Goal: Task Accomplishment & Management: Use online tool/utility

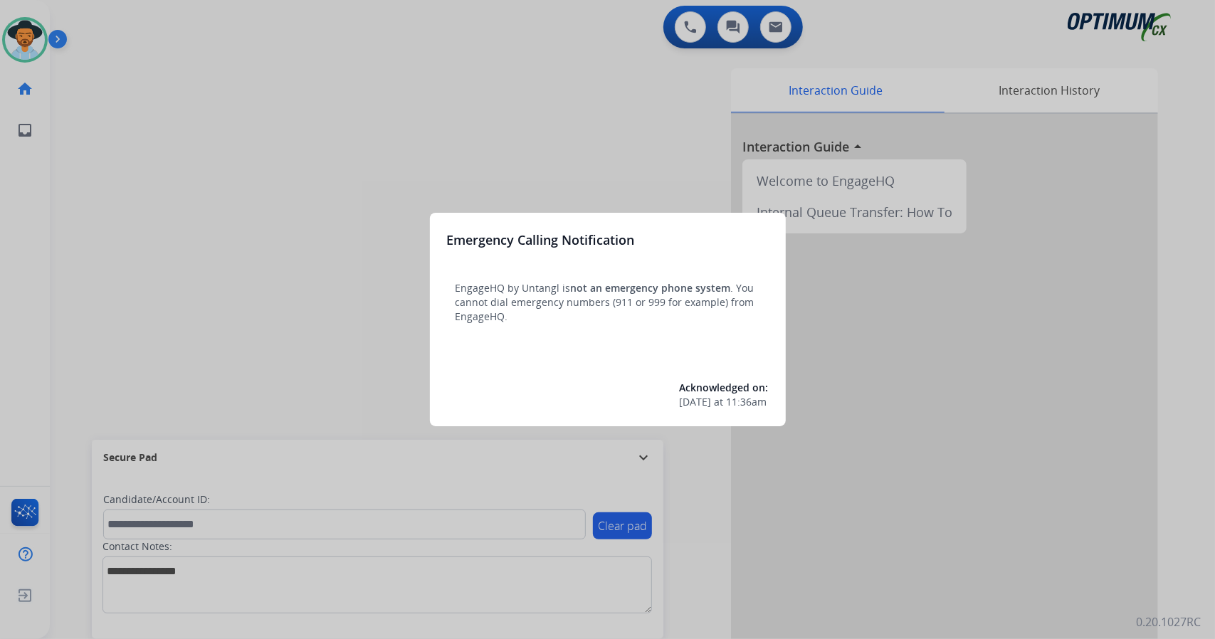
click at [100, 150] on div at bounding box center [607, 319] width 1215 height 639
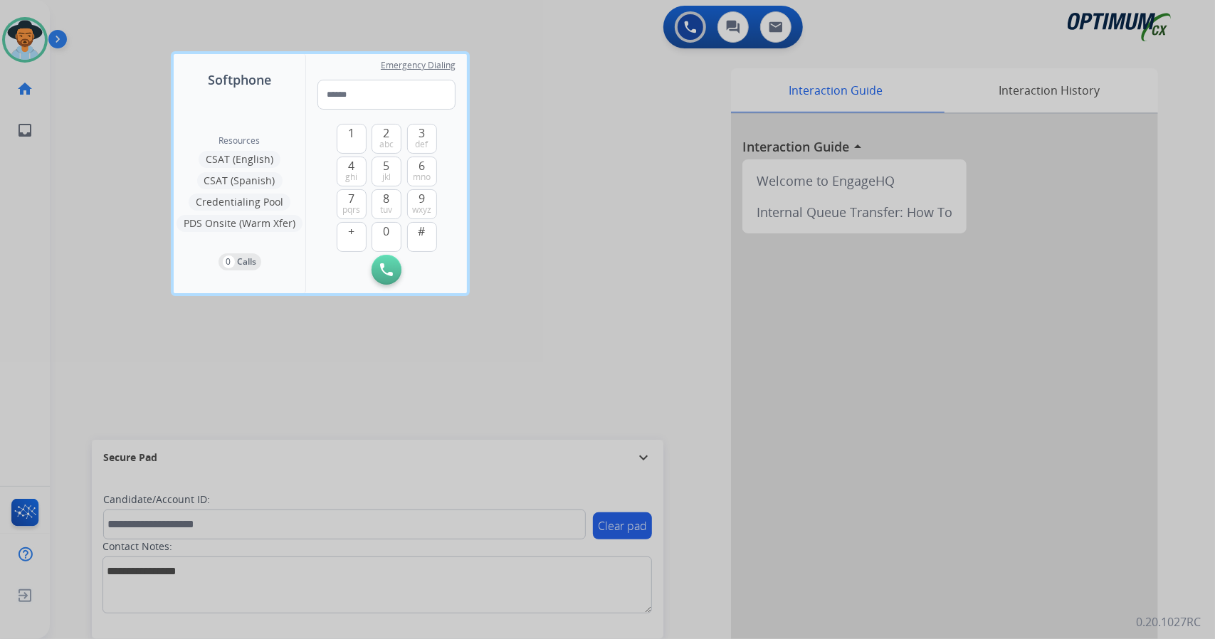
click at [100, 150] on div at bounding box center [607, 319] width 1215 height 639
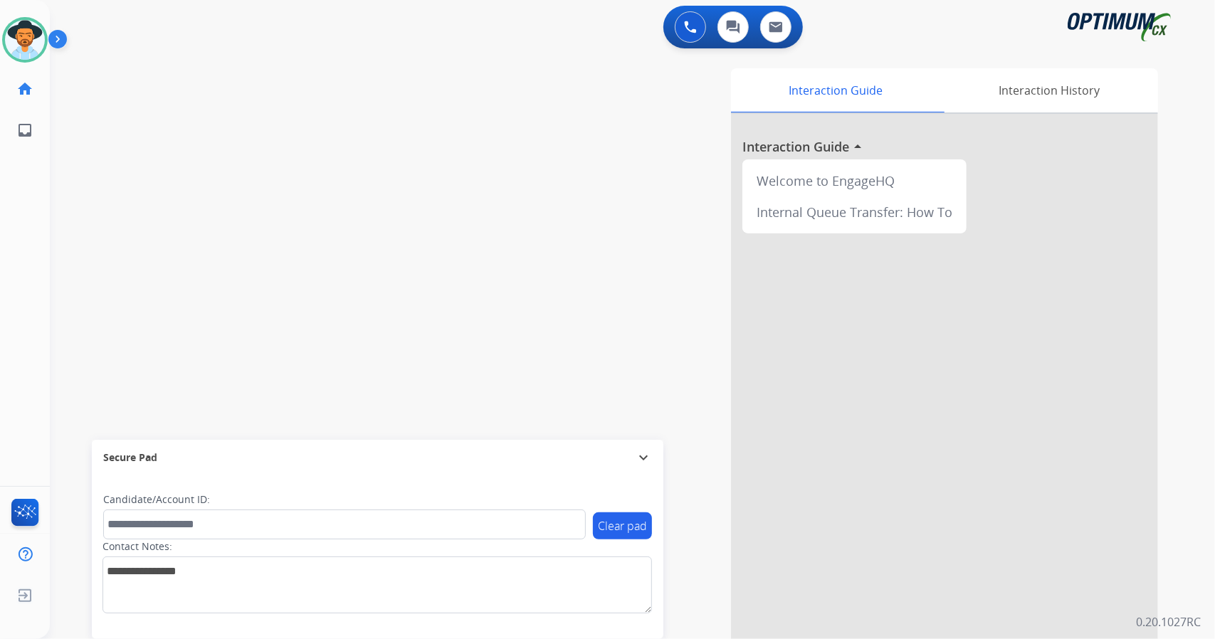
click at [379, 162] on div "swap_horiz Break voice bridge close_fullscreen Connect 3-Way Call merge_type Se…" at bounding box center [615, 348] width 1131 height 594
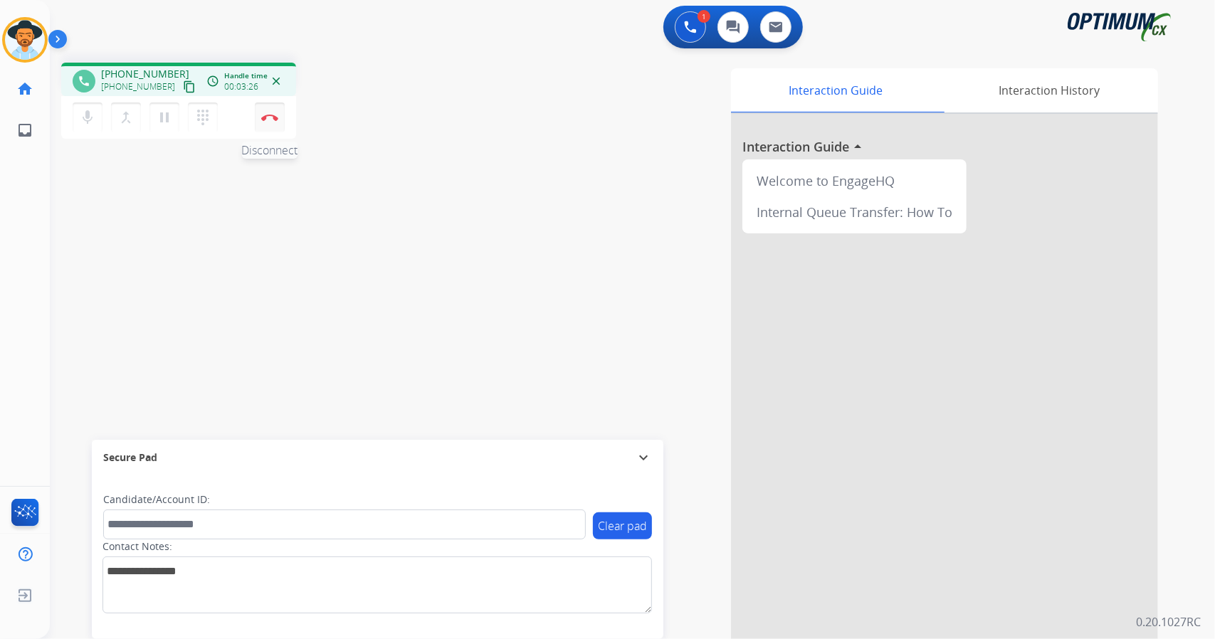
click at [275, 119] on img at bounding box center [269, 117] width 17 height 7
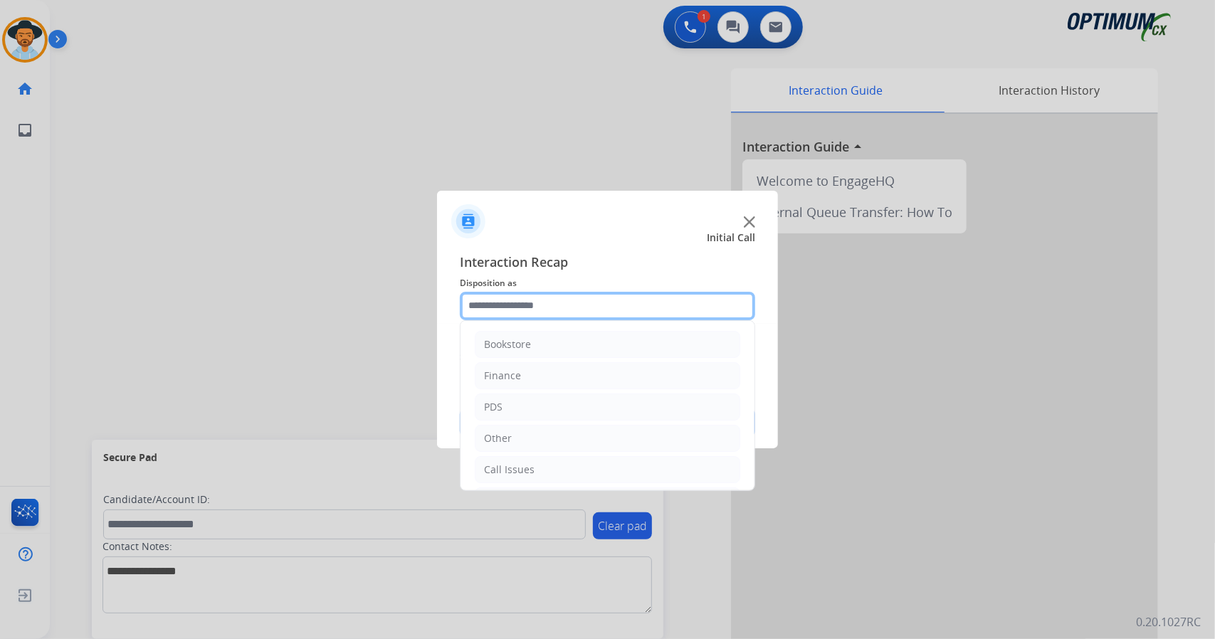
click at [608, 310] on input "text" at bounding box center [607, 306] width 295 height 28
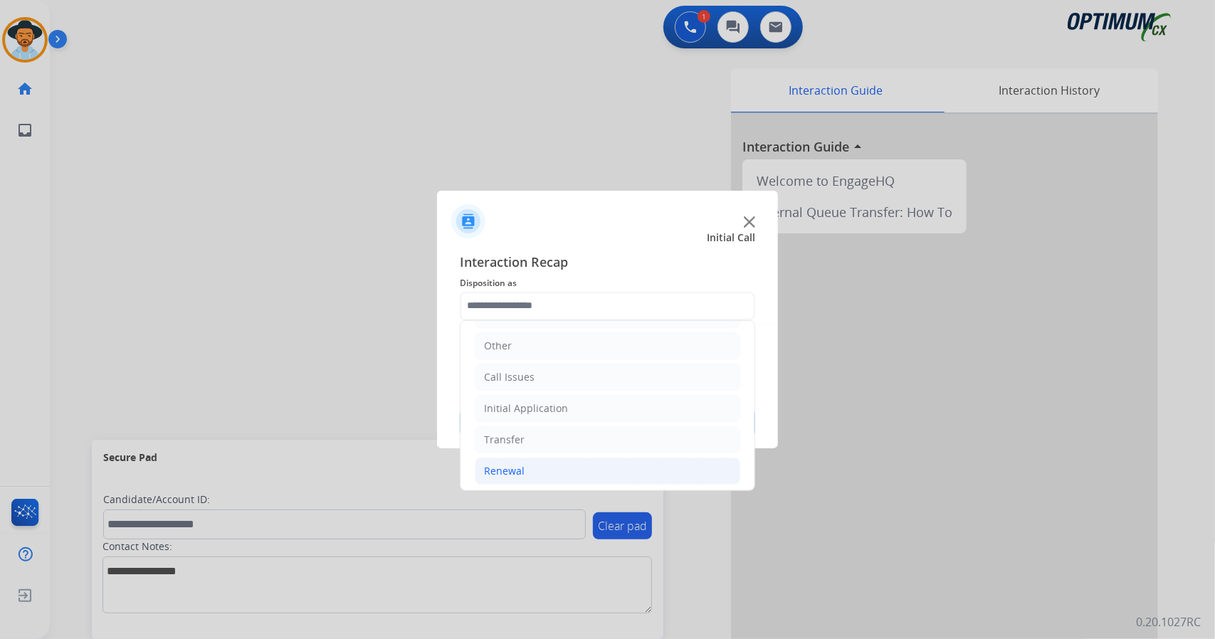
click at [639, 466] on li "Renewal" at bounding box center [607, 471] width 265 height 27
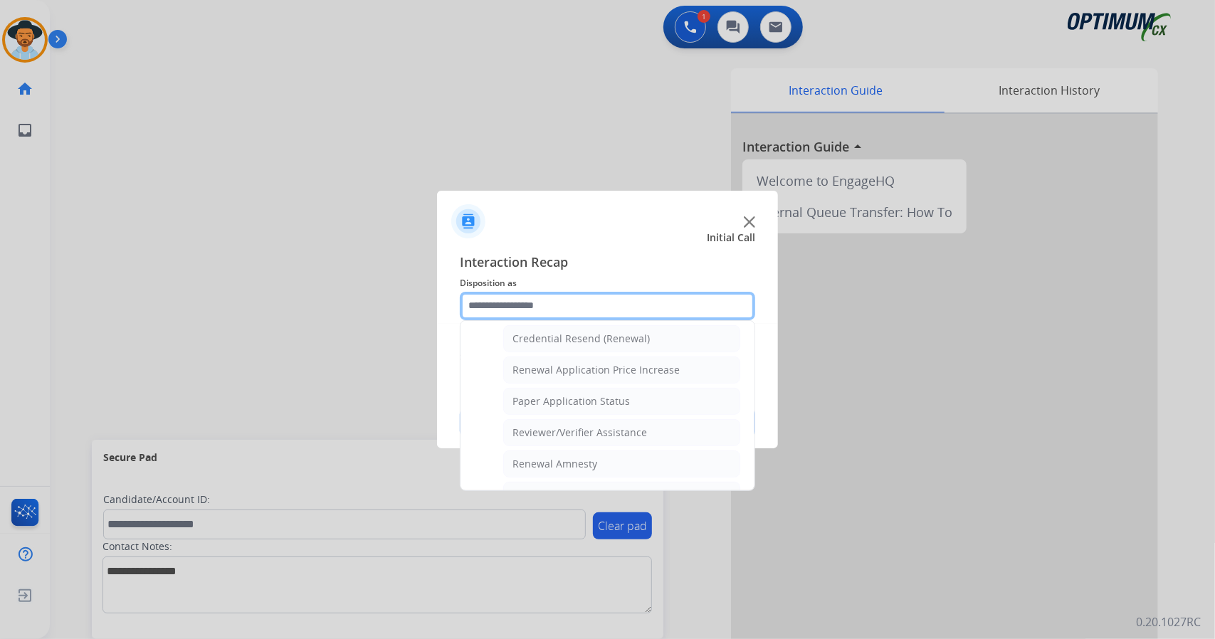
scroll to position [538, 0]
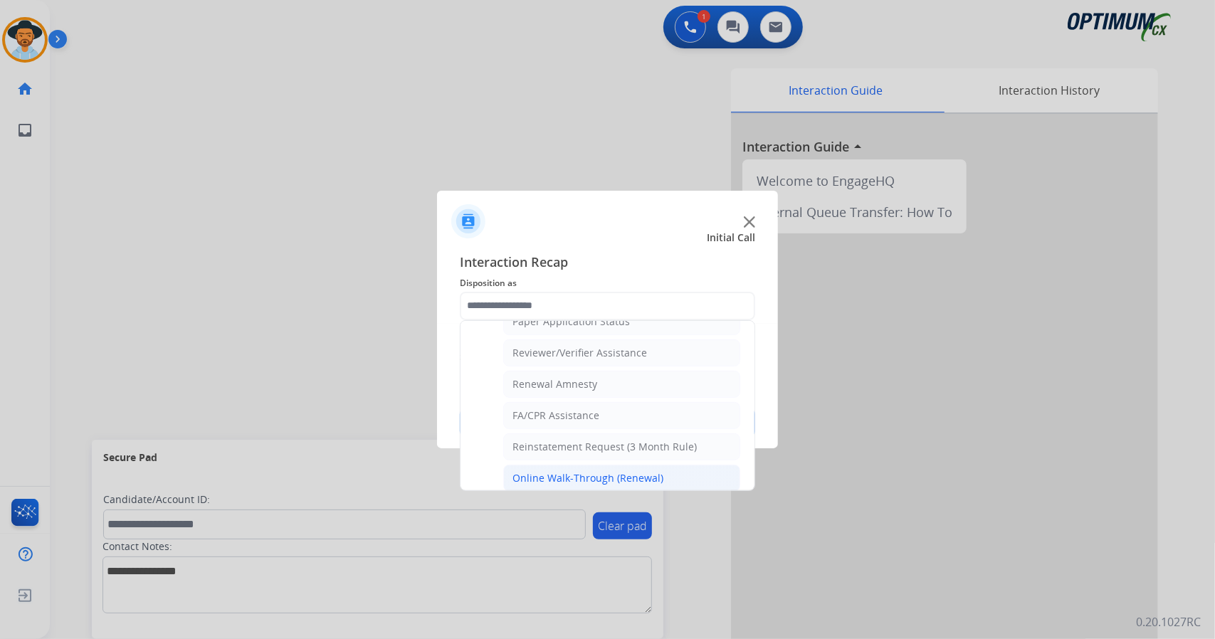
click at [637, 471] on div "Online Walk-Through (Renewal)" at bounding box center [587, 478] width 151 height 14
type input "**********"
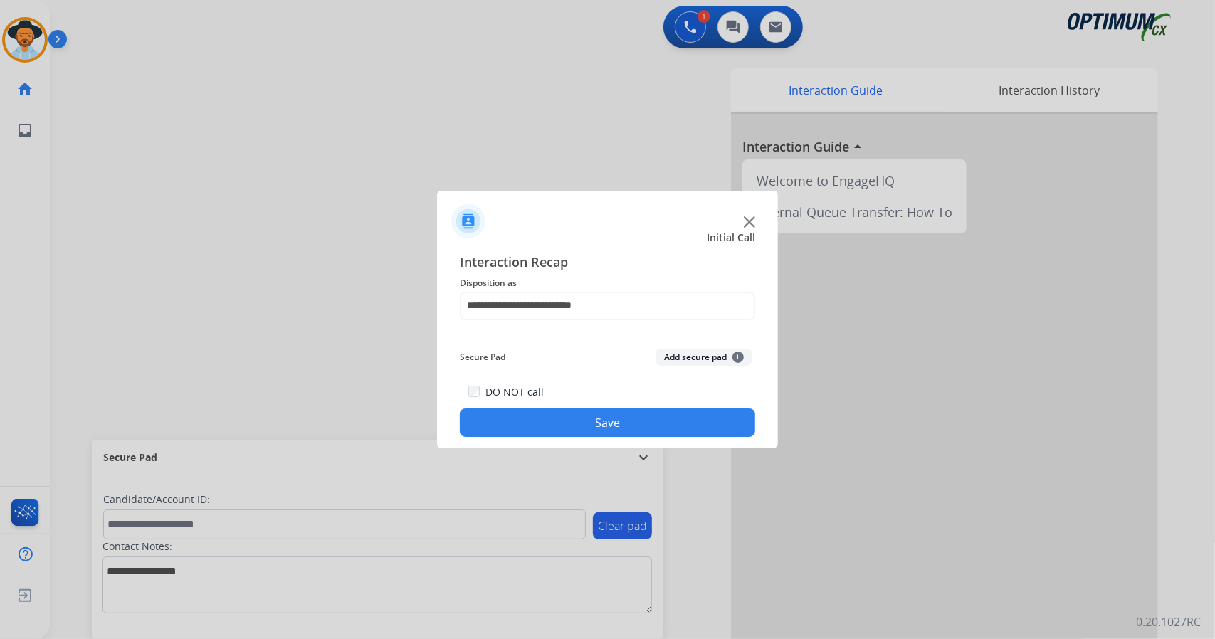
click at [655, 425] on button "Save" at bounding box center [607, 422] width 295 height 28
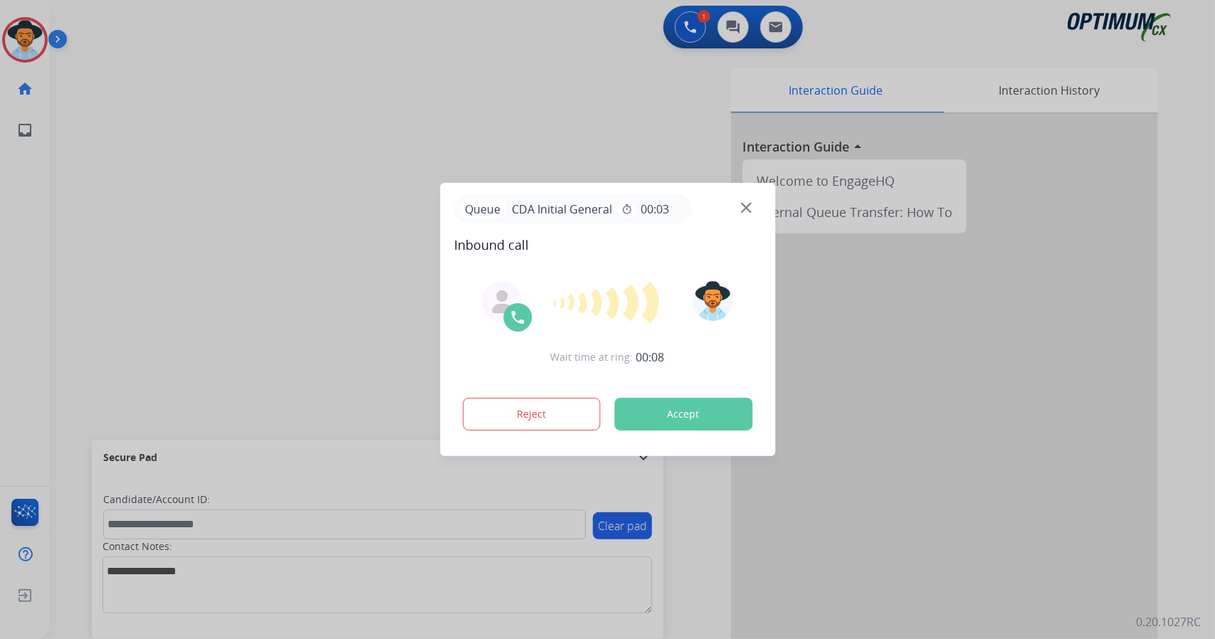
click at [649, 401] on button "Accept" at bounding box center [683, 414] width 138 height 33
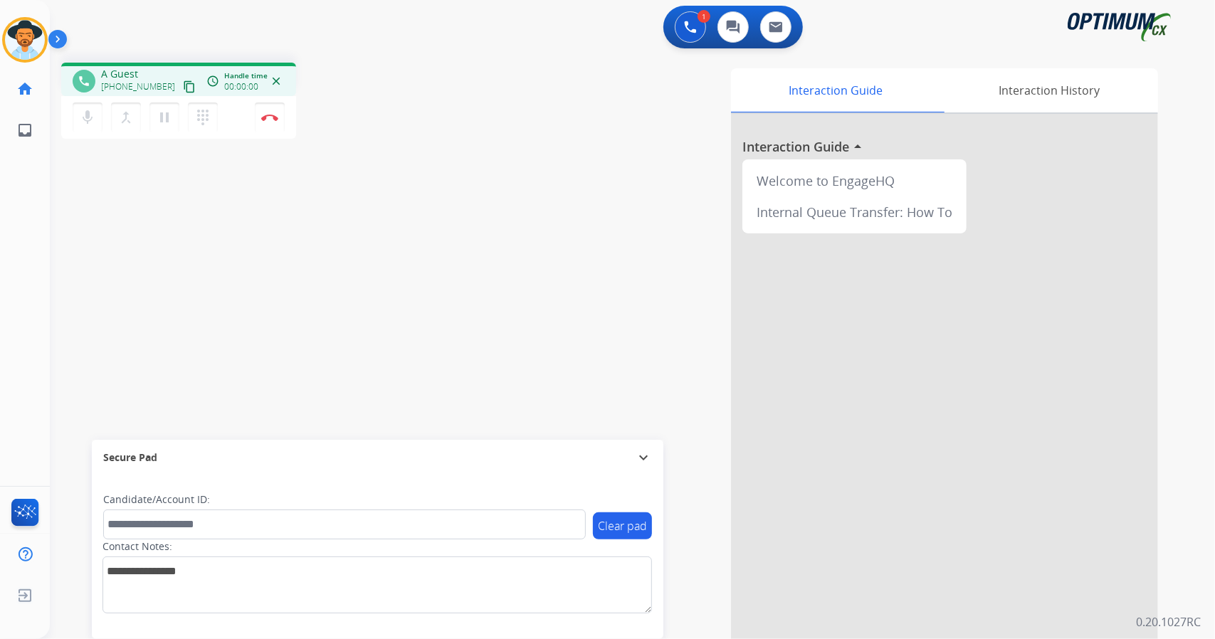
click at [649, 401] on div "Interaction Guide Interaction History Interaction Guide arrow_drop_up Welcome t…" at bounding box center [805, 356] width 705 height 576
click at [397, 226] on div "phone [PHONE_NUMBER] [PHONE_NUMBER] content_copy access_time Call metrics Queue…" at bounding box center [615, 348] width 1131 height 594
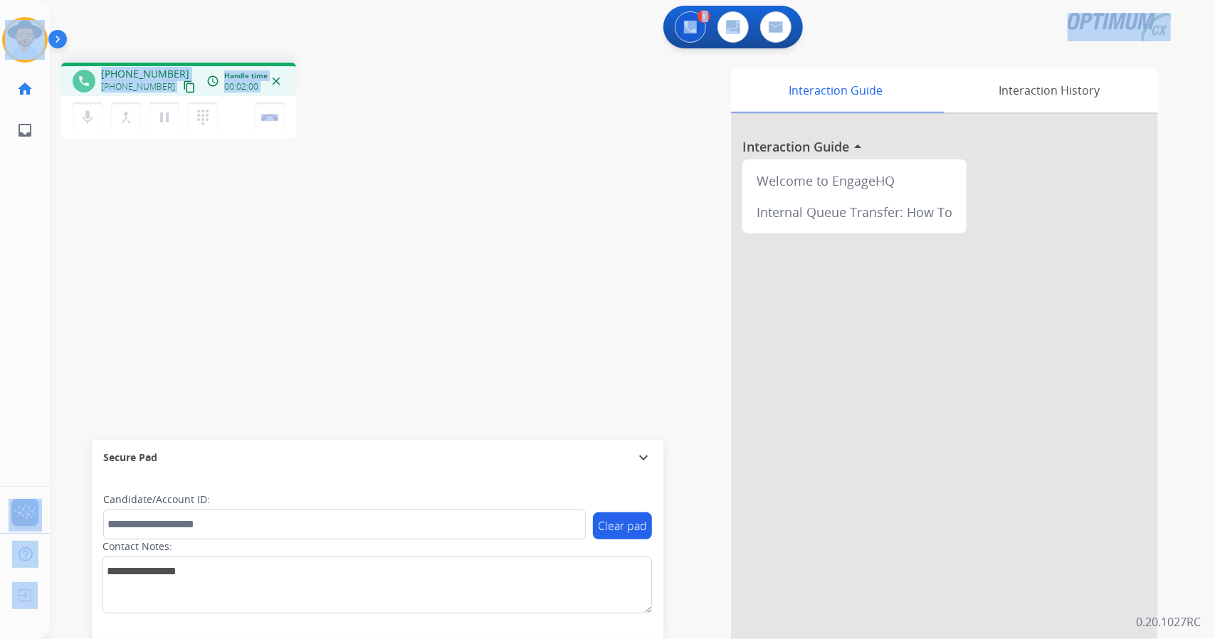
drag, startPoint x: 334, startPoint y: 112, endPoint x: 0, endPoint y: 36, distance: 343.2
click at [0, 36] on div "Outbound call Quit Outbound call Quit Schedule interaction + Add to my list Cus…" at bounding box center [607, 319] width 1215 height 639
click at [337, 172] on div "phone [PHONE_NUMBER] [PHONE_NUMBER] content_copy access_time Call metrics Queue…" at bounding box center [615, 348] width 1131 height 594
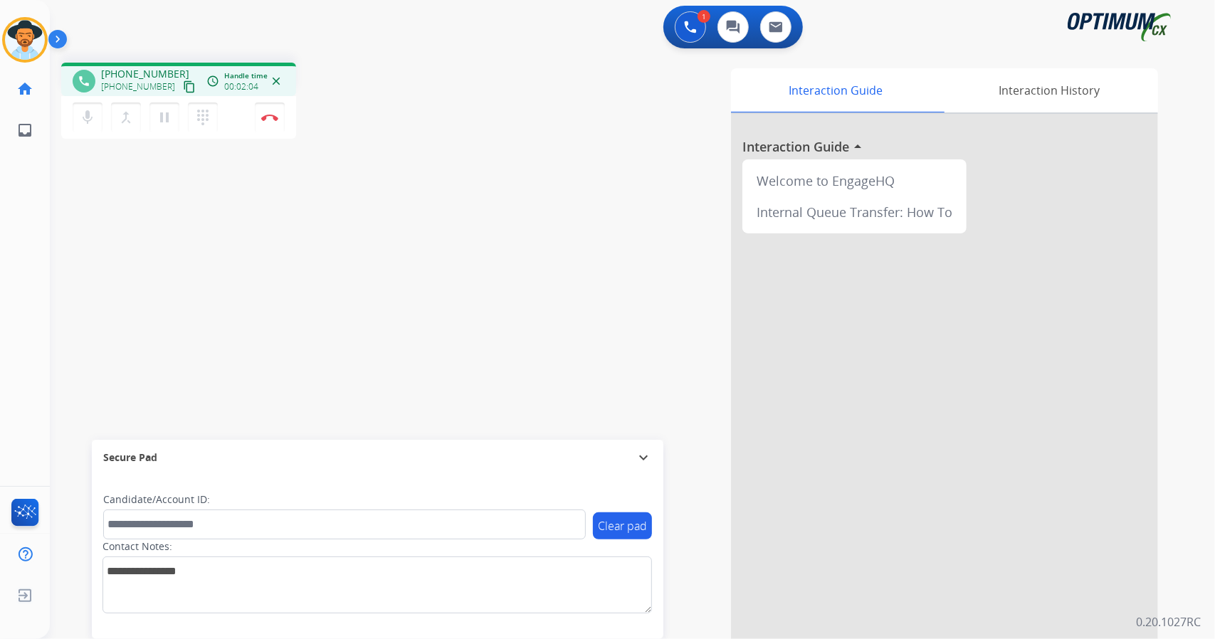
click at [349, 109] on div "phone [PHONE_NUMBER] [PHONE_NUMBER] content_copy access_time Call metrics Queue…" at bounding box center [254, 103] width 386 height 80
click at [336, 117] on div "phone [PHONE_NUMBER] [PHONE_NUMBER] content_copy access_time Call metrics Queue…" at bounding box center [254, 103] width 386 height 80
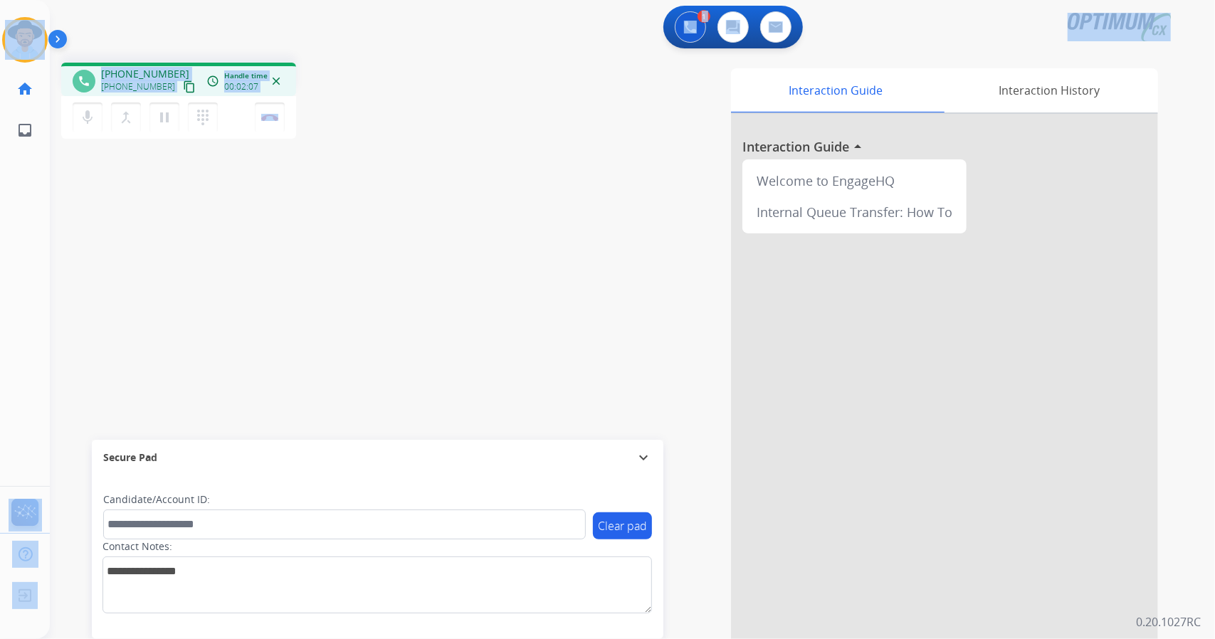
drag, startPoint x: 336, startPoint y: 117, endPoint x: 0, endPoint y: -9, distance: 358.5
click at [0, 0] on html "Outbound call Quit Outbound call Quit Schedule interaction + Add to my list Cus…" at bounding box center [607, 319] width 1215 height 639
click at [128, 31] on div "1 Voice Interactions 0 Chat Interactions 0 Email Interactions" at bounding box center [624, 29] width 1114 height 46
drag, startPoint x: 1, startPoint y: 5, endPoint x: 431, endPoint y: 261, distance: 500.4
click at [431, 261] on div "Outbound call Quit Outbound call Quit Schedule interaction + Add to my list Cus…" at bounding box center [607, 319] width 1215 height 639
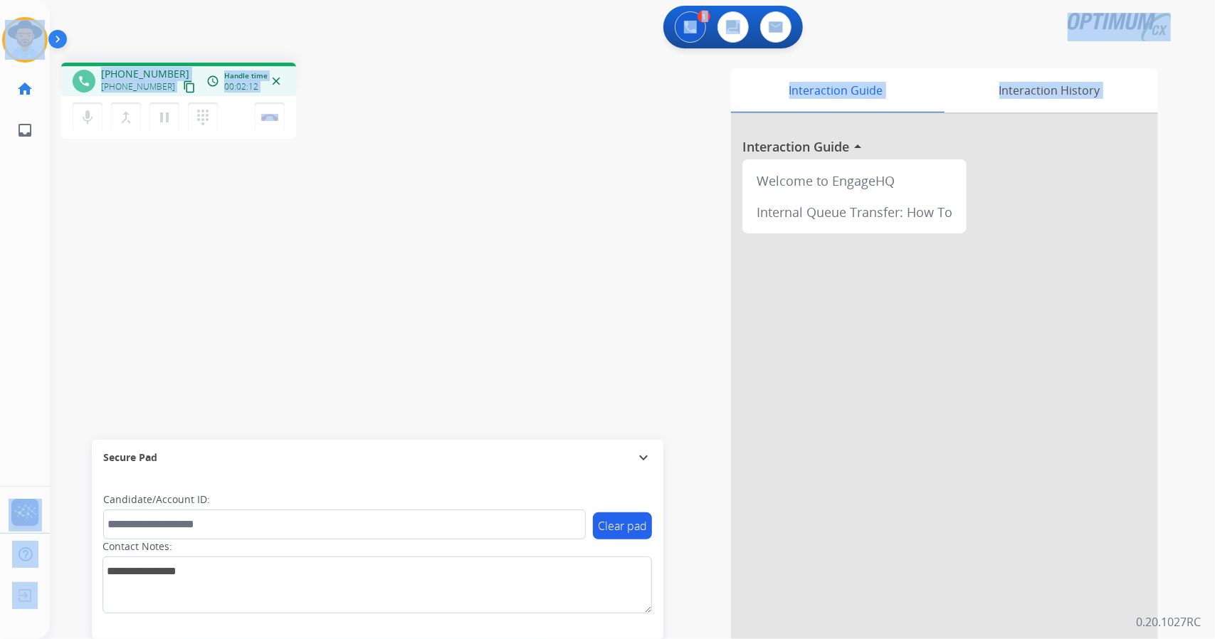
click at [431, 261] on div "phone [PHONE_NUMBER] [PHONE_NUMBER] content_copy access_time Call metrics Queue…" at bounding box center [615, 348] width 1131 height 594
drag, startPoint x: 1, startPoint y: 4, endPoint x: 422, endPoint y: 273, distance: 499.3
click at [422, 273] on div "Outbound call Quit Outbound call Quit Schedule interaction + Add to my list Cus…" at bounding box center [607, 319] width 1215 height 639
click at [363, 66] on div "phone [PHONE_NUMBER] [PHONE_NUMBER] content_copy access_time Call metrics Queue…" at bounding box center [254, 103] width 386 height 80
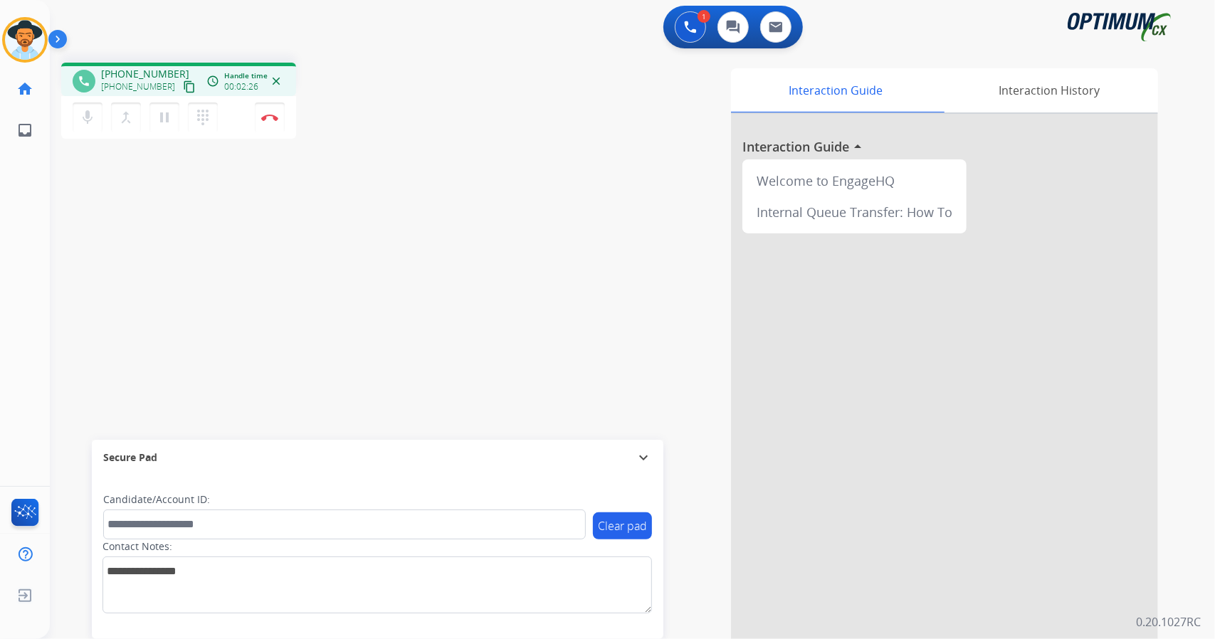
click at [494, 22] on div "1 Voice Interactions 0 Chat Interactions 0 Email Interactions" at bounding box center [624, 29] width 1114 height 46
click at [281, 105] on button "Disconnect" at bounding box center [270, 117] width 30 height 30
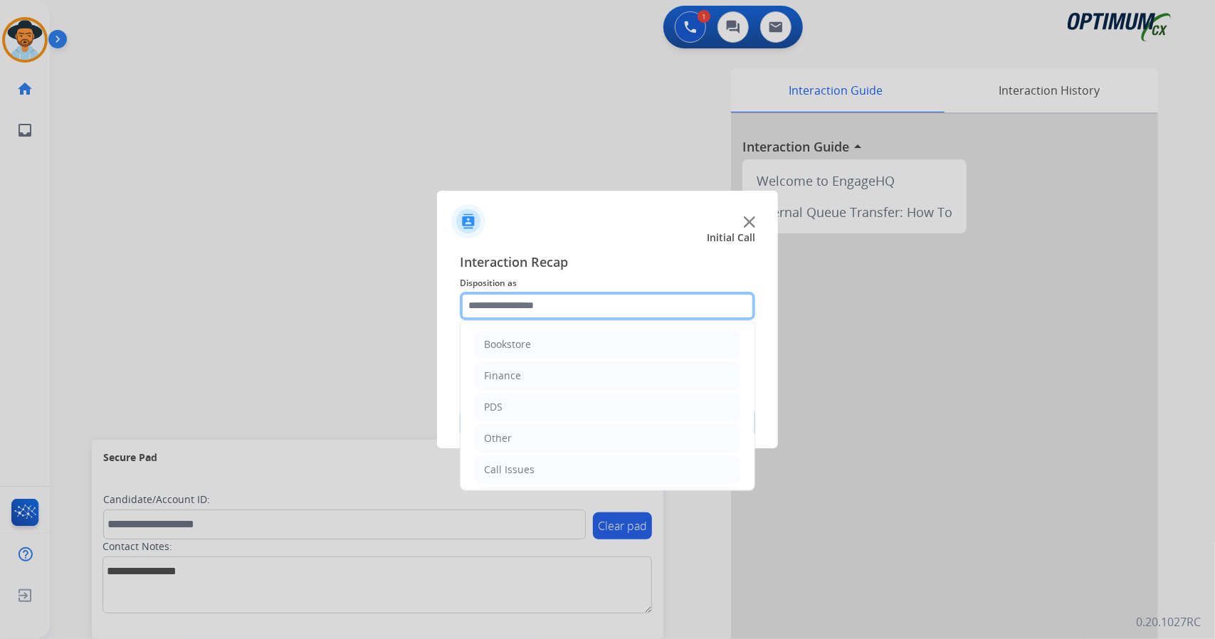
click at [581, 305] on input "text" at bounding box center [607, 306] width 295 height 28
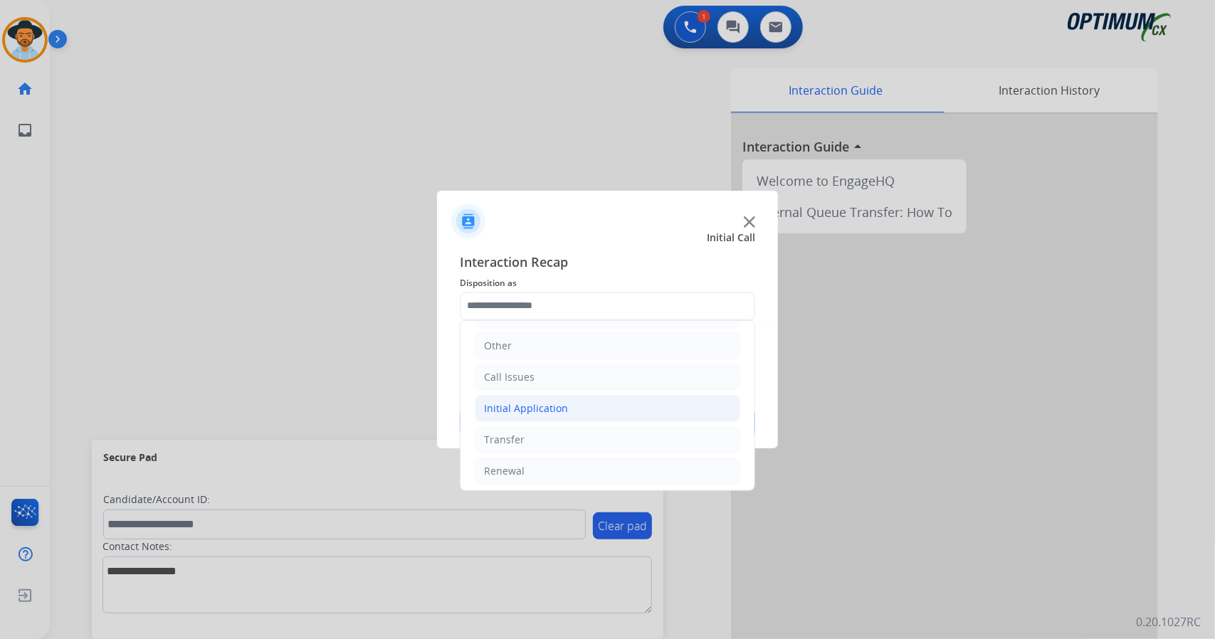
click at [608, 409] on li "Initial Application" at bounding box center [607, 408] width 265 height 27
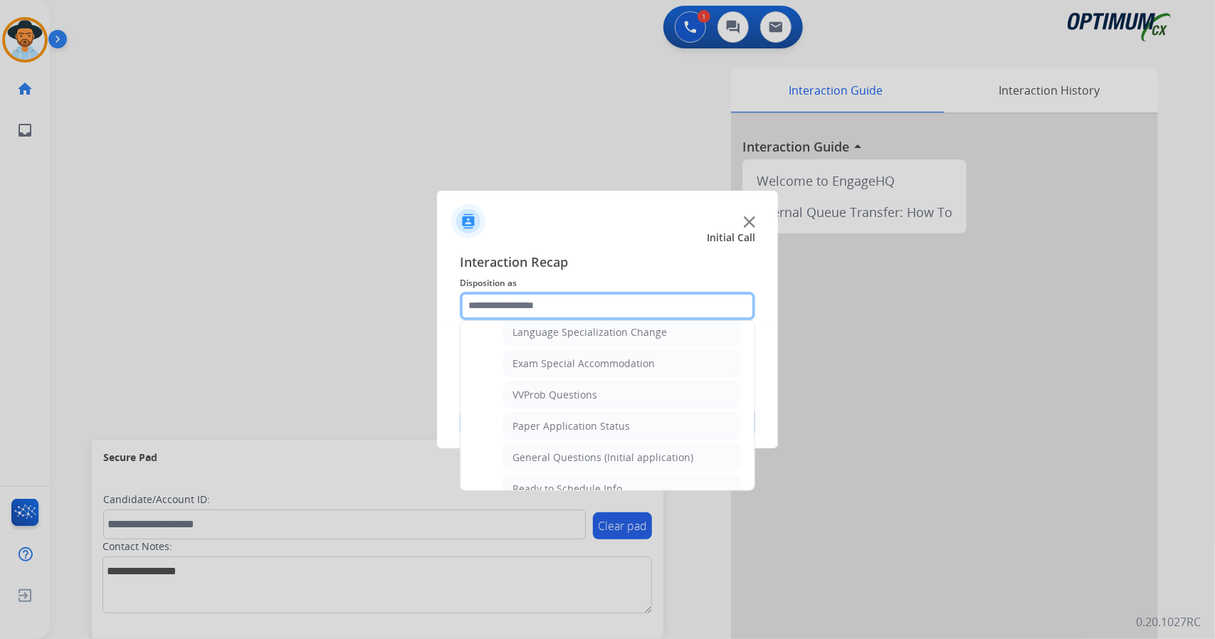
scroll to position [716, 0]
click at [616, 443] on li "General Questions (Initial application)" at bounding box center [621, 456] width 237 height 27
type input "**********"
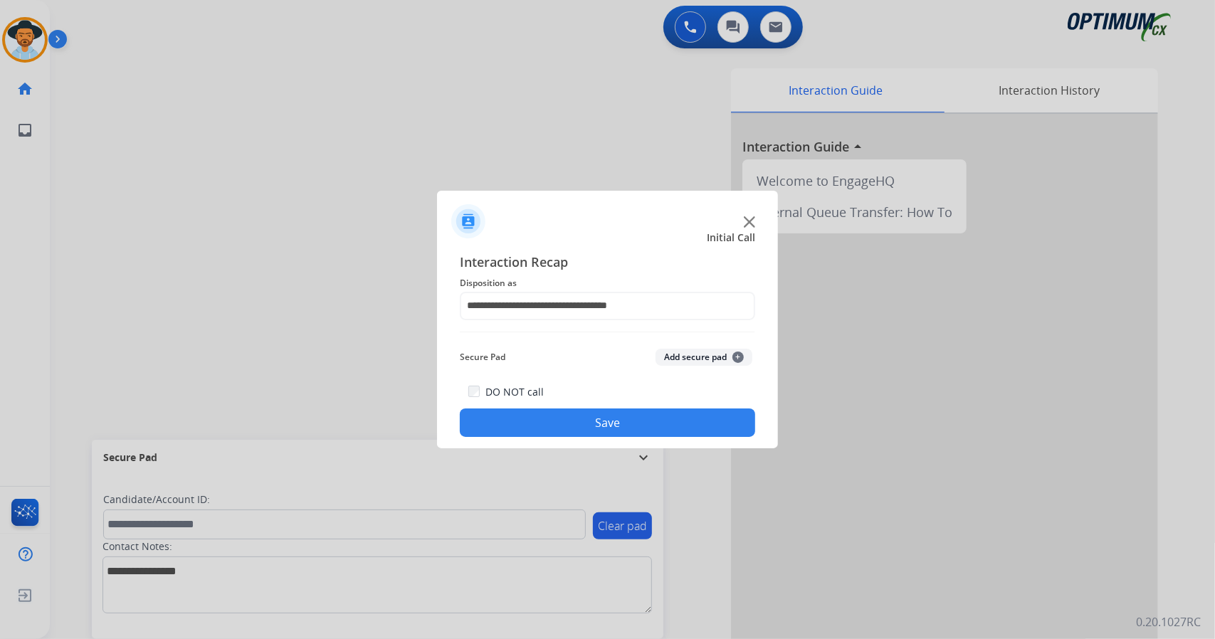
click at [598, 421] on button "Save" at bounding box center [607, 422] width 295 height 28
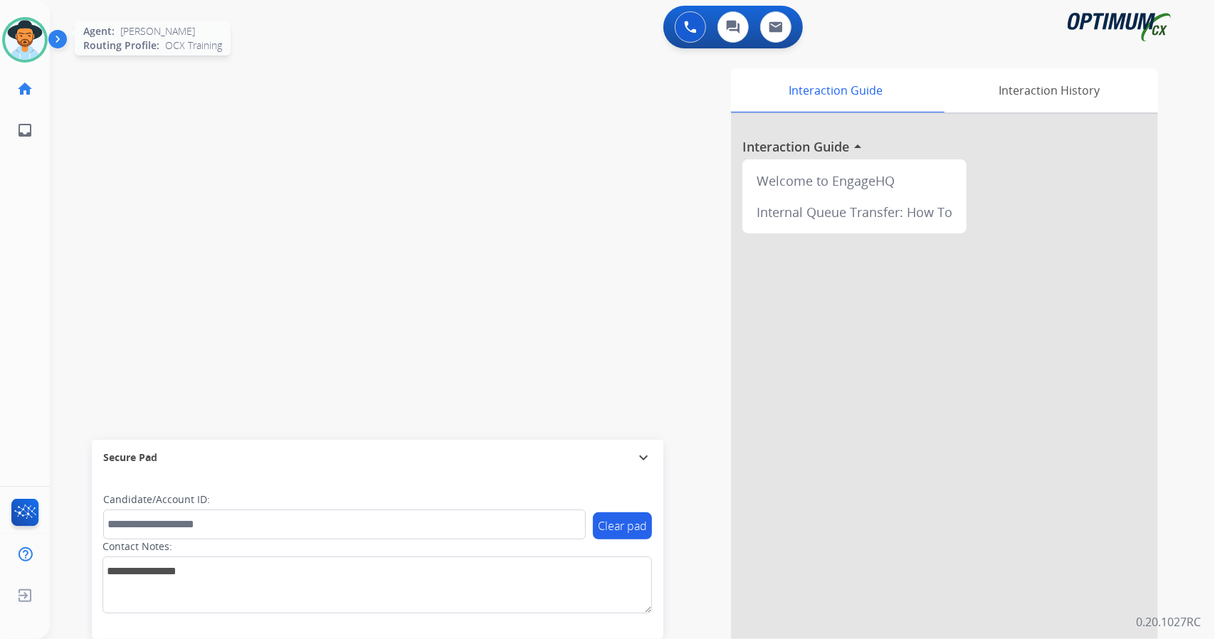
click at [33, 29] on img at bounding box center [25, 40] width 40 height 40
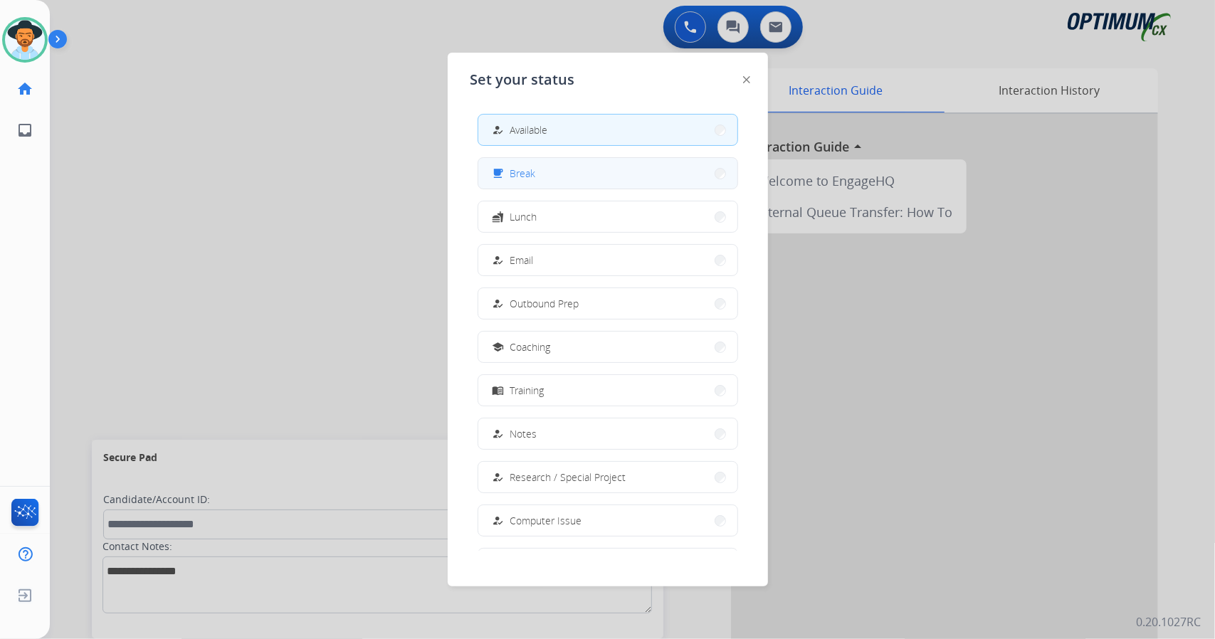
click at [500, 176] on mat-icon "free_breakfast" at bounding box center [498, 173] width 12 height 12
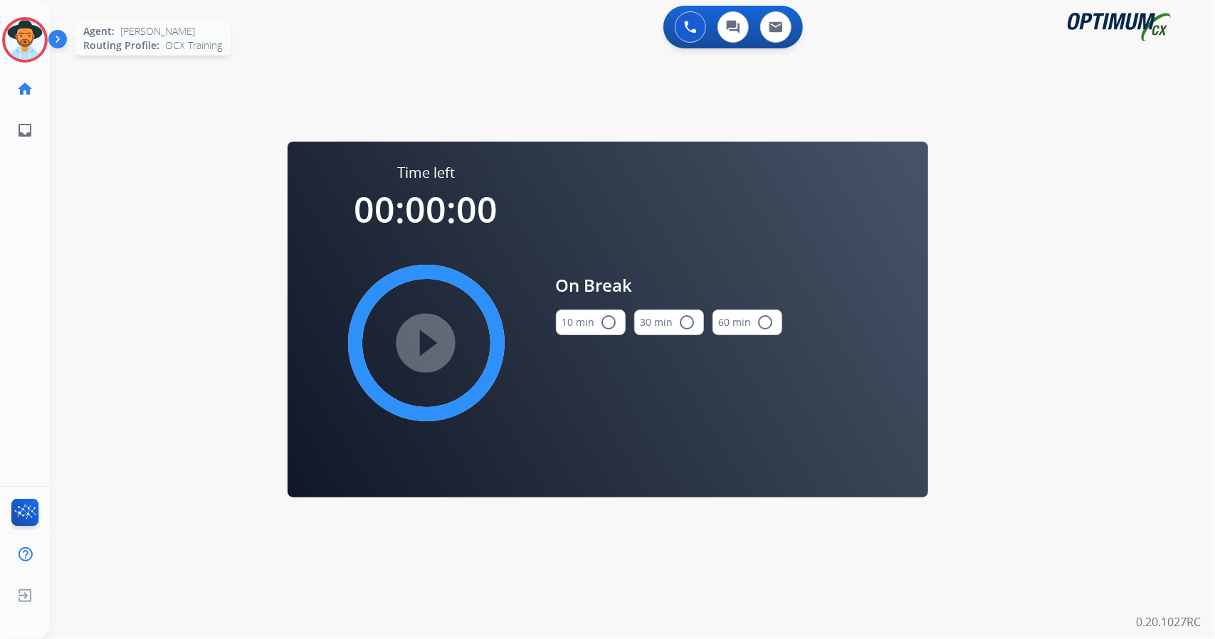
click at [39, 26] on img at bounding box center [25, 40] width 40 height 40
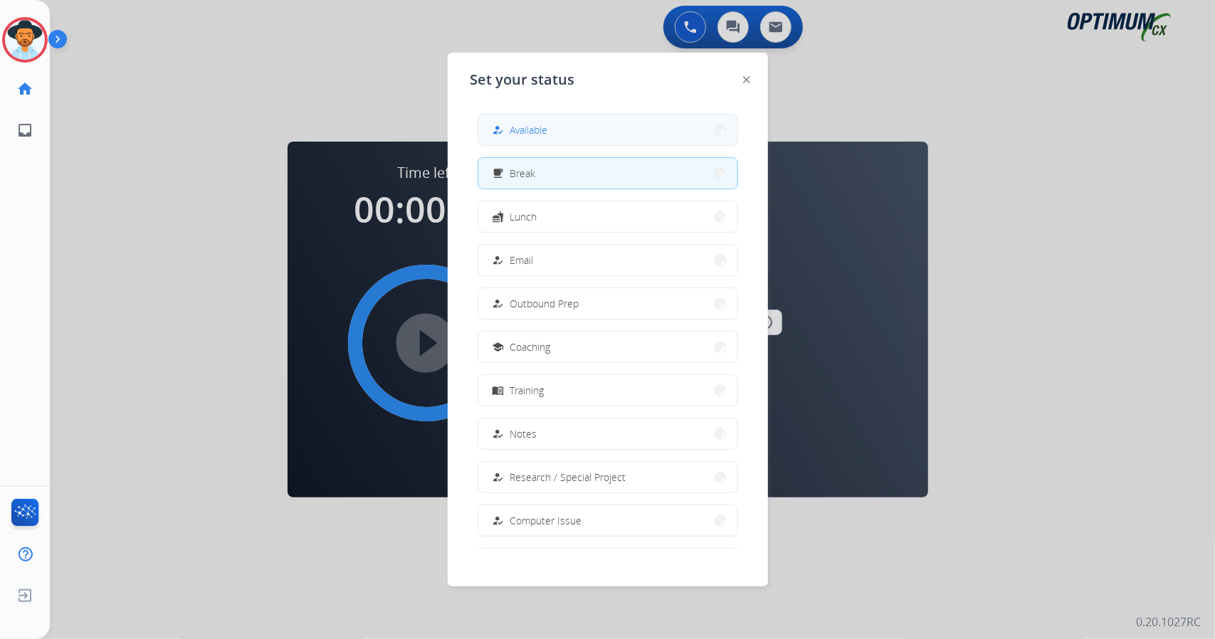
click at [545, 133] on span "Available" at bounding box center [529, 129] width 38 height 15
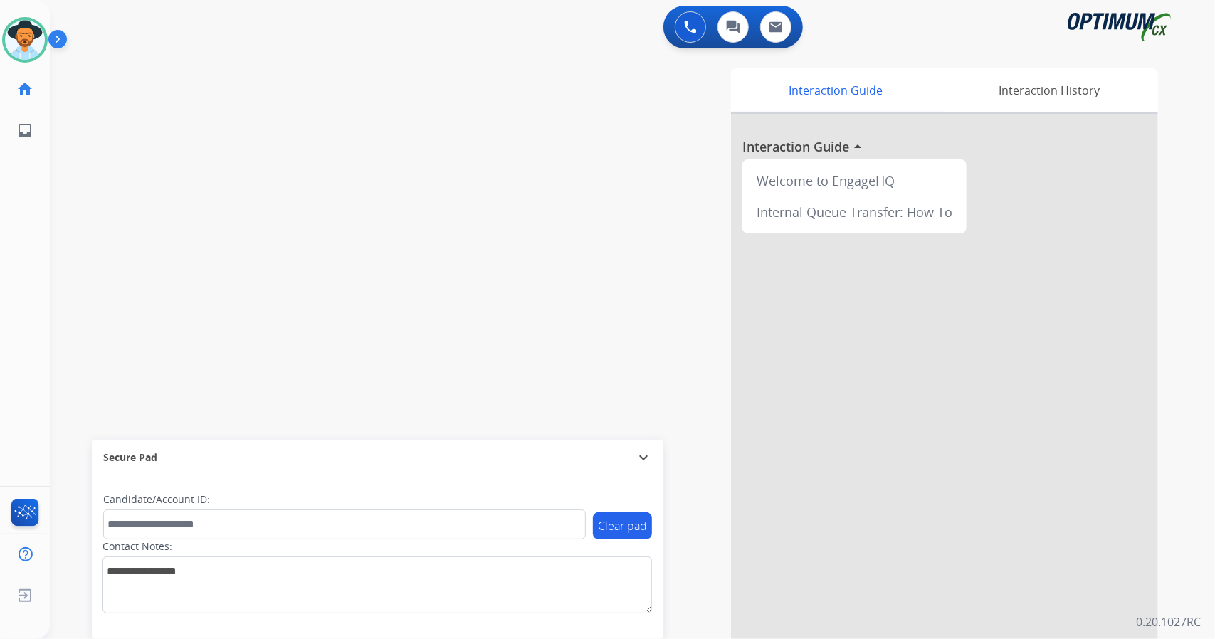
click at [999, 253] on div at bounding box center [944, 379] width 427 height 531
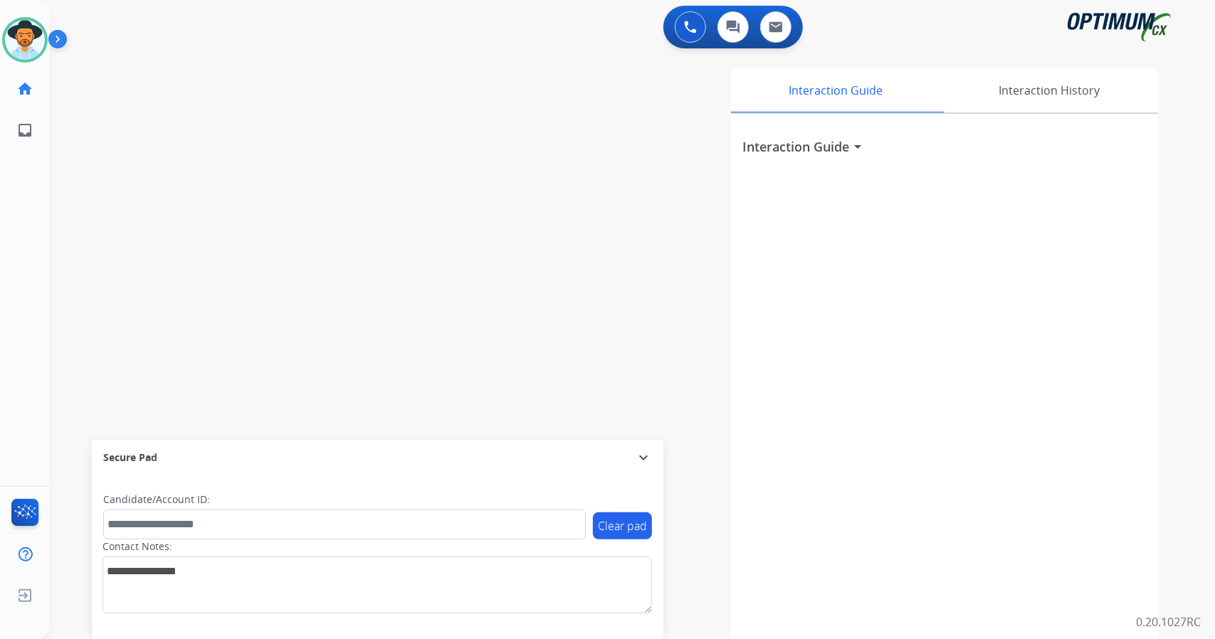
click at [386, 200] on div "swap_horiz Break voice bridge close_fullscreen Connect 3-Way Call merge_type Se…" at bounding box center [615, 348] width 1131 height 594
click at [1214, 216] on div "0 Voice Interactions 0 Chat Interactions 0 Email Interactions swap_horiz Break …" at bounding box center [632, 319] width 1165 height 639
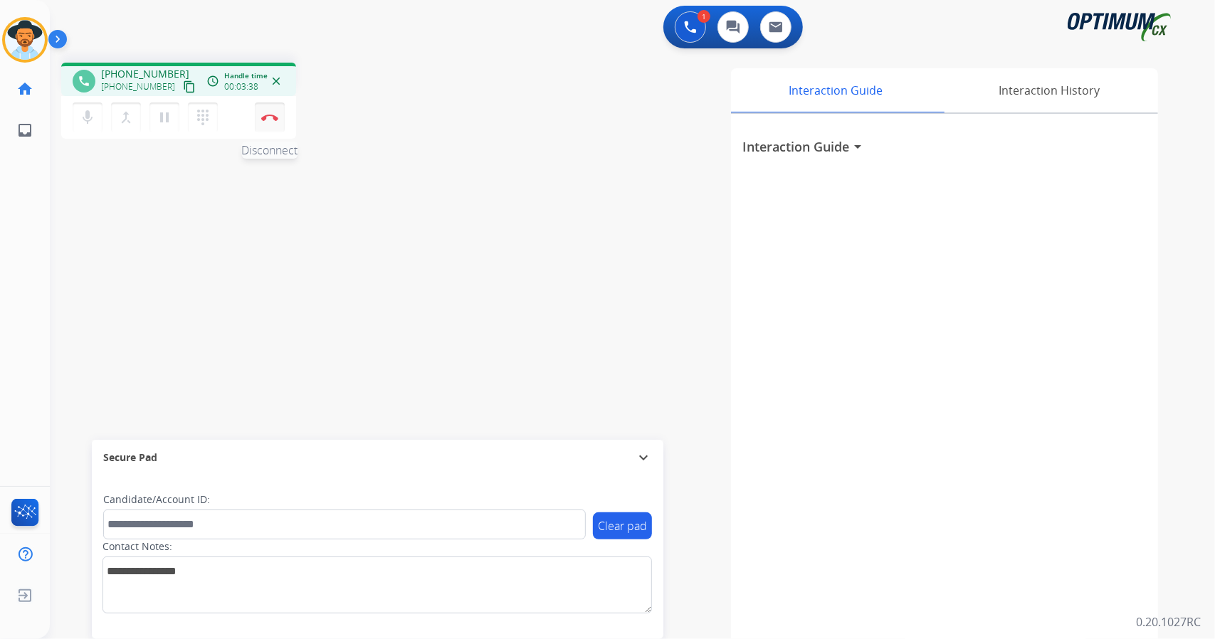
click at [265, 119] on img at bounding box center [269, 117] width 17 height 7
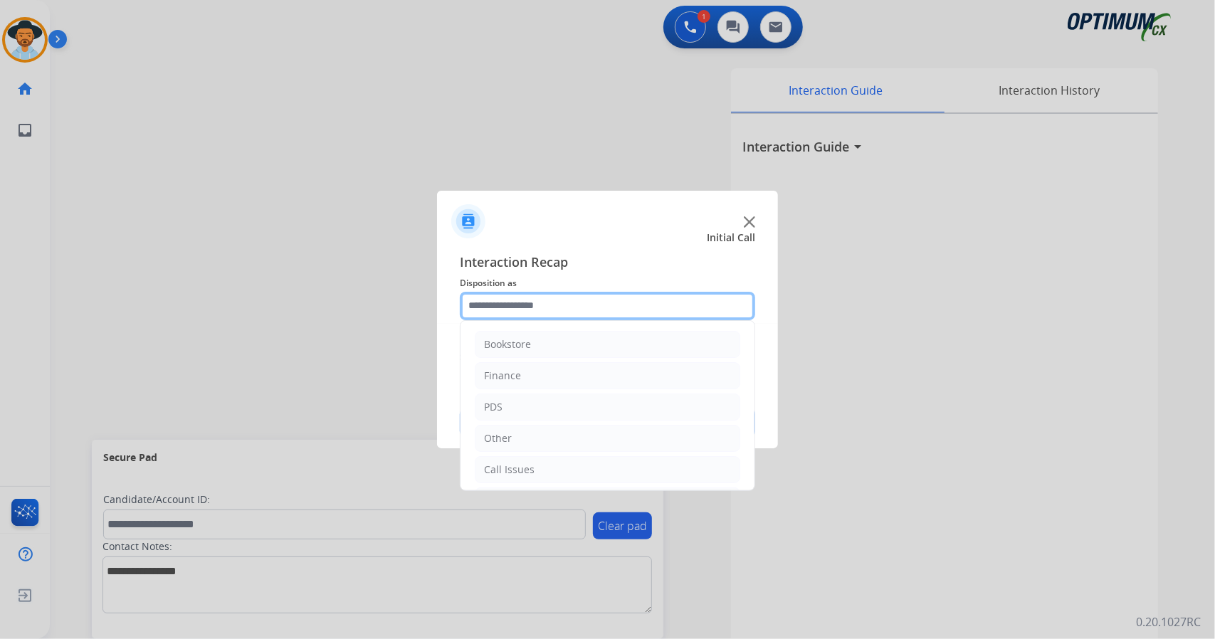
click at [569, 297] on input "text" at bounding box center [607, 306] width 295 height 28
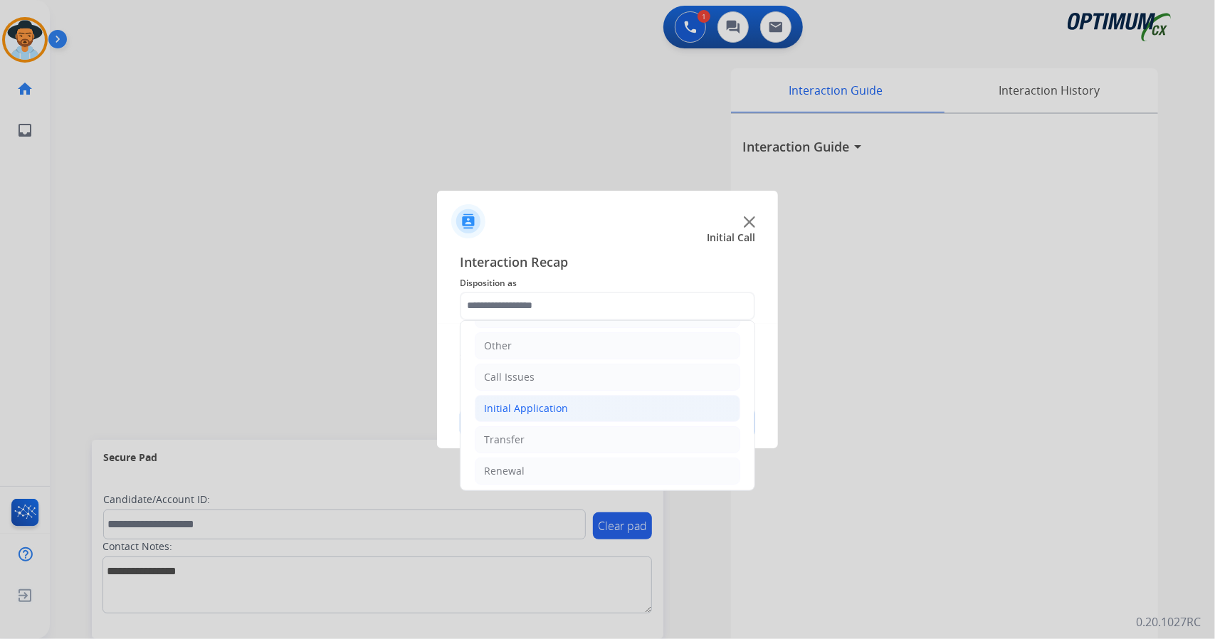
click at [539, 411] on div "Initial Application" at bounding box center [526, 408] width 84 height 14
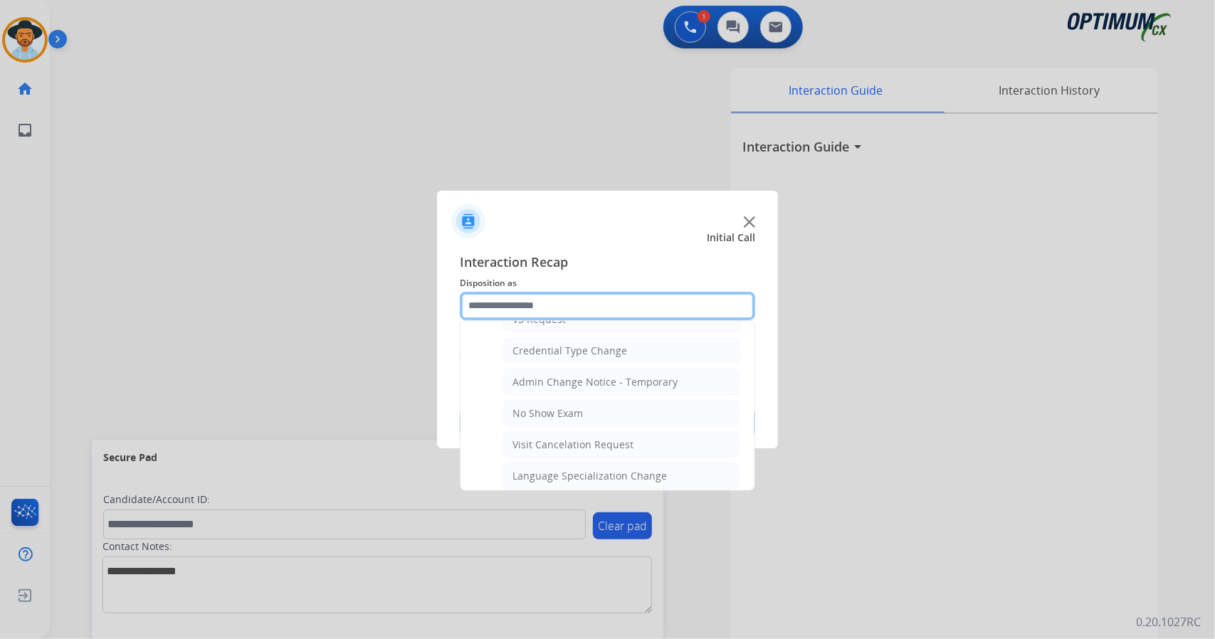
scroll to position [569, 0]
click at [539, 411] on div "No Show Exam" at bounding box center [547, 415] width 70 height 14
type input "**********"
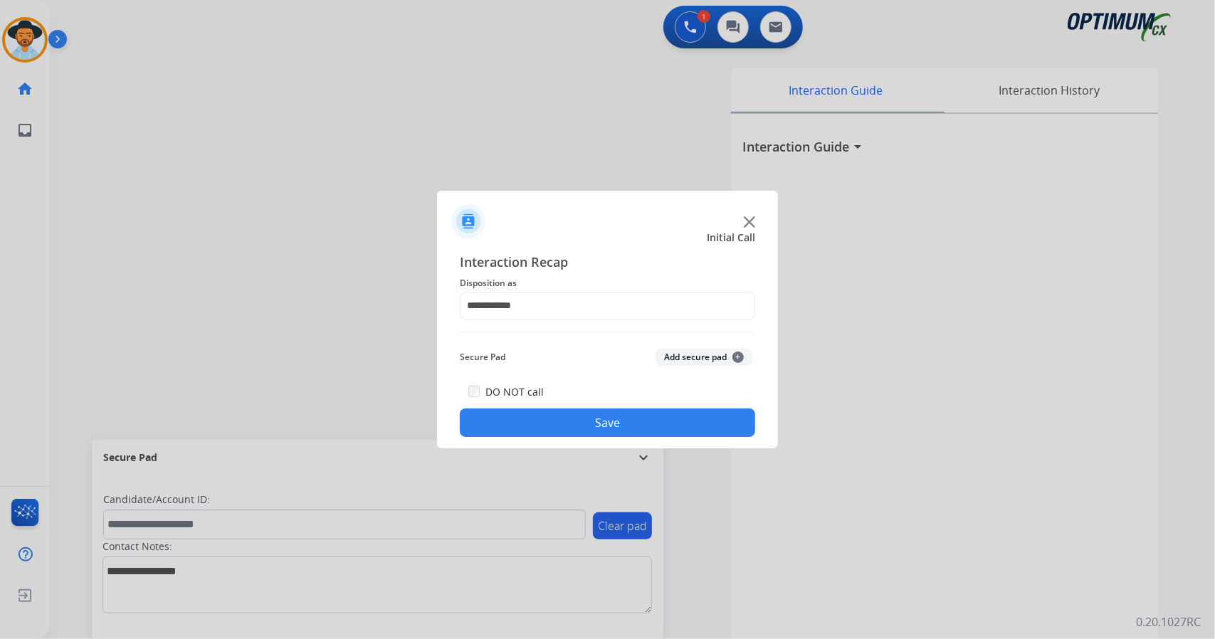
click at [539, 411] on button "Save" at bounding box center [607, 422] width 295 height 28
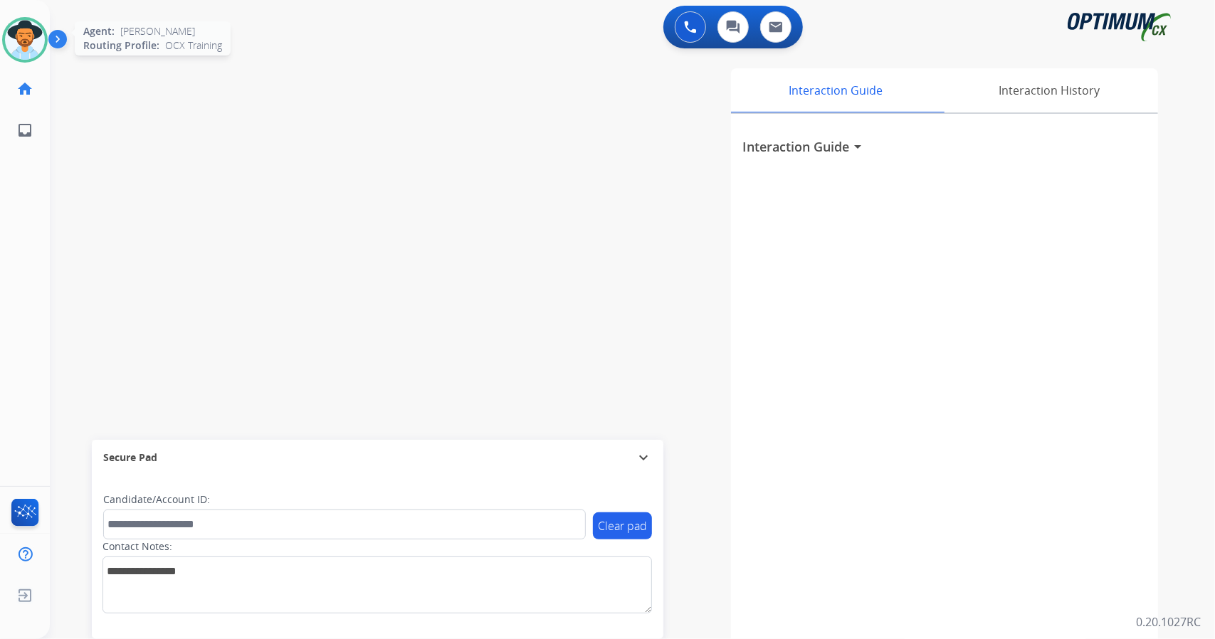
click at [20, 47] on img at bounding box center [25, 40] width 40 height 40
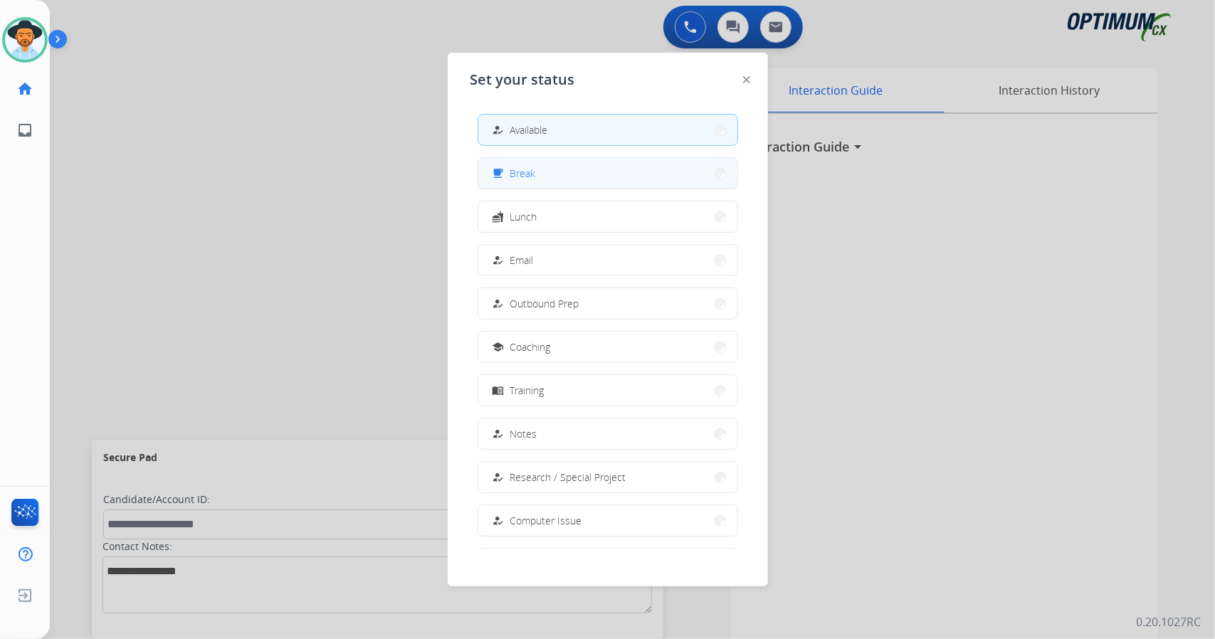
click at [571, 176] on button "free_breakfast Break" at bounding box center [607, 173] width 259 height 31
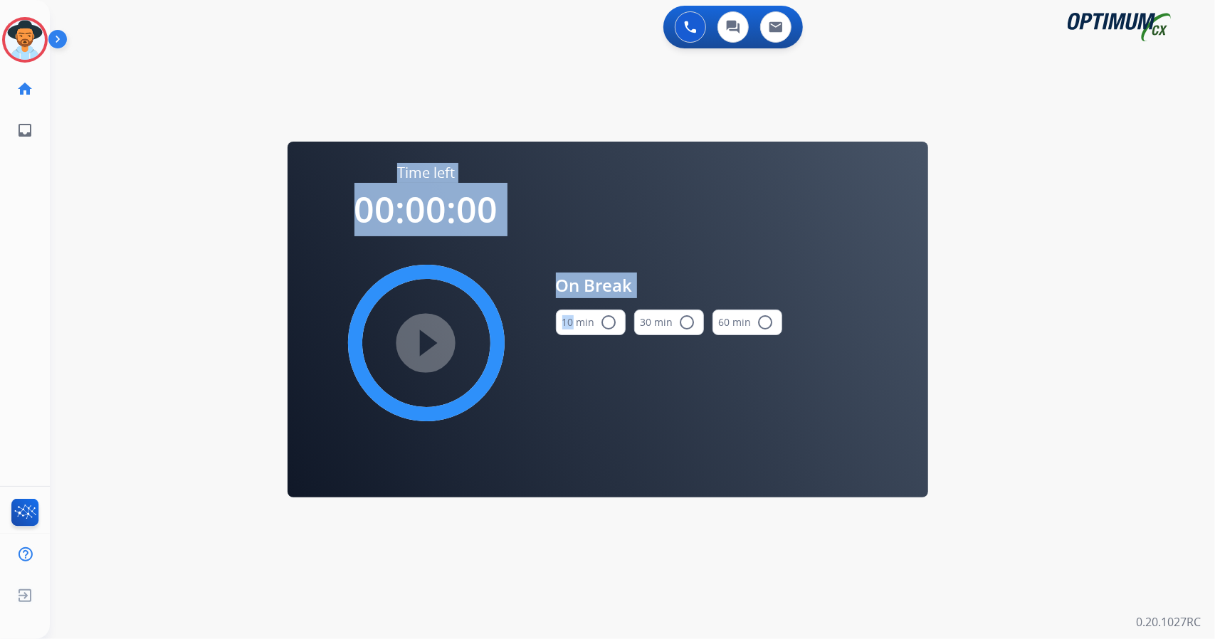
drag, startPoint x: 1023, startPoint y: 435, endPoint x: 568, endPoint y: 325, distance: 468.5
click at [568, 325] on div "0 Voice Interactions 0 Chat Interactions 0 Email Interactions swap_horiz Break …" at bounding box center [632, 319] width 1165 height 639
click at [568, 325] on button "10 min radio_button_unchecked" at bounding box center [591, 323] width 70 height 26
click at [428, 349] on mat-icon "play_circle_filled" at bounding box center [426, 342] width 17 height 17
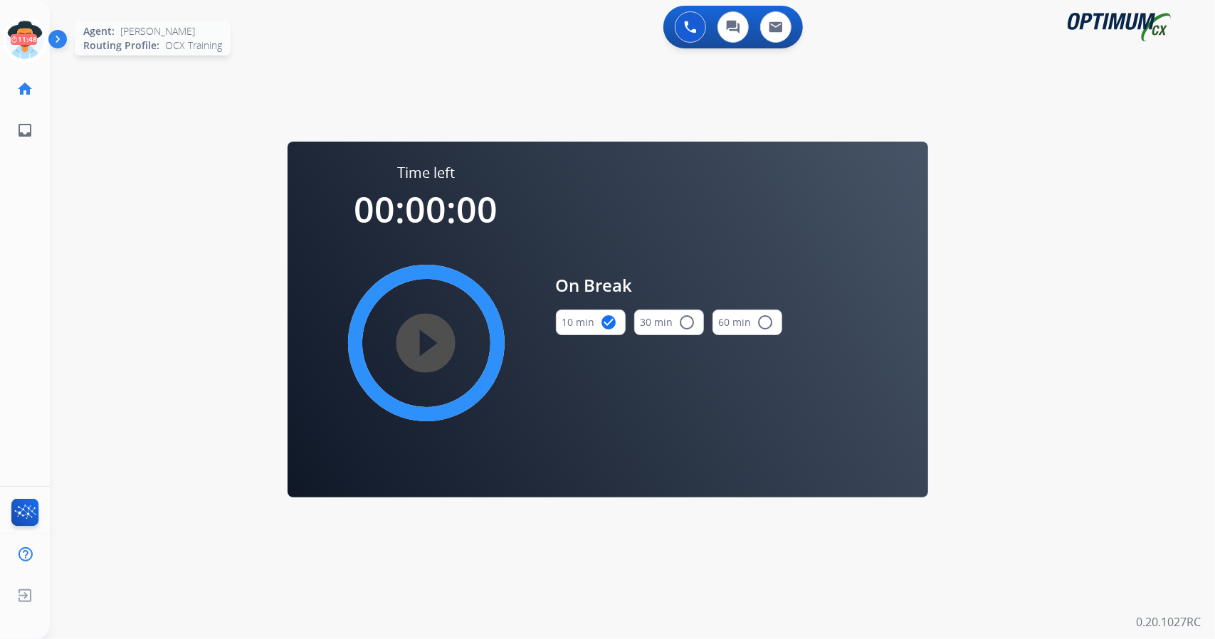
click at [21, 51] on icon at bounding box center [25, 40] width 46 height 46
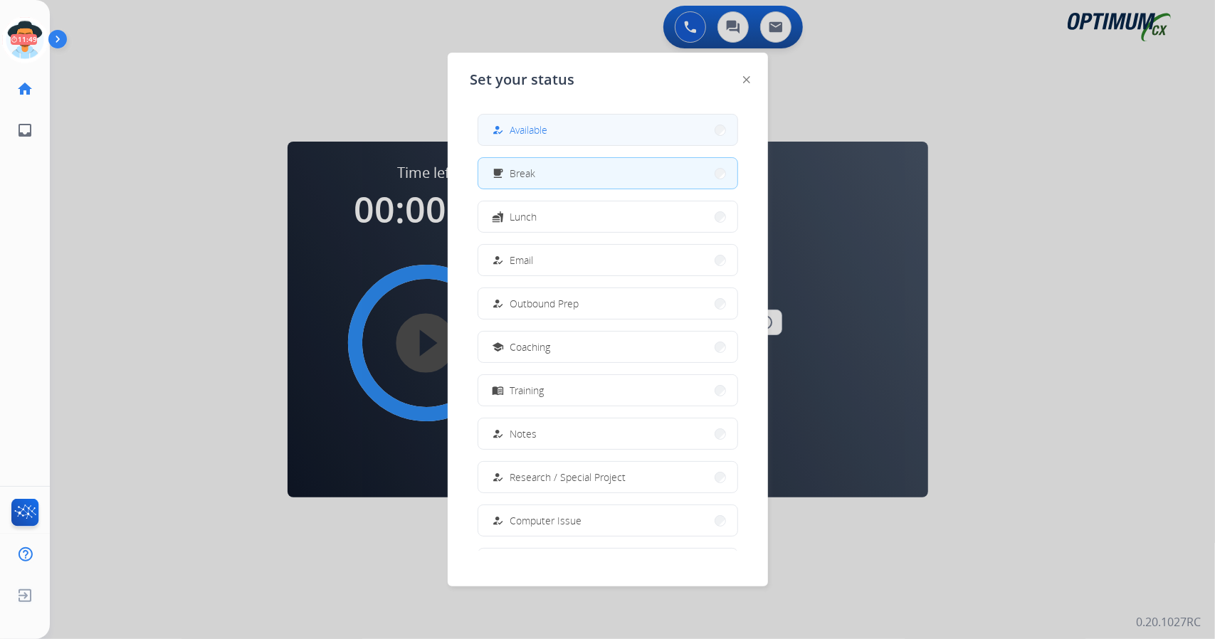
click at [564, 119] on button "how_to_reg Available" at bounding box center [607, 130] width 259 height 31
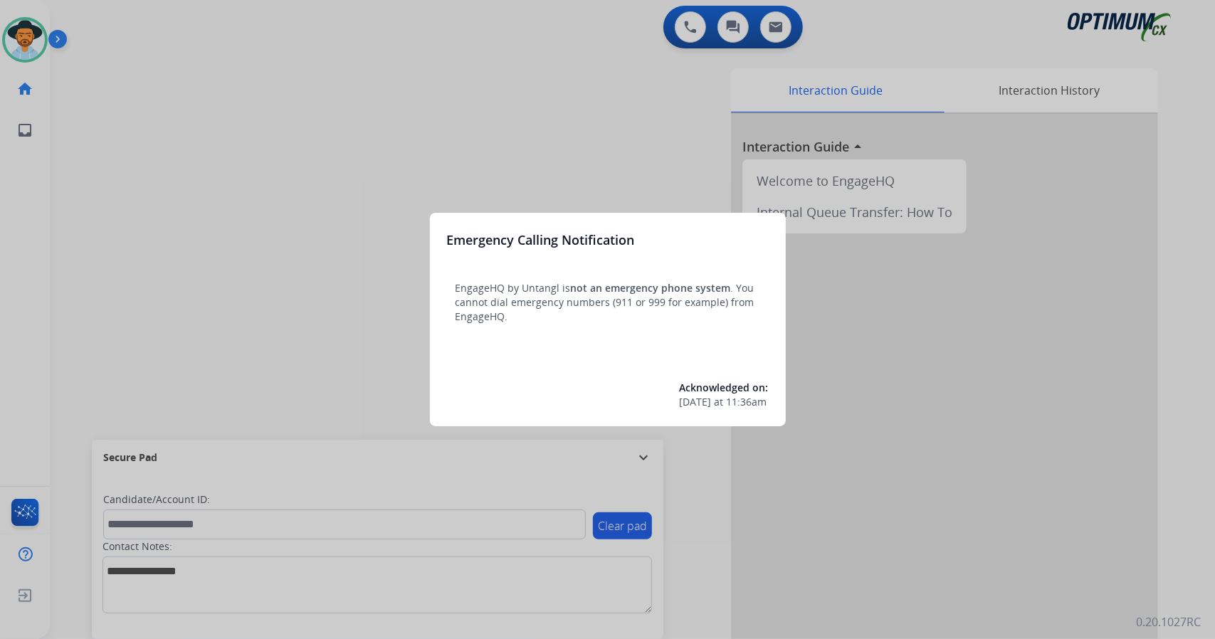
click at [155, 136] on div at bounding box center [607, 319] width 1215 height 639
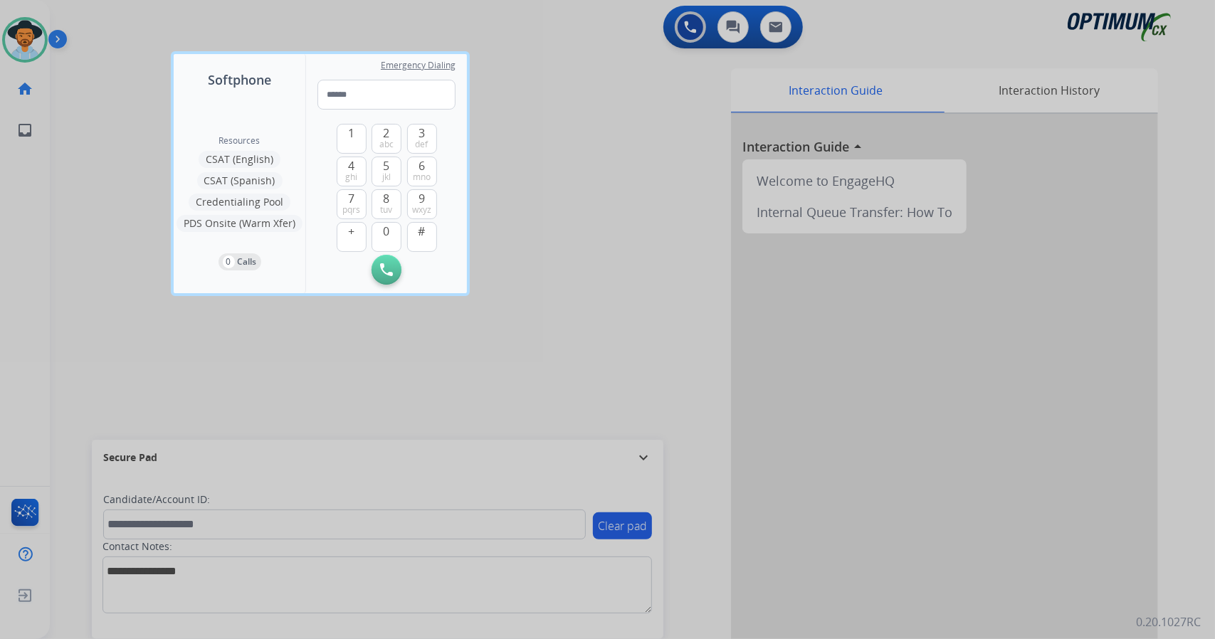
click at [133, 139] on div at bounding box center [607, 319] width 1215 height 639
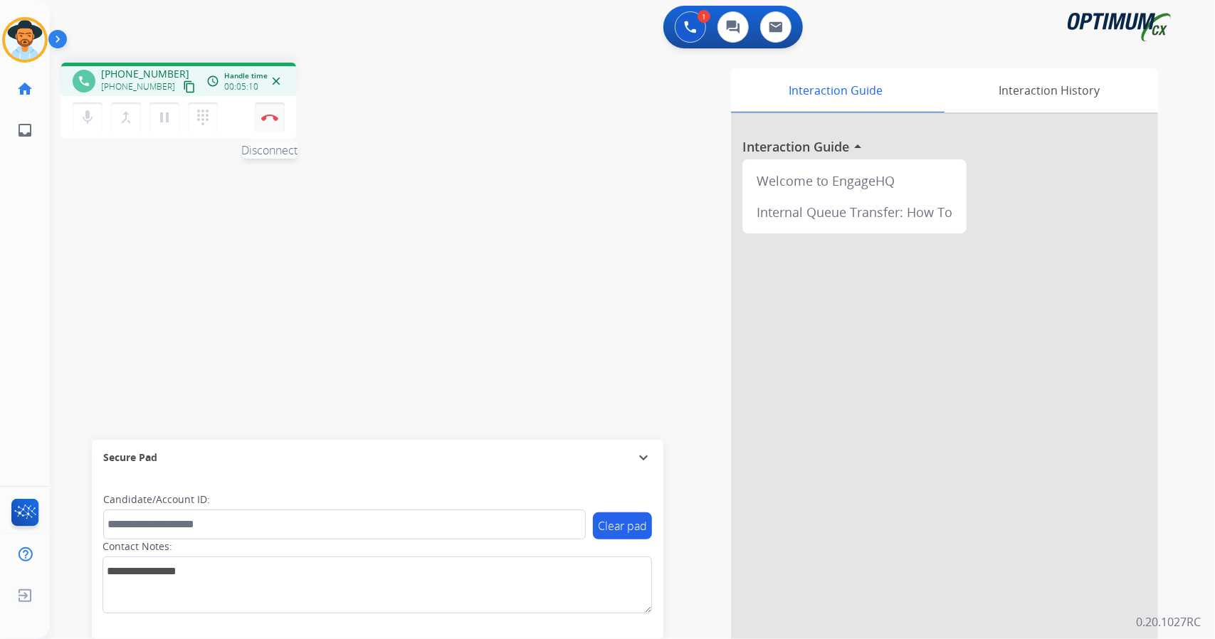
click at [265, 121] on button "Disconnect" at bounding box center [270, 117] width 30 height 30
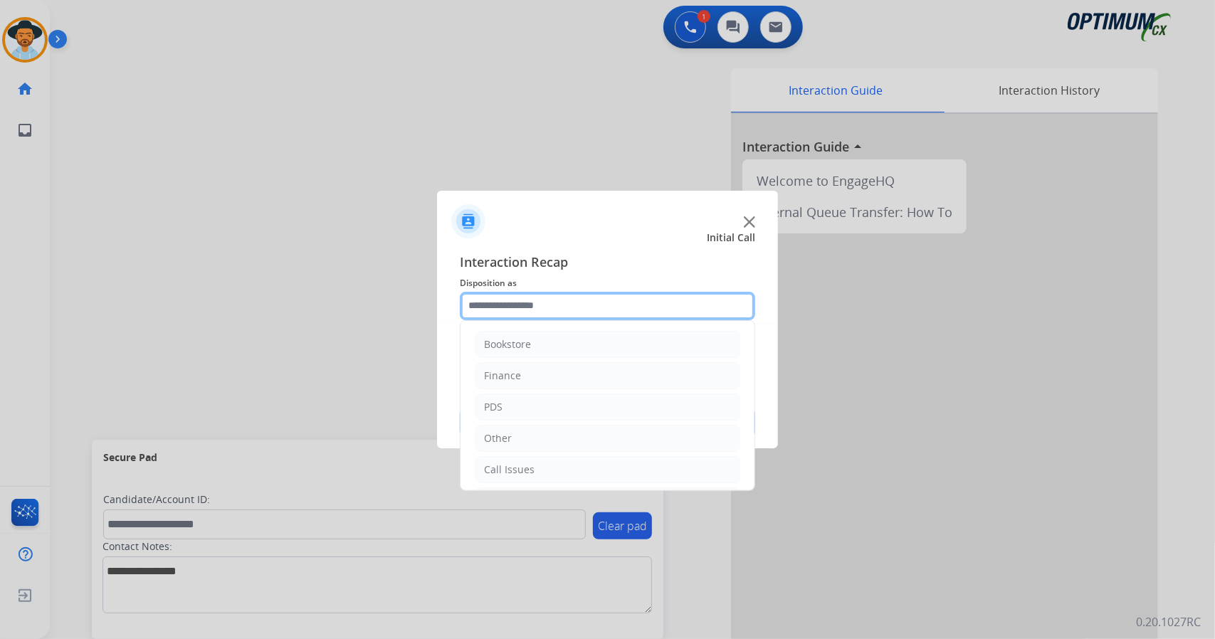
click at [574, 298] on input "text" at bounding box center [607, 306] width 295 height 28
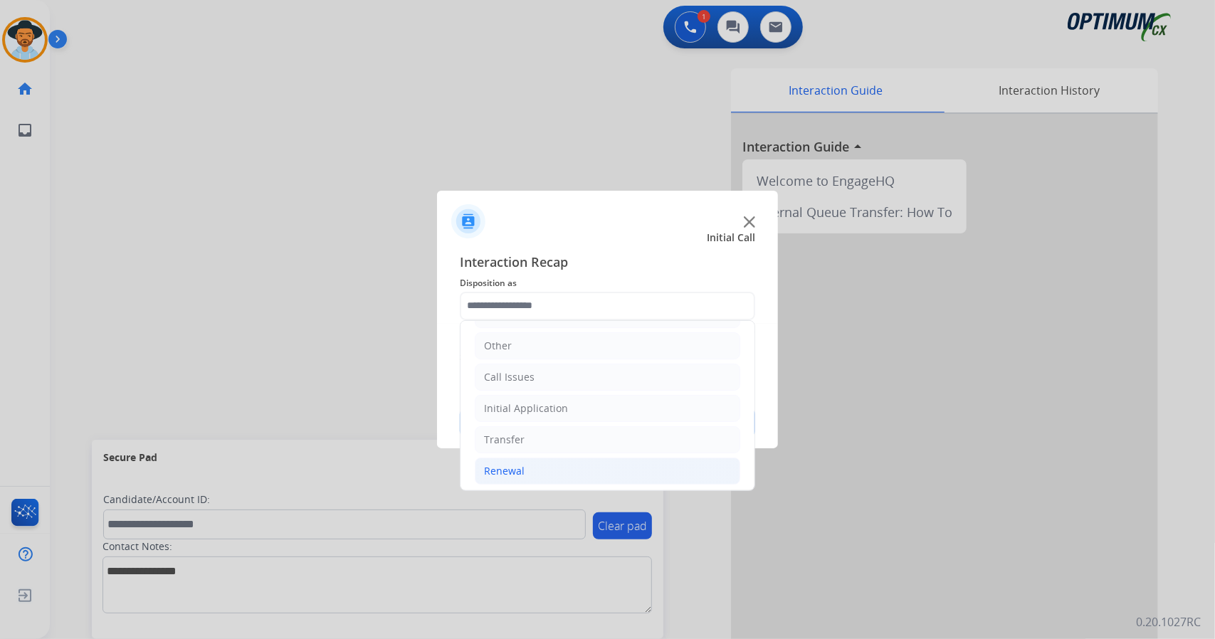
click at [525, 458] on li "Renewal" at bounding box center [607, 471] width 265 height 27
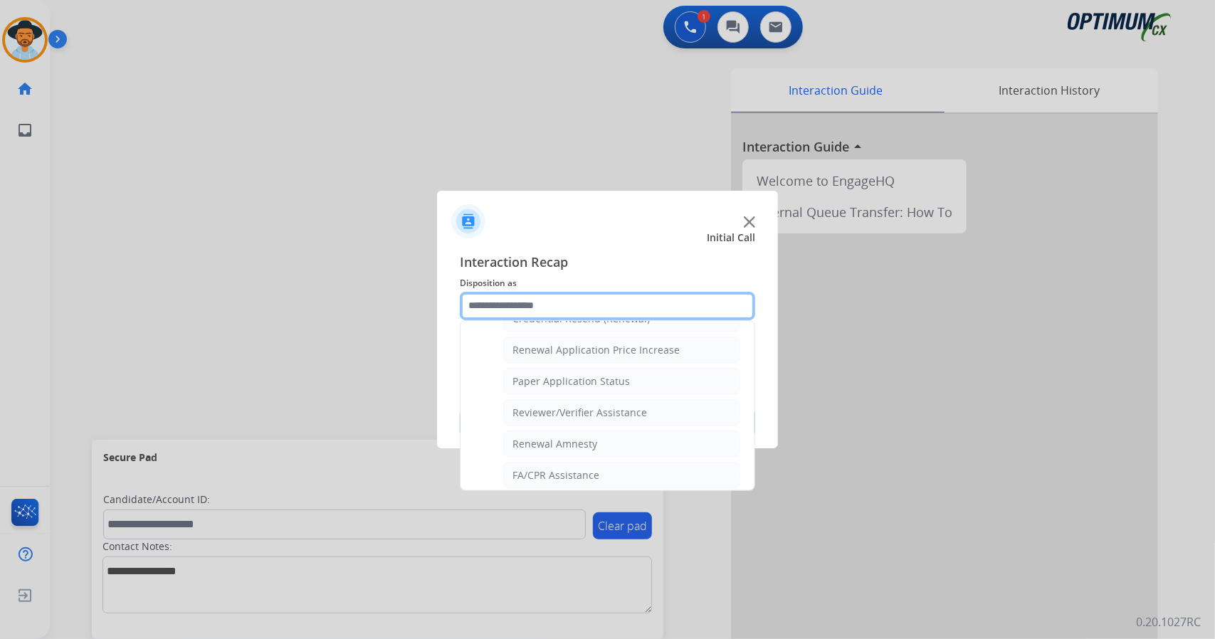
scroll to position [538, 0]
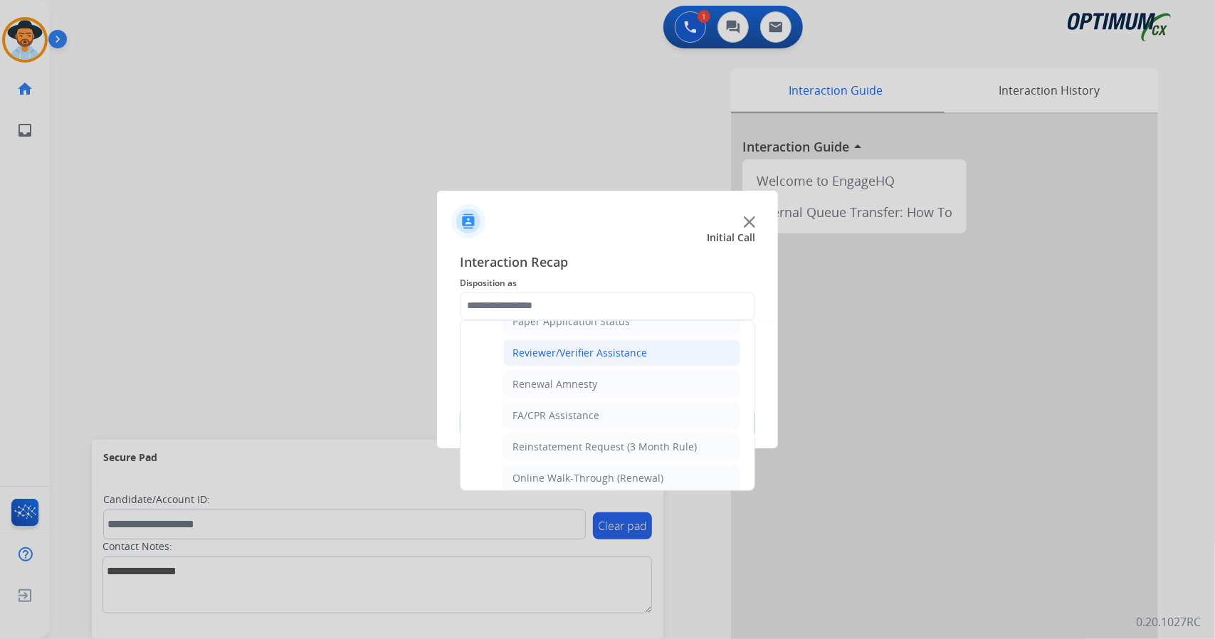
click at [512, 346] on div "Reviewer/Verifier Assistance" at bounding box center [579, 353] width 135 height 14
type input "**********"
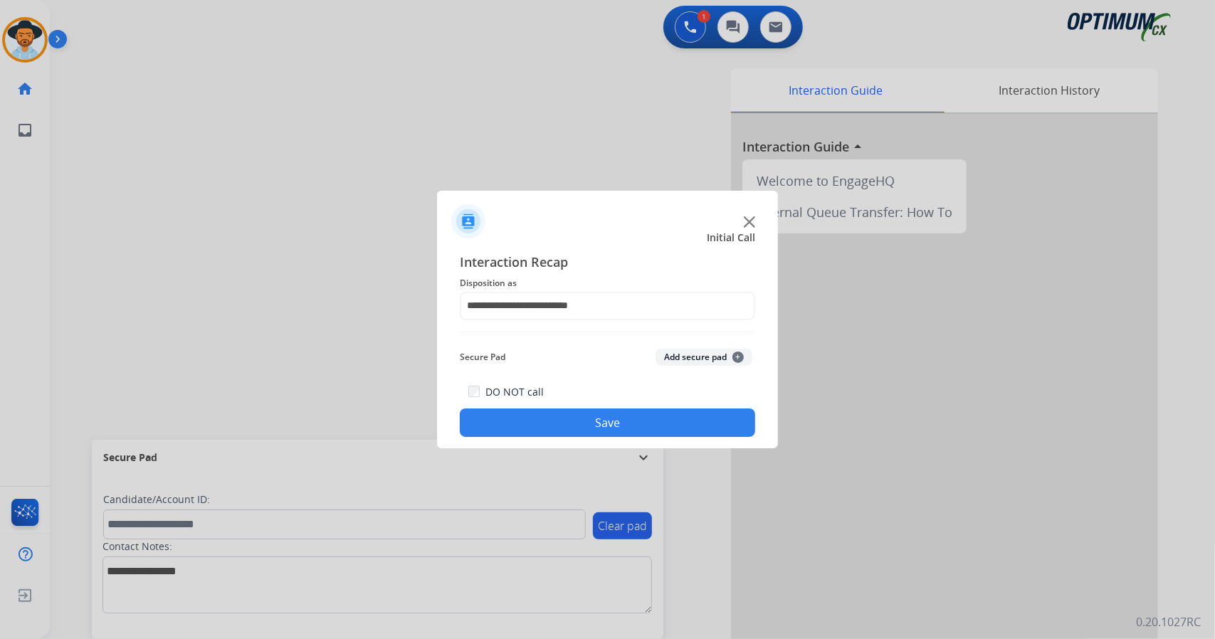
click at [564, 413] on button "Save" at bounding box center [607, 422] width 295 height 28
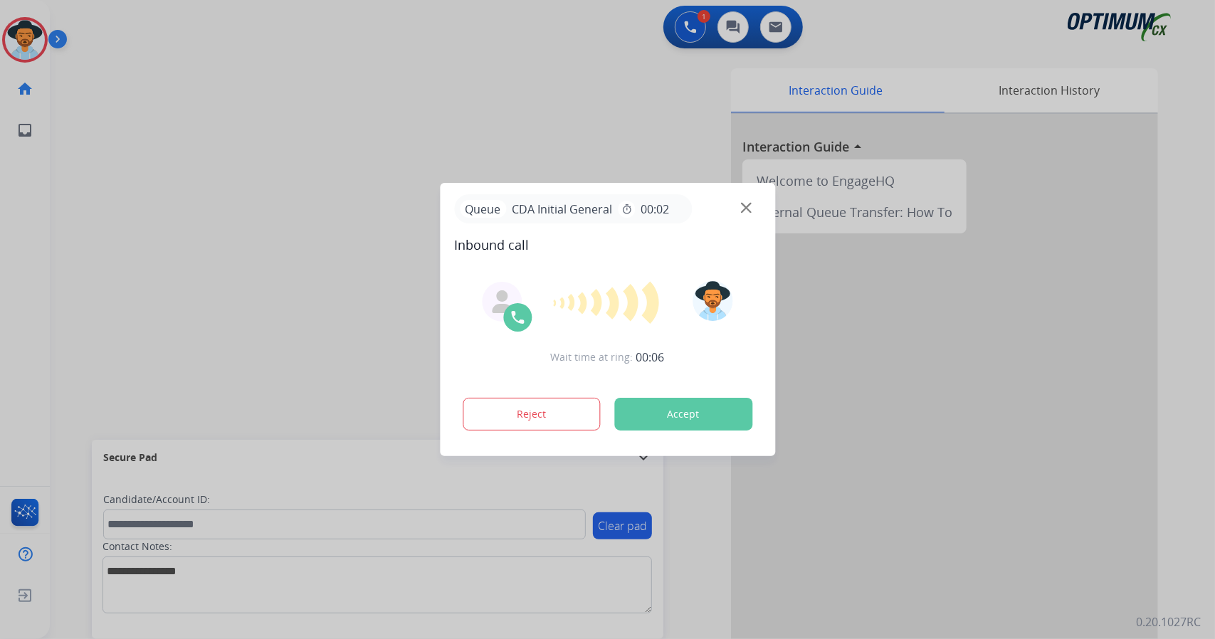
click at [678, 405] on button "Accept" at bounding box center [683, 414] width 138 height 33
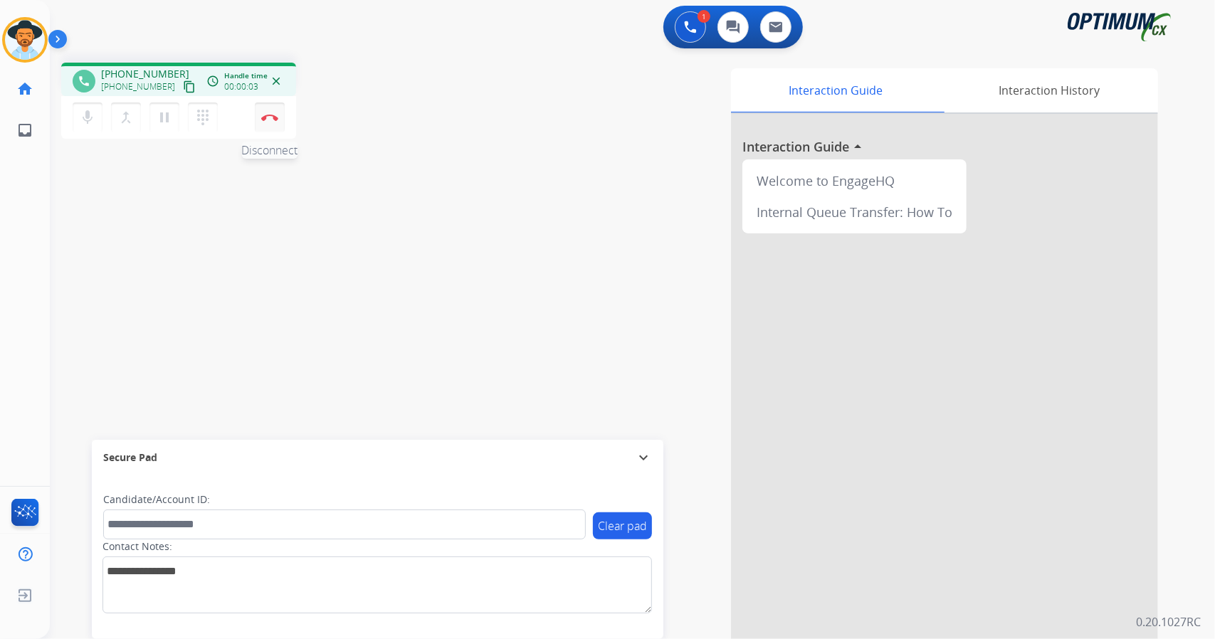
click at [265, 118] on img at bounding box center [269, 117] width 17 height 7
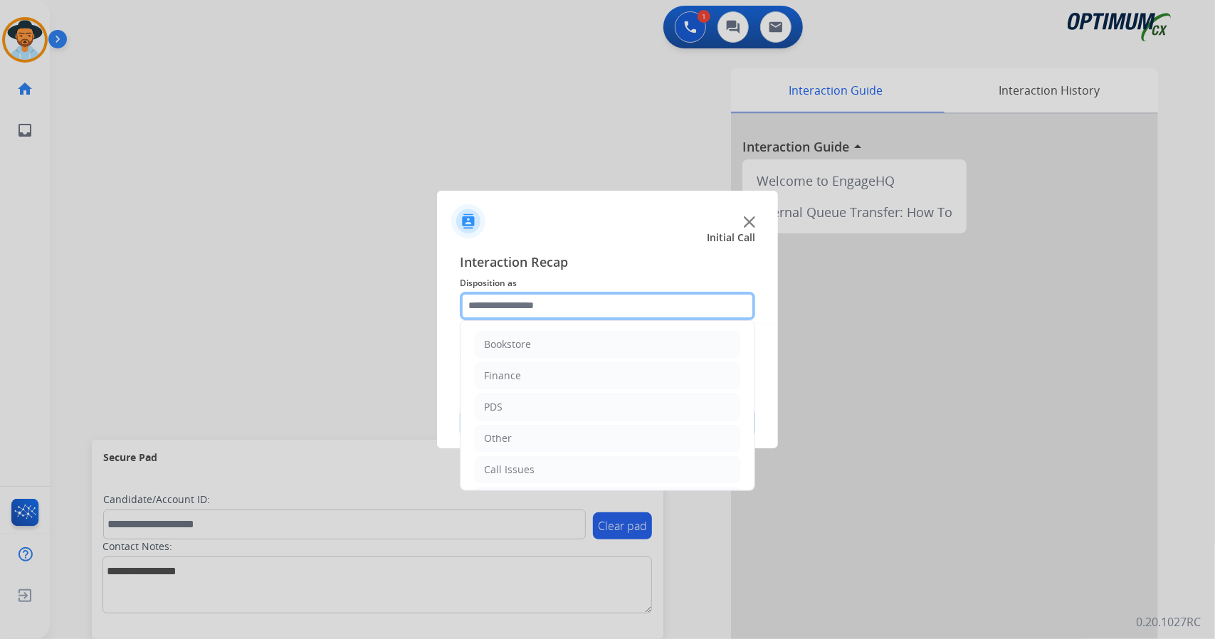
click at [587, 307] on input "text" at bounding box center [607, 306] width 295 height 28
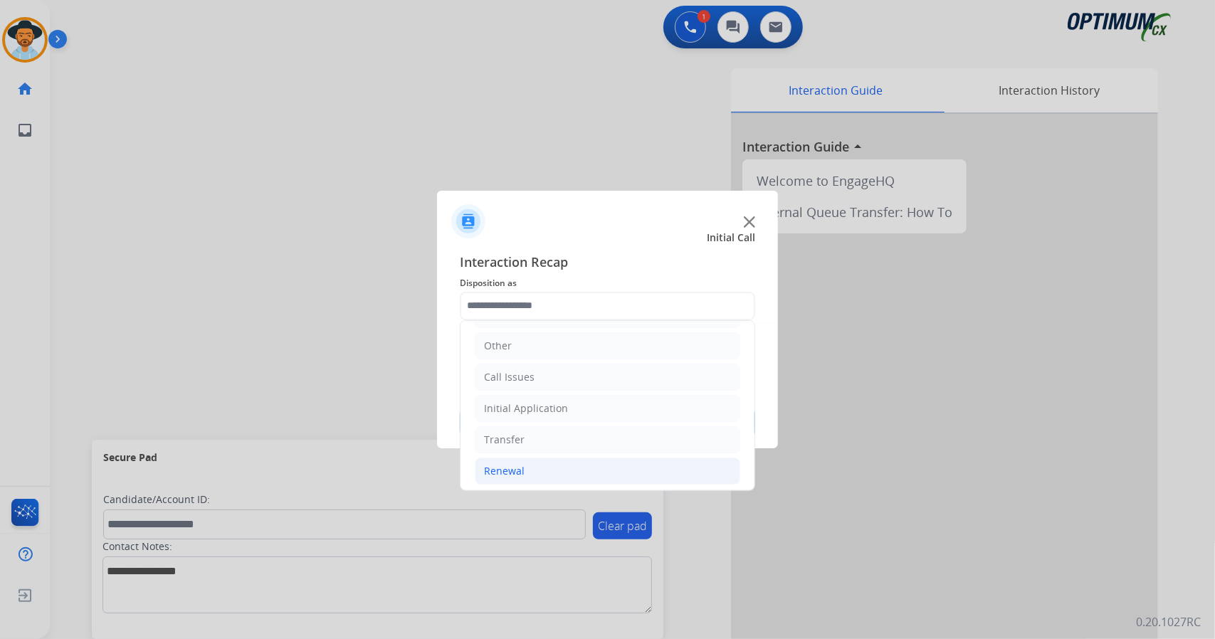
click at [537, 463] on li "Renewal" at bounding box center [607, 471] width 265 height 27
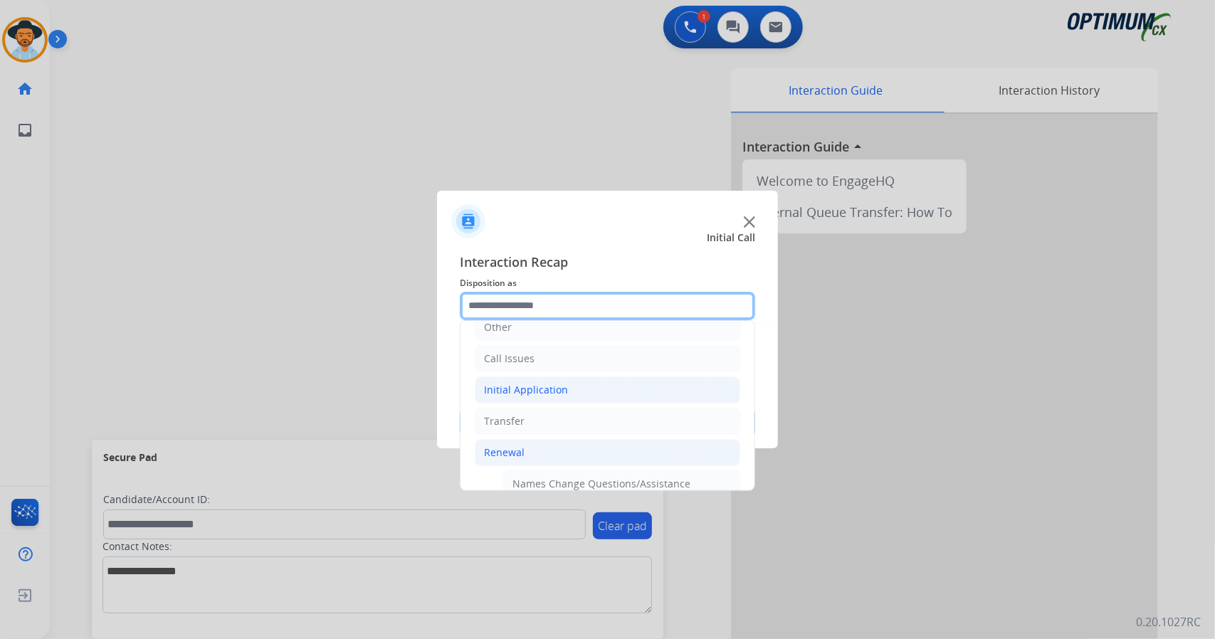
scroll to position [110, 0]
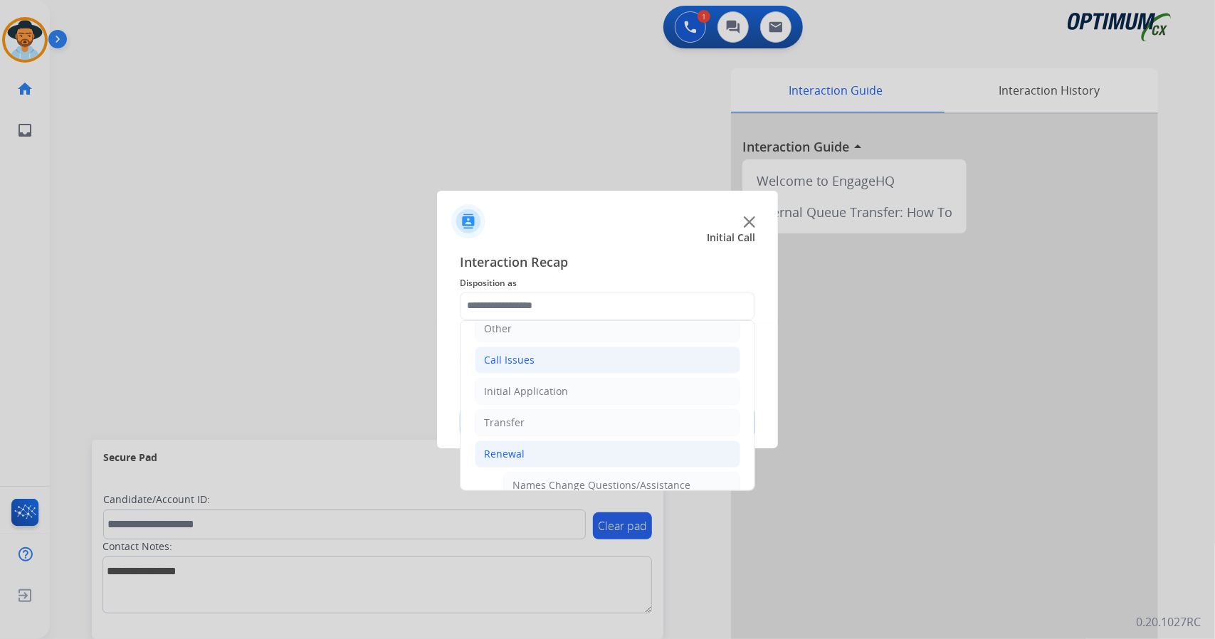
click at [525, 358] on div "Call Issues" at bounding box center [509, 360] width 51 height 14
click at [552, 450] on div "Dropped Call" at bounding box center [543, 454] width 63 height 14
type input "**********"
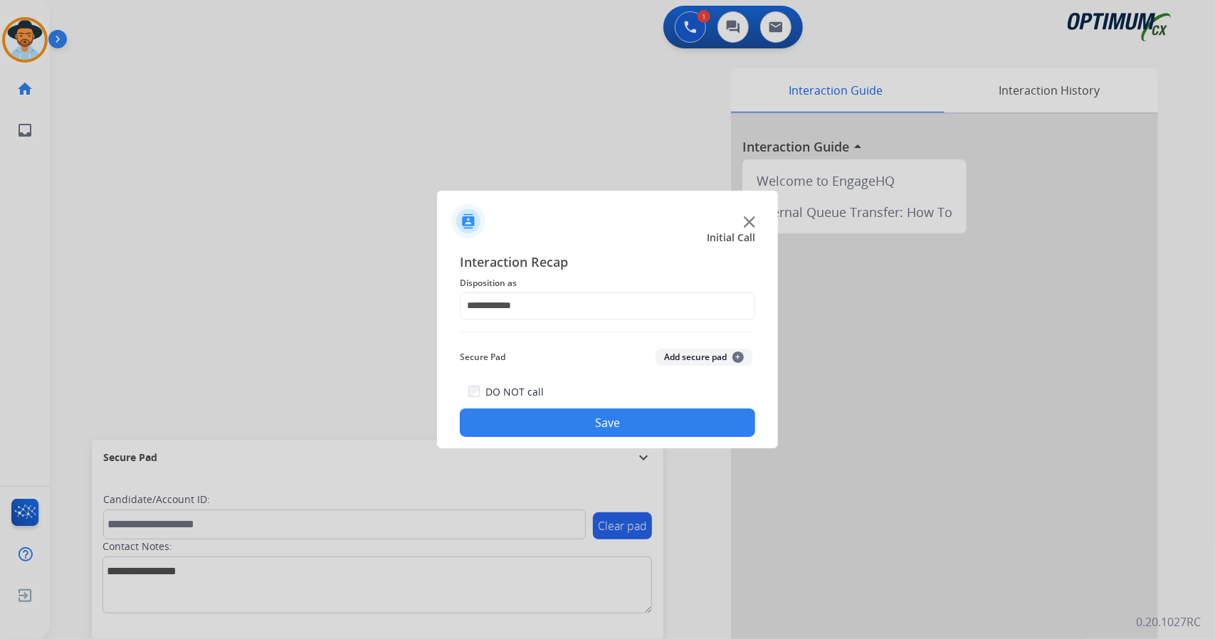
click at [537, 429] on button "Save" at bounding box center [607, 422] width 295 height 28
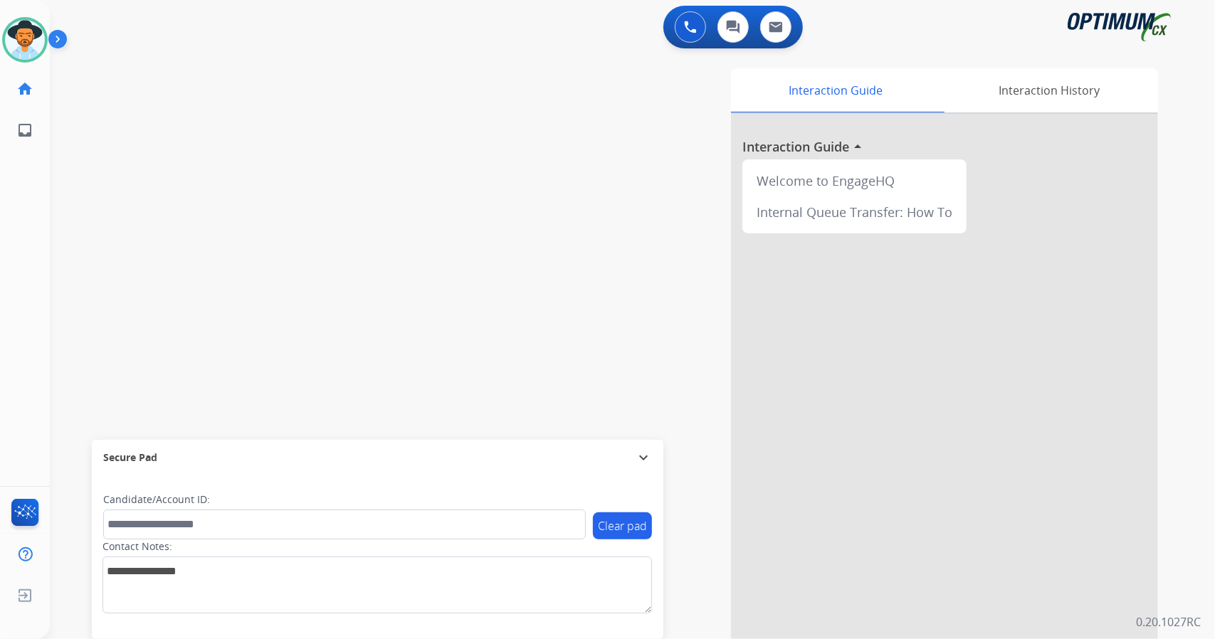
click at [552, 40] on div "0 Voice Interactions 0 Chat Interactions 0 Email Interactions" at bounding box center [624, 29] width 1114 height 46
click at [357, 55] on div "swap_horiz Break voice bridge close_fullscreen Connect 3-Way Call merge_type Se…" at bounding box center [615, 348] width 1131 height 594
click at [1181, 334] on div "0 Voice Interactions 0 Chat Interactions 0 Email Interactions swap_horiz Break …" at bounding box center [632, 319] width 1165 height 639
click at [213, 35] on div "0 Voice Interactions 0 Chat Interactions 0 Email Interactions" at bounding box center [624, 29] width 1114 height 46
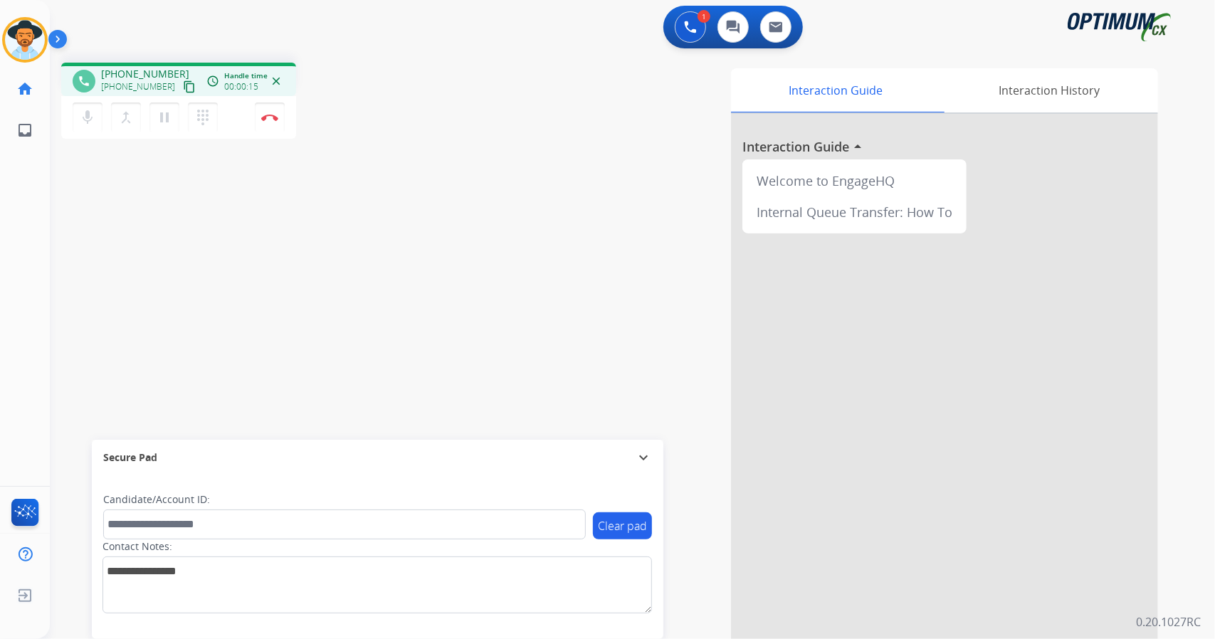
click at [1203, 200] on div "1 Voice Interactions 0 Chat Interactions 0 Email Interactions phone +1973415427…" at bounding box center [632, 319] width 1165 height 639
click at [1180, 308] on div "Interaction Guide Interaction History Interaction Guide arrow_drop_up Welcome t…" at bounding box center [816, 354] width 727 height 582
click at [263, 115] on img at bounding box center [269, 117] width 17 height 7
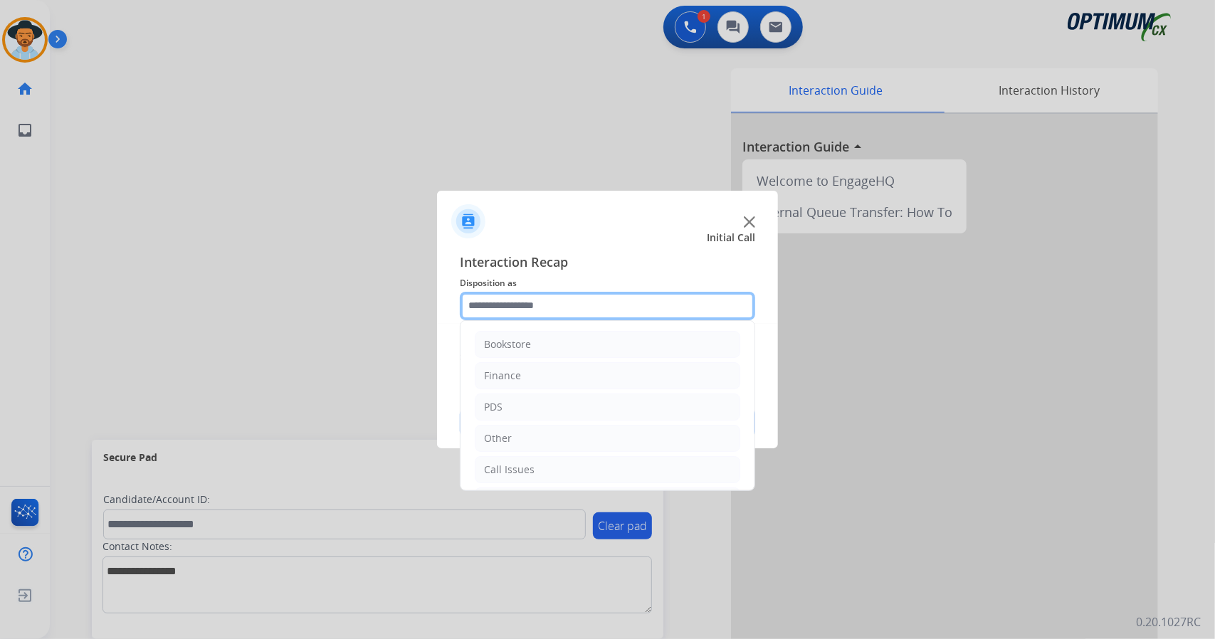
click at [518, 308] on input "text" at bounding box center [607, 306] width 295 height 28
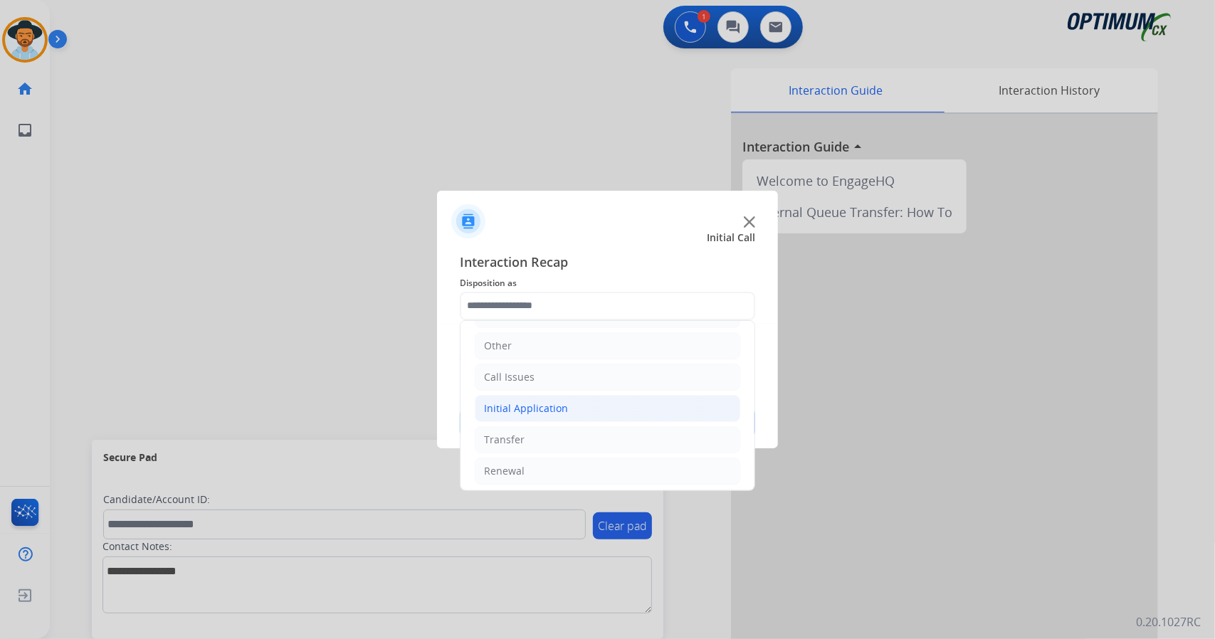
click at [584, 409] on li "Initial Application" at bounding box center [607, 408] width 265 height 27
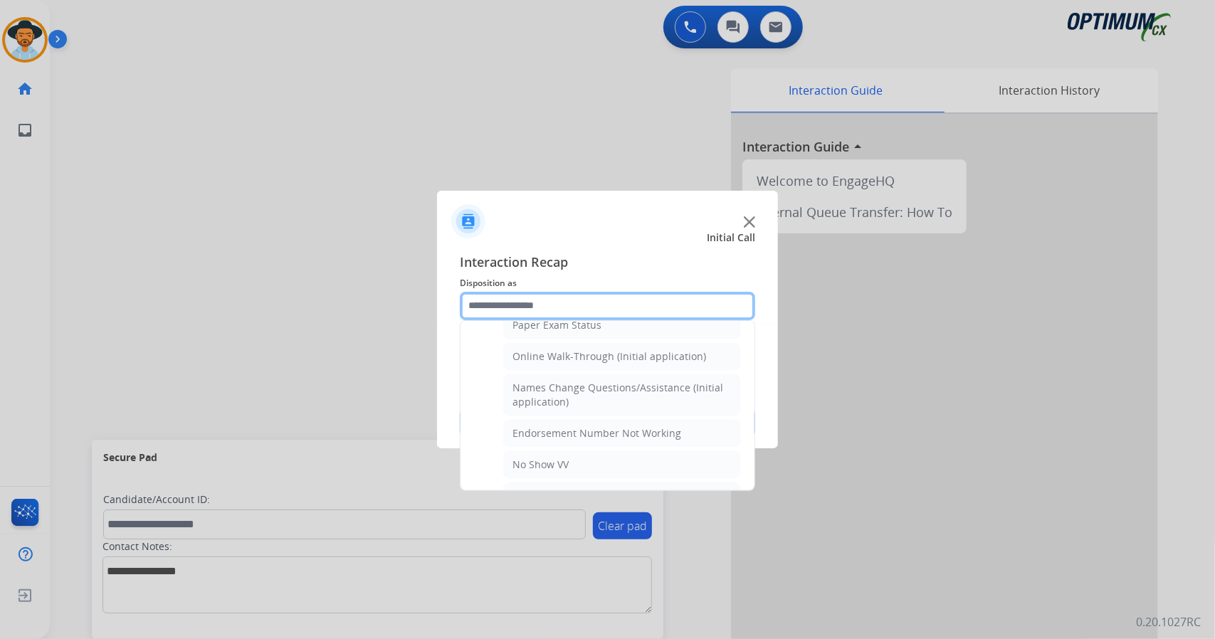
scroll to position [258, 0]
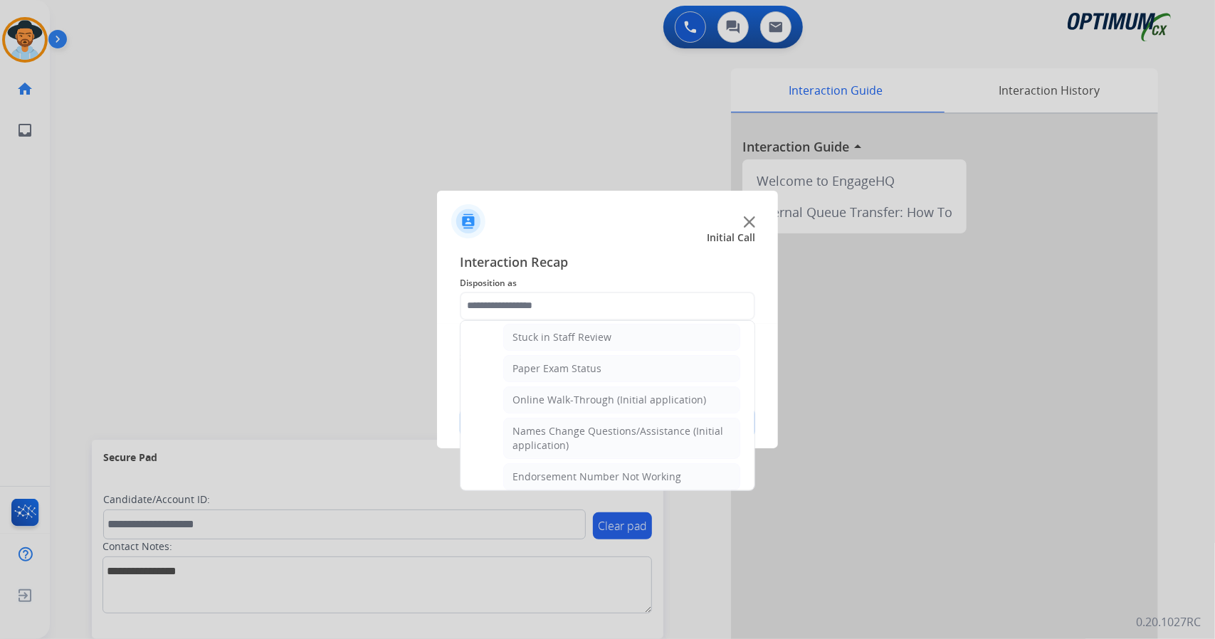
click at [624, 438] on div "Names Change Questions/Assistance (Initial application)" at bounding box center [621, 438] width 218 height 28
type input "**********"
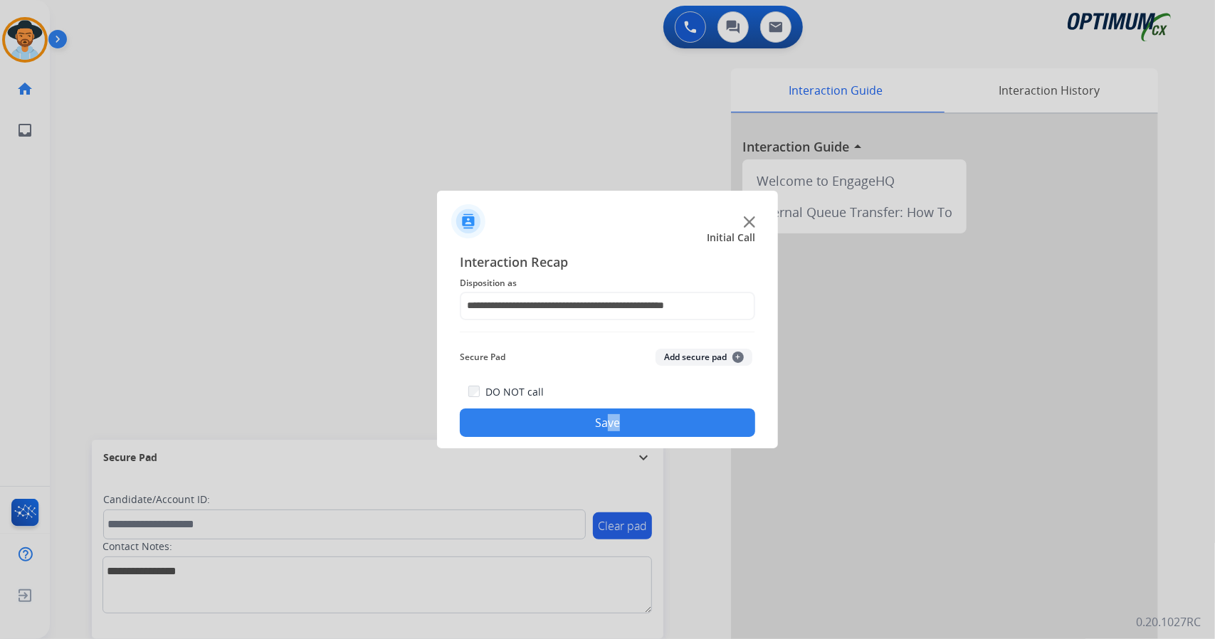
drag, startPoint x: 624, startPoint y: 438, endPoint x: 606, endPoint y: 404, distance: 38.5
click at [606, 404] on div "**********" at bounding box center [607, 345] width 341 height 209
click at [616, 419] on button "Save" at bounding box center [607, 422] width 295 height 28
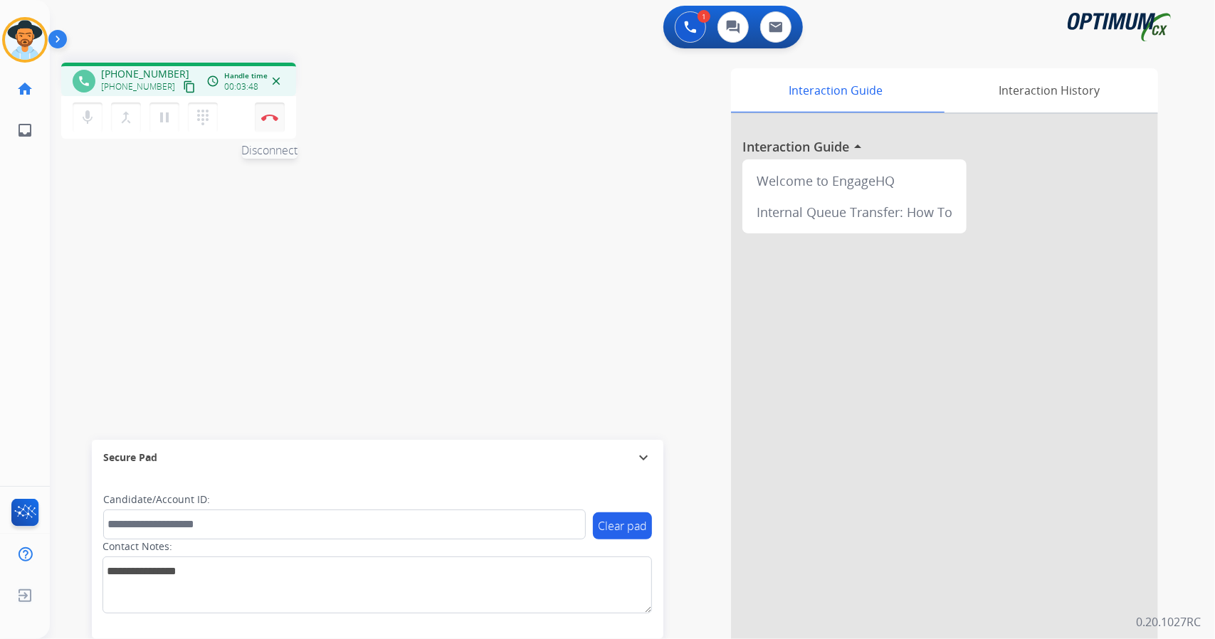
click at [274, 127] on button "Disconnect" at bounding box center [270, 117] width 30 height 30
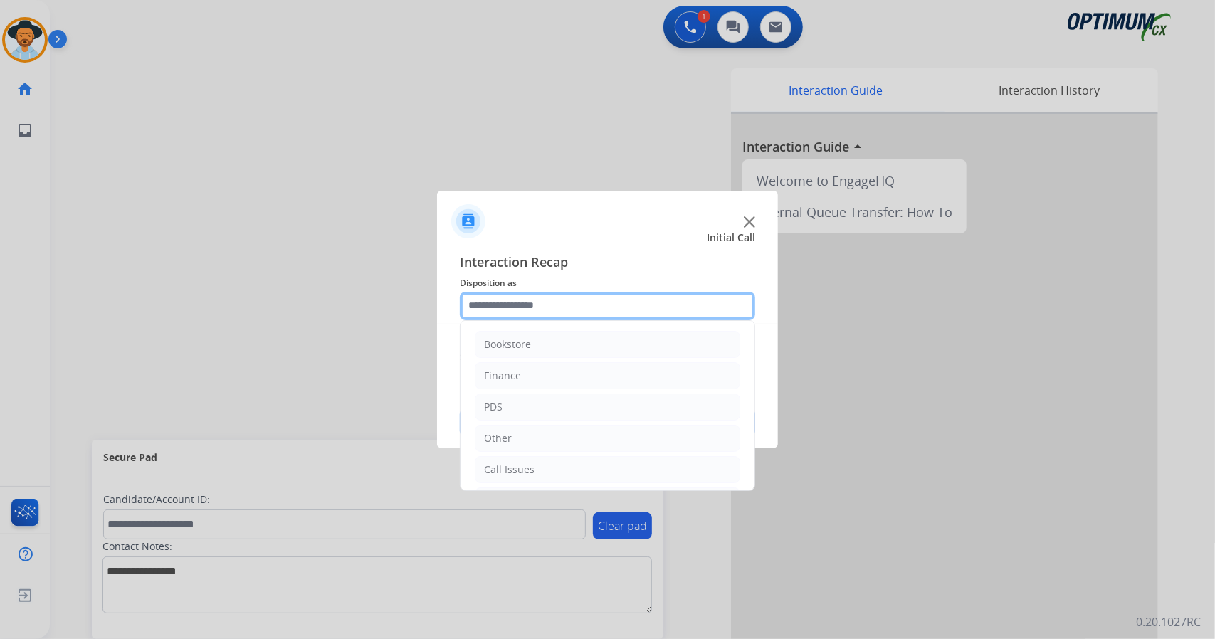
click at [504, 311] on input "text" at bounding box center [607, 306] width 295 height 28
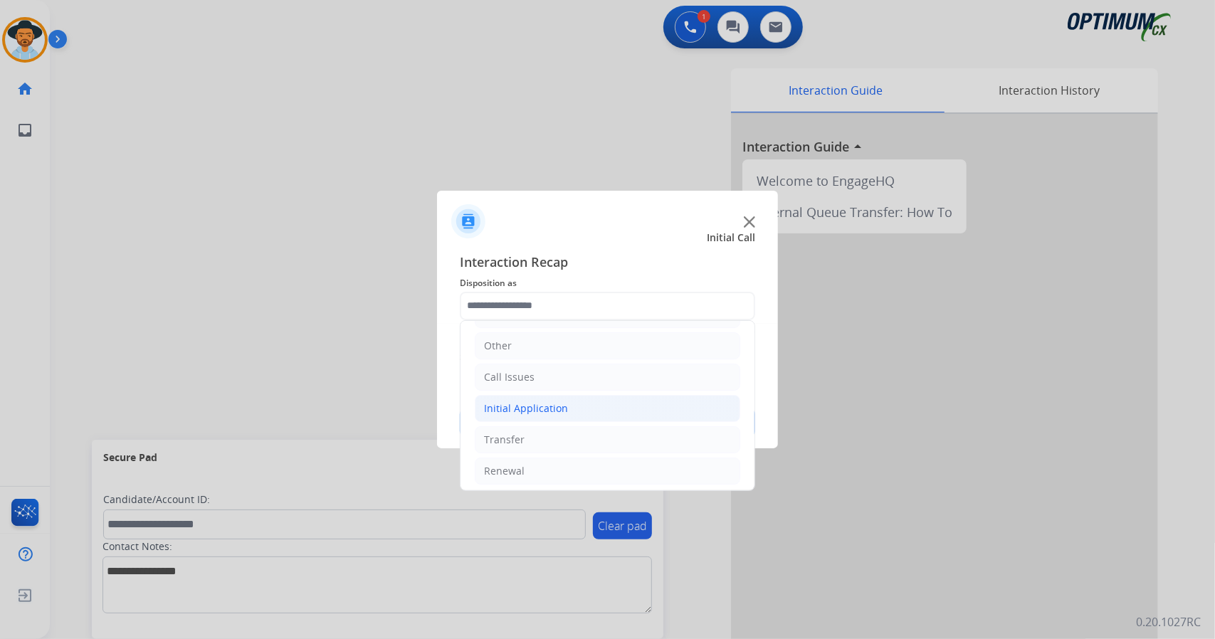
click at [572, 401] on li "Initial Application" at bounding box center [607, 408] width 265 height 27
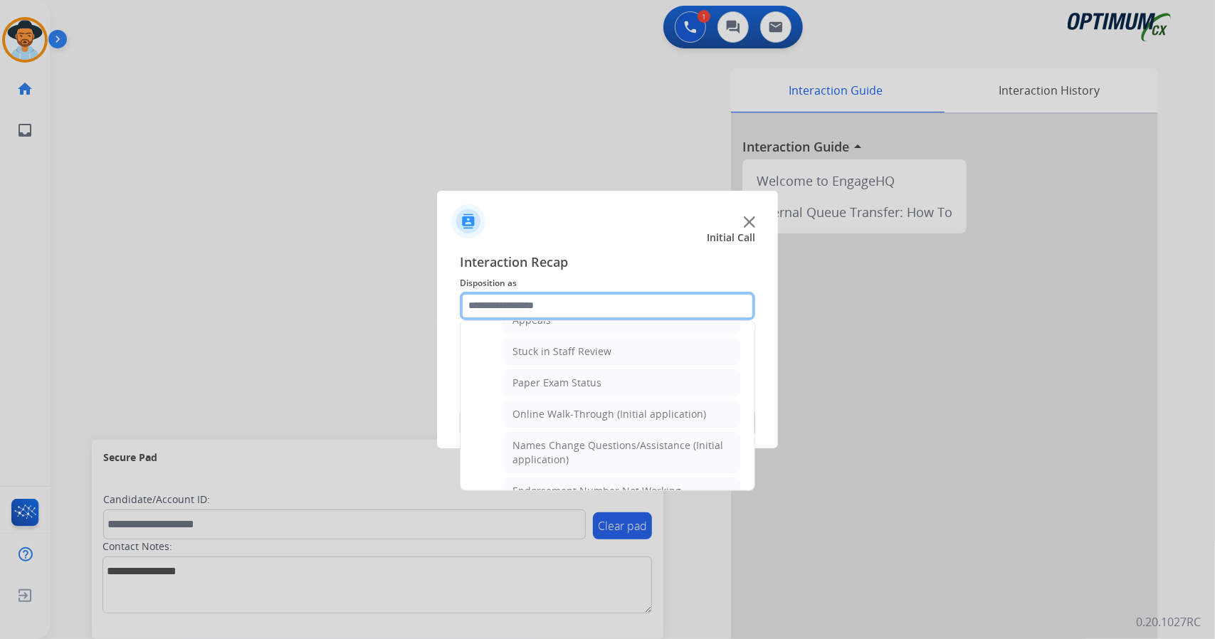
scroll to position [249, 0]
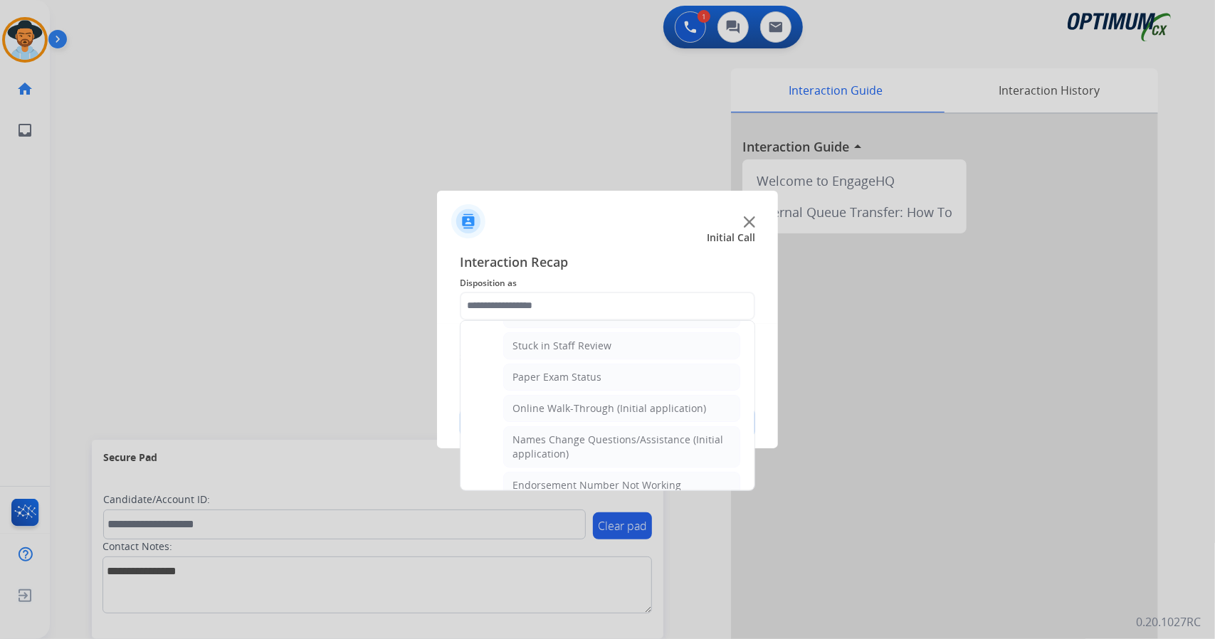
click at [572, 401] on div "Online Walk-Through (Initial application)" at bounding box center [609, 408] width 194 height 14
type input "**********"
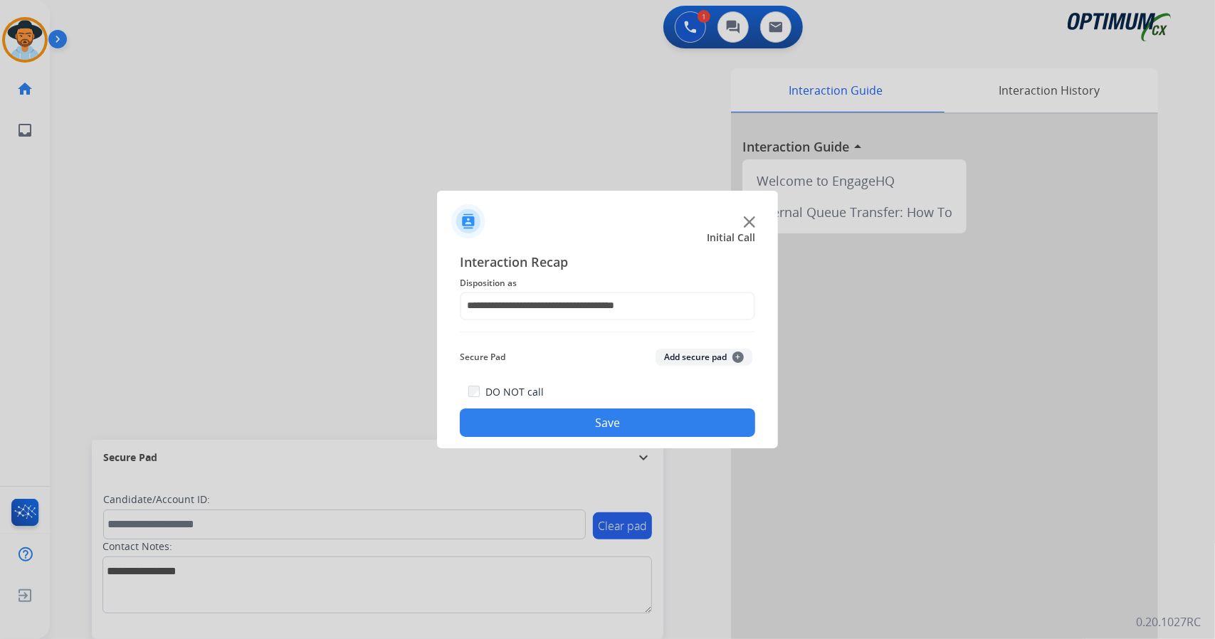
click at [576, 431] on button "Save" at bounding box center [607, 422] width 295 height 28
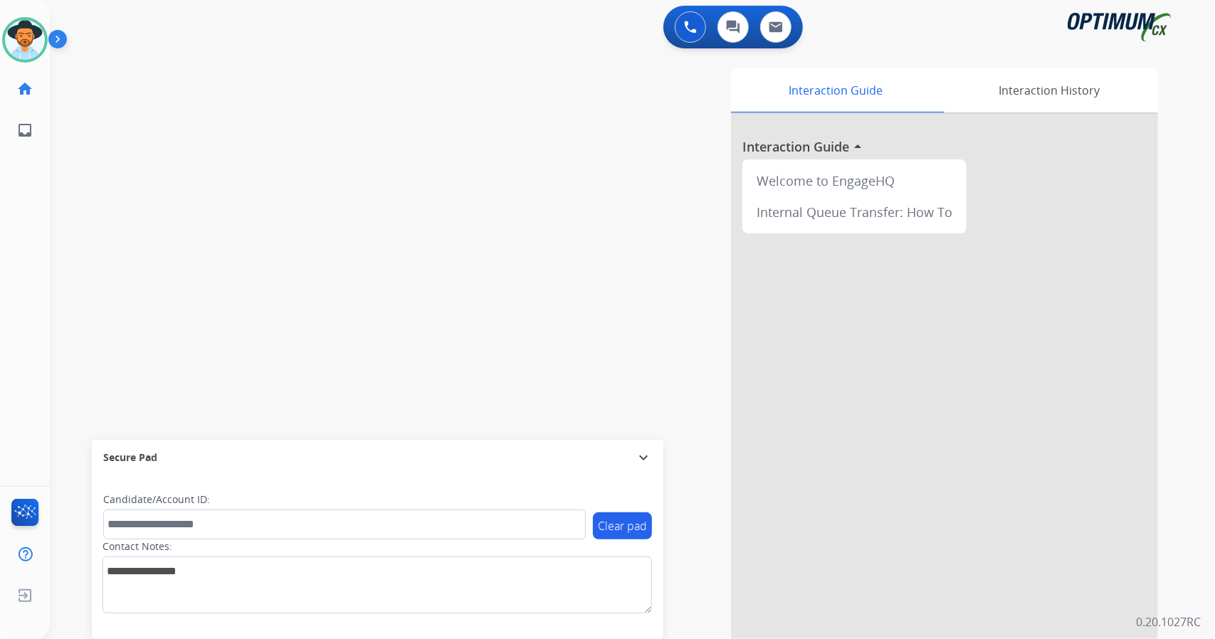
click at [316, 220] on div "swap_horiz Break voice bridge close_fullscreen Connect 3-Way Call merge_type Se…" at bounding box center [615, 348] width 1131 height 594
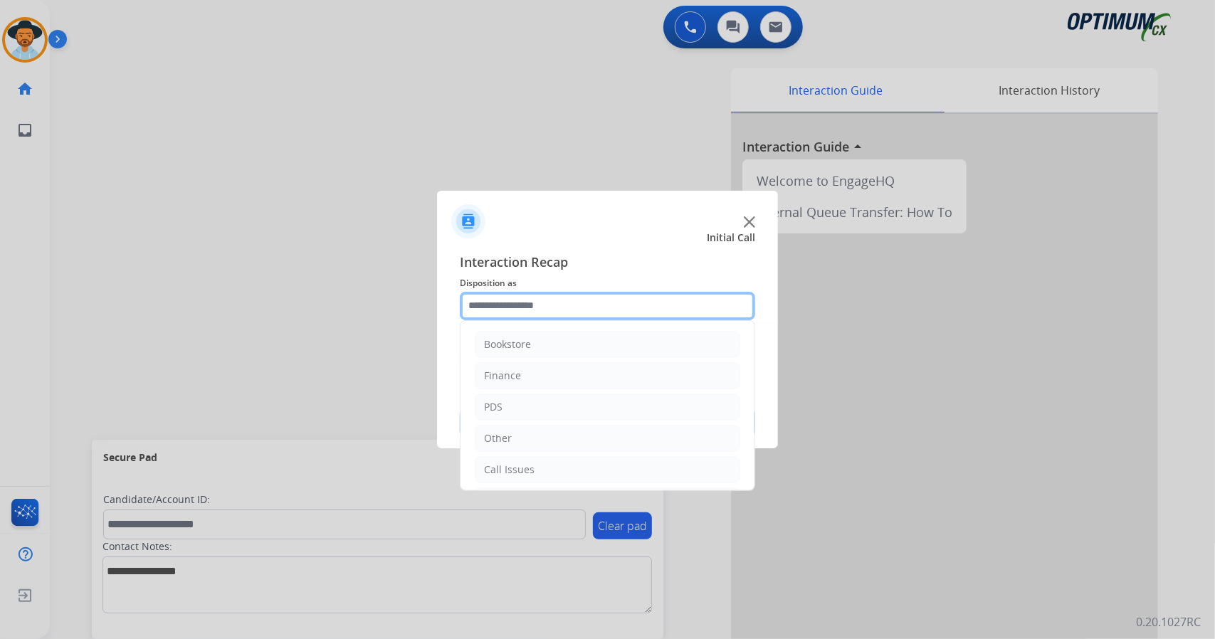
click at [493, 301] on input "text" at bounding box center [607, 306] width 295 height 28
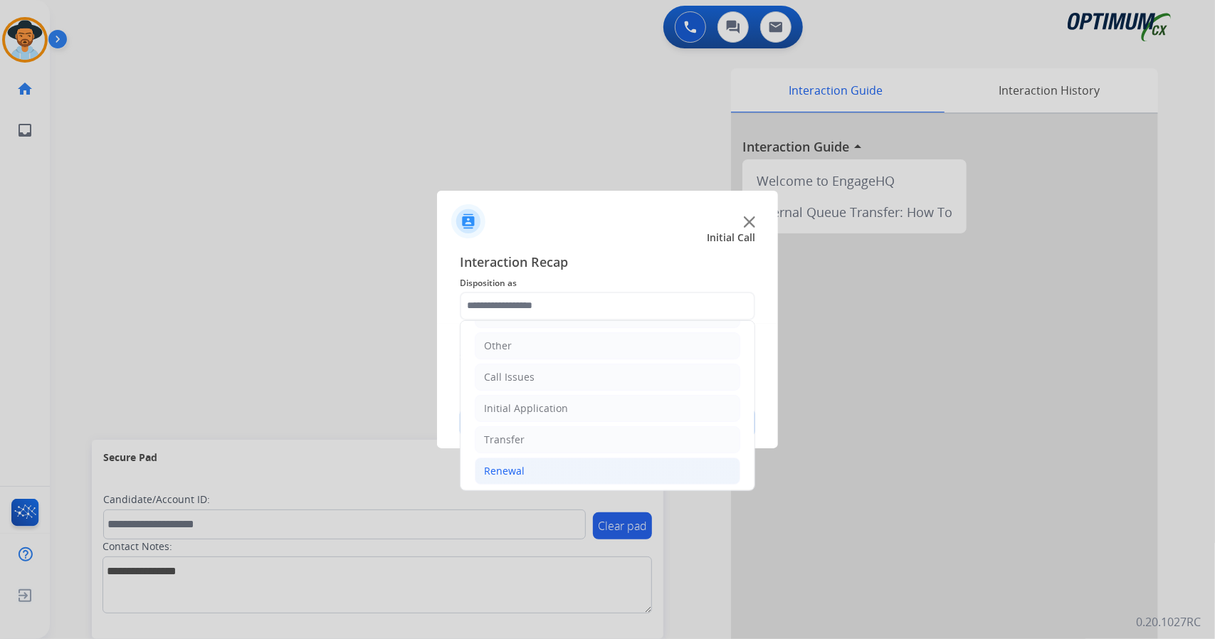
click at [524, 472] on li "Renewal" at bounding box center [607, 471] width 265 height 27
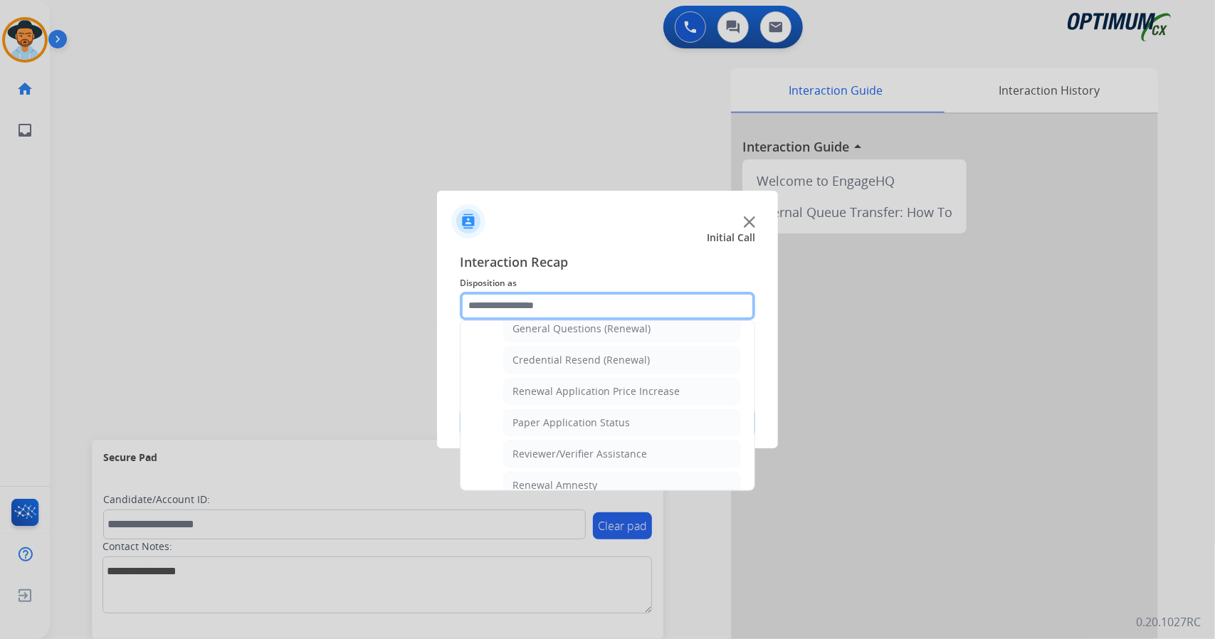
scroll to position [438, 0]
click at [566, 328] on li "General Questions (Renewal)" at bounding box center [621, 328] width 237 height 27
type input "**********"
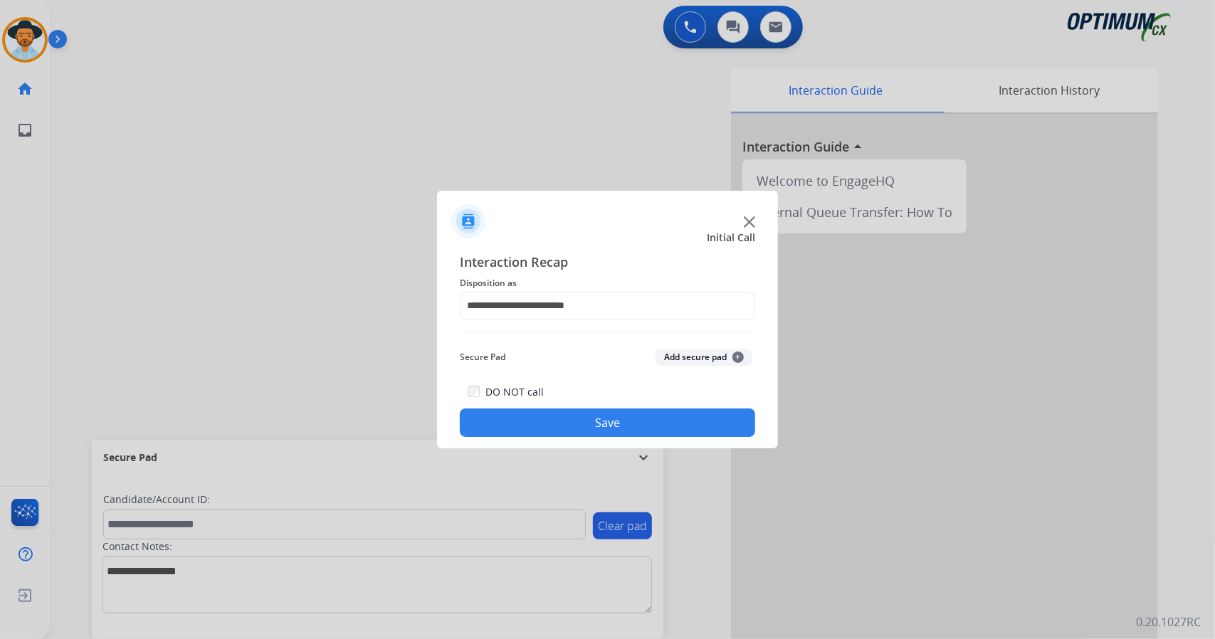
click at [565, 427] on button "Save" at bounding box center [607, 422] width 295 height 28
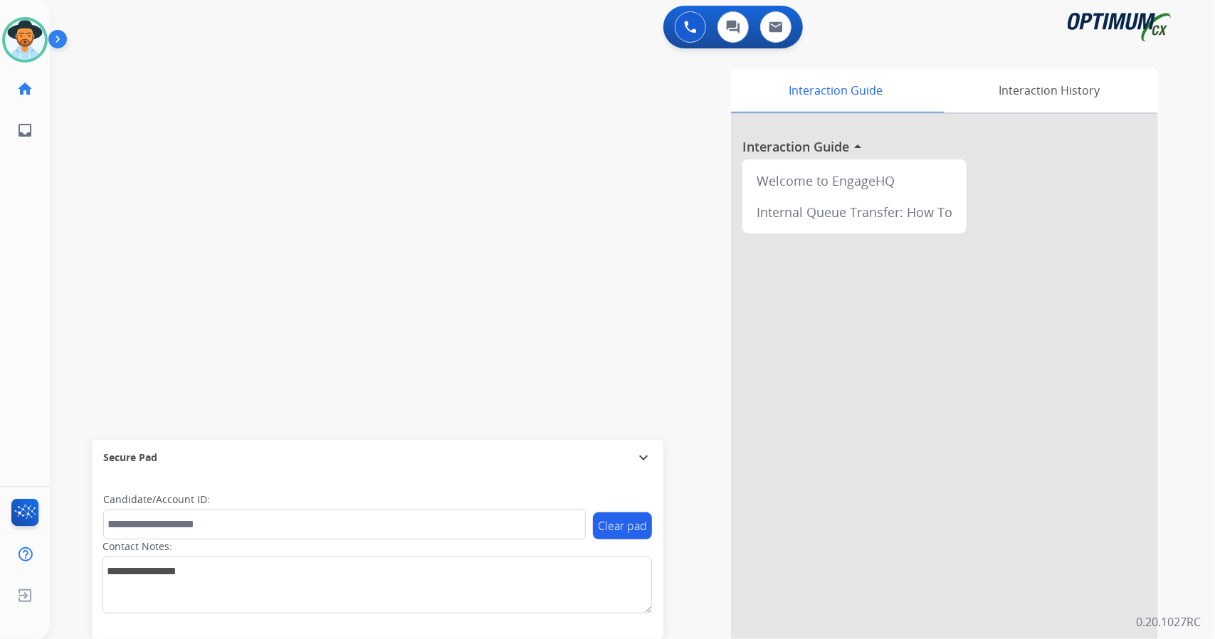
click at [665, 93] on div "Interaction Guide Interaction History Interaction Guide arrow_drop_up Welcome t…" at bounding box center [805, 356] width 705 height 576
click at [456, 21] on div "0 Voice Interactions 0 Chat Interactions 0 Email Interactions" at bounding box center [624, 29] width 1114 height 46
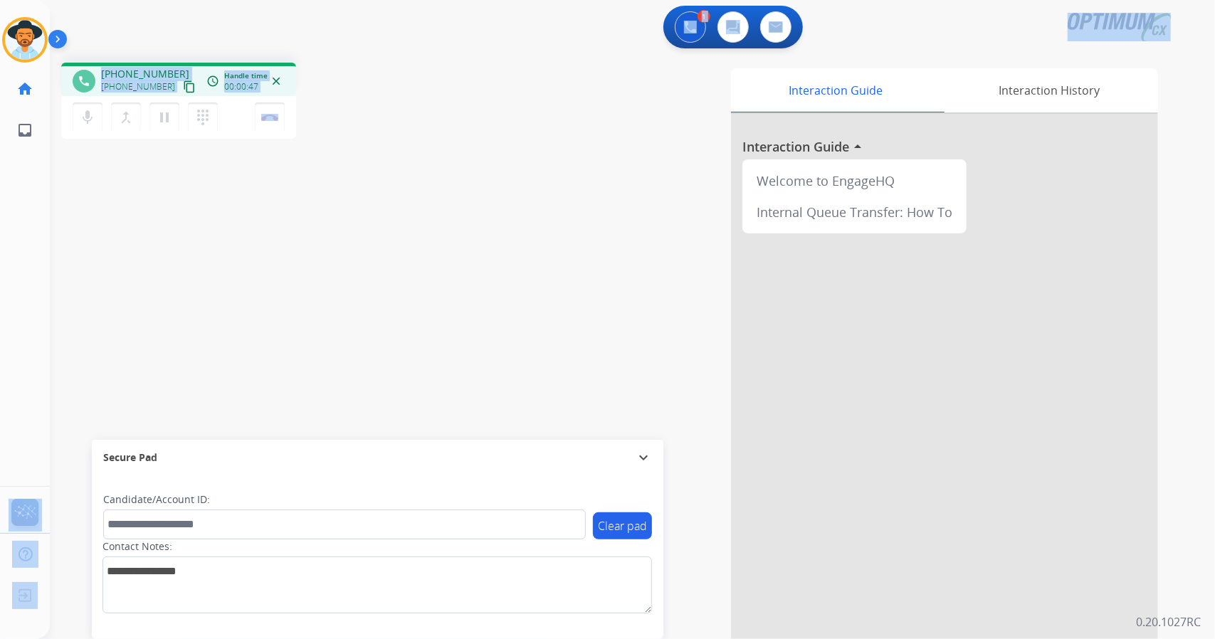
scroll to position [0, 0]
drag, startPoint x: 350, startPoint y: 122, endPoint x: 0, endPoint y: -4, distance: 372.3
click at [0, 0] on html "Outbound call Quit Outbound call Quit Schedule interaction + Add to my list Cus…" at bounding box center [607, 319] width 1215 height 639
click at [131, 38] on div "1 Voice Interactions 0 Chat Interactions 0 Email Interactions" at bounding box center [624, 29] width 1114 height 46
drag, startPoint x: 311, startPoint y: 119, endPoint x: 0, endPoint y: 2, distance: 332.2
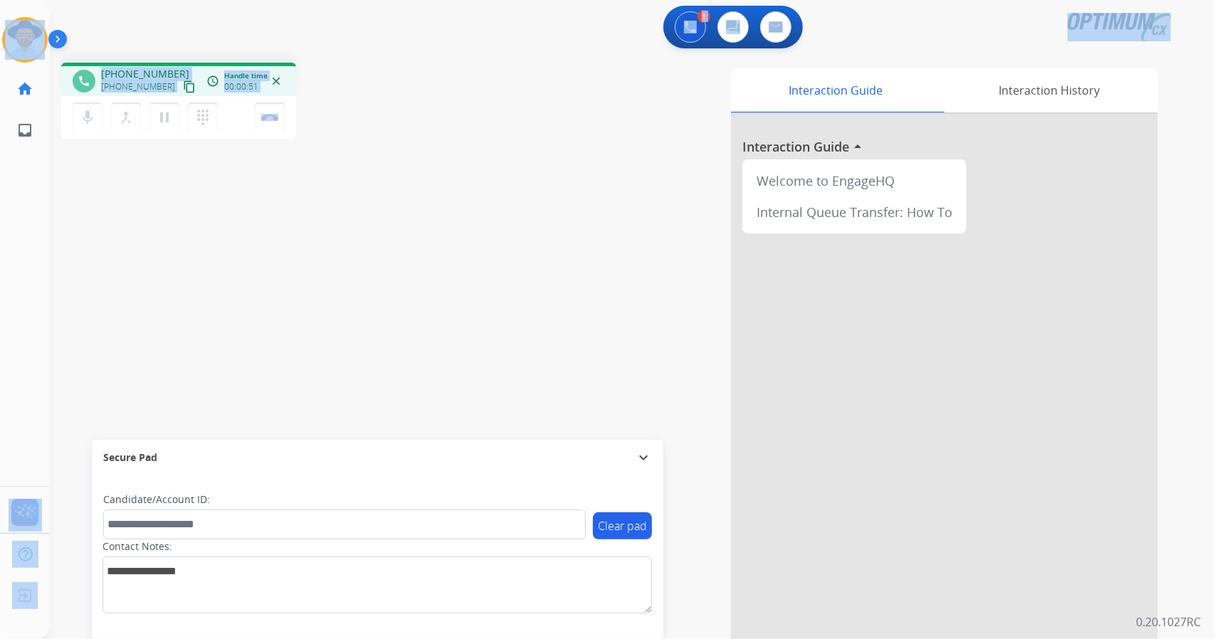
click at [0, 2] on div "Outbound call Quit Outbound call Quit Schedule interaction + Add to my list Cus…" at bounding box center [607, 319] width 1215 height 639
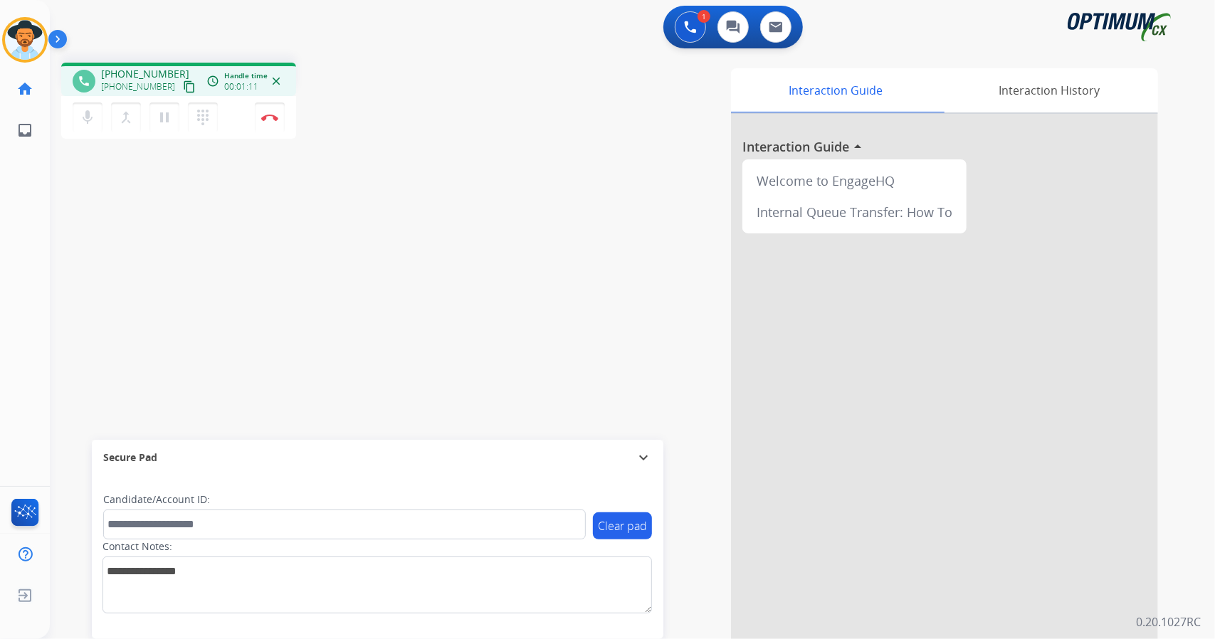
click at [389, 323] on div "phone +13025542665 +13025542665 content_copy access_time Call metrics Queue 00:…" at bounding box center [615, 348] width 1131 height 594
click at [474, 21] on div "1 Voice Interactions 0 Chat Interactions 0 Email Interactions" at bounding box center [624, 29] width 1114 height 46
click at [482, 201] on div "Interaction Guide Interaction History Interaction Guide arrow_drop_up Welcome t…" at bounding box center [805, 356] width 705 height 576
click at [509, 208] on div "Interaction Guide Interaction History Interaction Guide arrow_drop_up Welcome t…" at bounding box center [805, 356] width 705 height 576
click at [4, 7] on div "Paulina Busy Edit Avatar Agent: Paulina Routing Profile: OCX Training home Home…" at bounding box center [25, 75] width 50 height 151
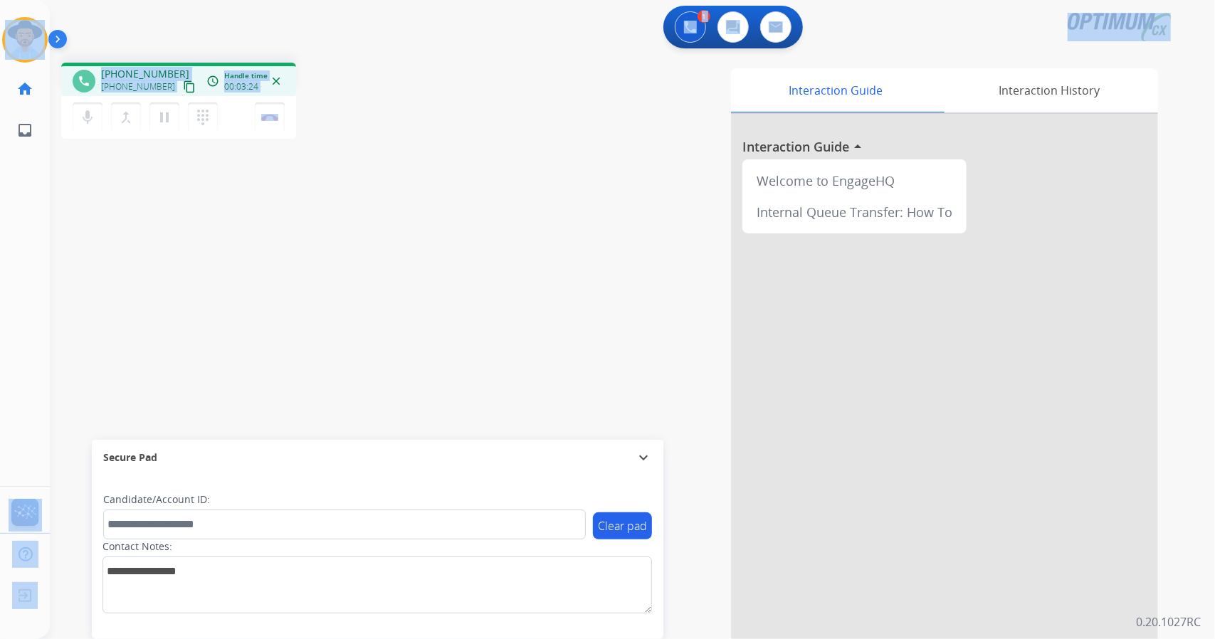
scroll to position [0, 4]
drag, startPoint x: 4, startPoint y: 7, endPoint x: 392, endPoint y: 284, distance: 476.5
click at [392, 284] on div "Outbound call Quit Outbound call Quit Schedule interaction + Add to my list Cus…" at bounding box center [607, 319] width 1215 height 639
click at [392, 284] on div "phone +13025542665 +13025542665 content_copy access_time Call metrics Queue 00:…" at bounding box center [615, 348] width 1131 height 594
drag, startPoint x: 1193, startPoint y: 19, endPoint x: 0, endPoint y: 66, distance: 1194.4
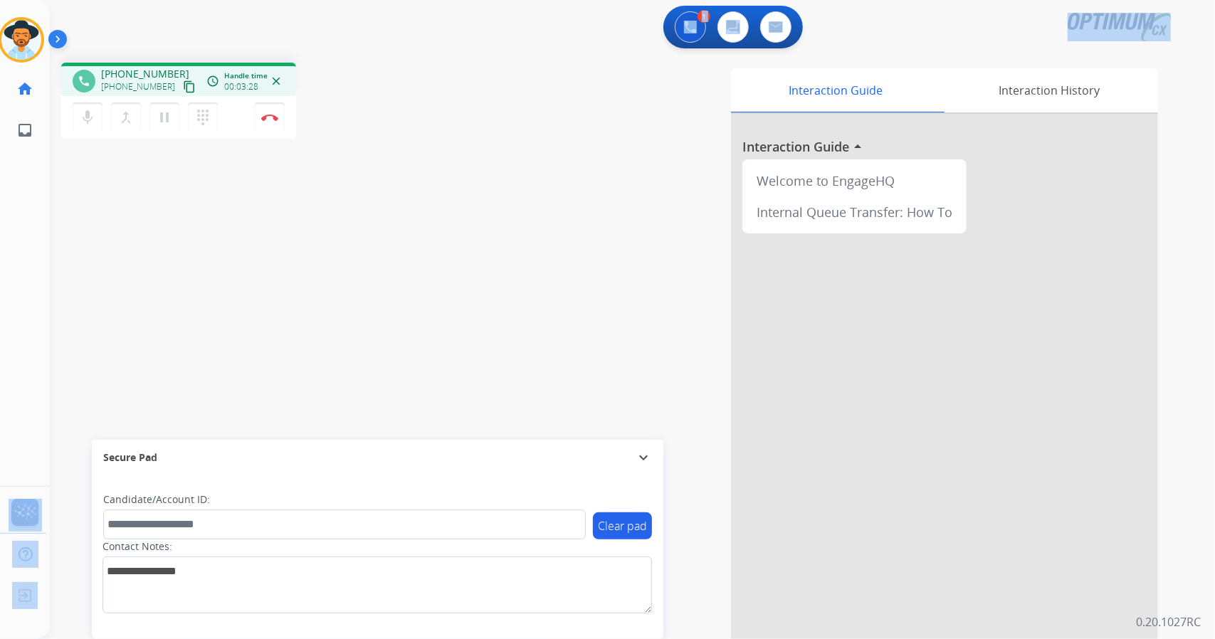
click at [0, 66] on div "Outbound call Quit Outbound call Quit Schedule interaction + Add to my list Cus…" at bounding box center [607, 319] width 1215 height 639
click at [147, 21] on div "1 Voice Interactions 0 Chat Interactions 0 Email Interactions" at bounding box center [624, 29] width 1114 height 46
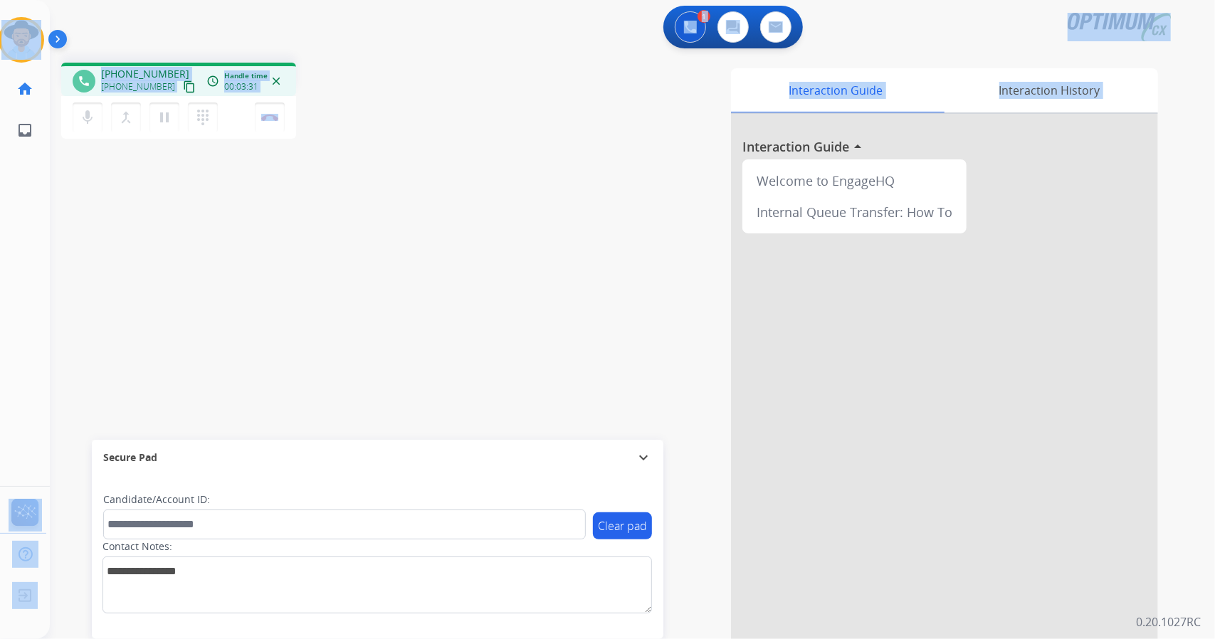
drag, startPoint x: 4, startPoint y: 7, endPoint x: 443, endPoint y: 309, distance: 532.8
click at [443, 309] on div "Outbound call Quit Outbound call Quit Schedule interaction + Add to my list Cus…" at bounding box center [607, 319] width 1215 height 639
click at [399, 122] on div "phone +13025542665 +13025542665 content_copy access_time Call metrics Queue 00:…" at bounding box center [254, 103] width 386 height 80
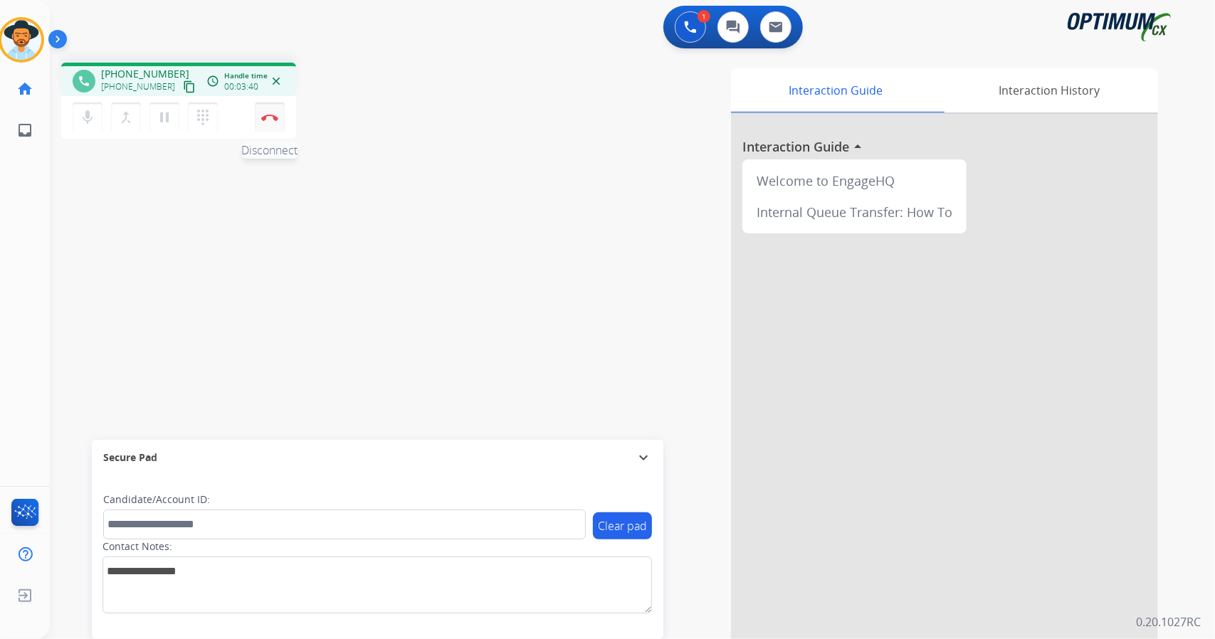
click at [276, 111] on button "Disconnect" at bounding box center [270, 117] width 30 height 30
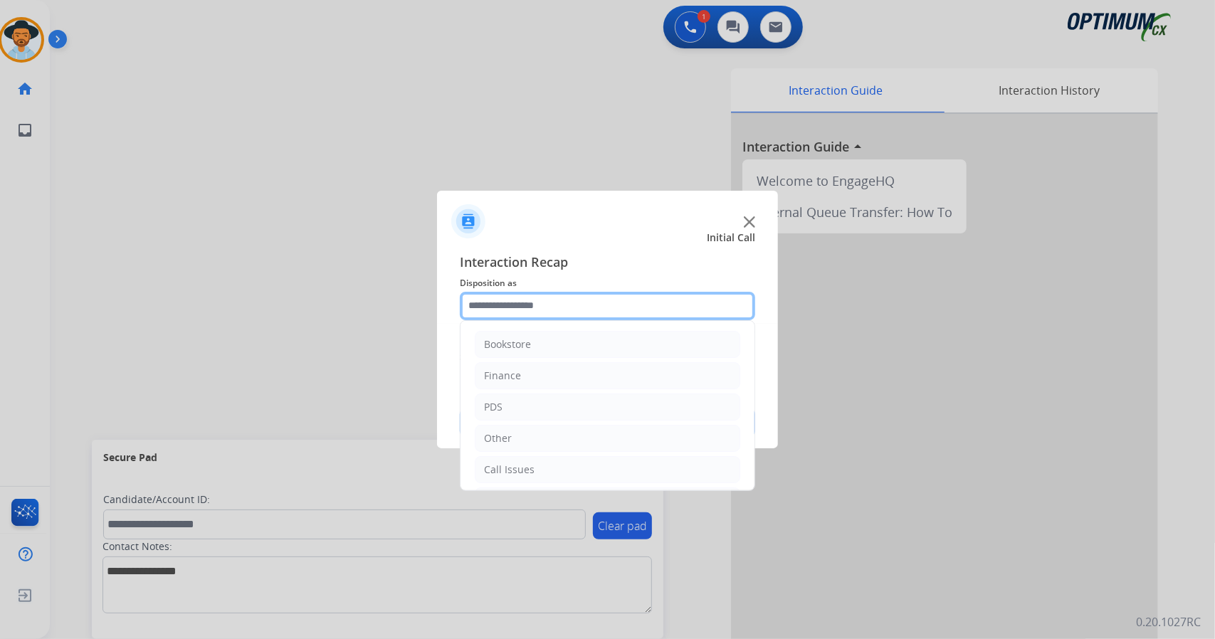
click at [581, 302] on input "text" at bounding box center [607, 306] width 295 height 28
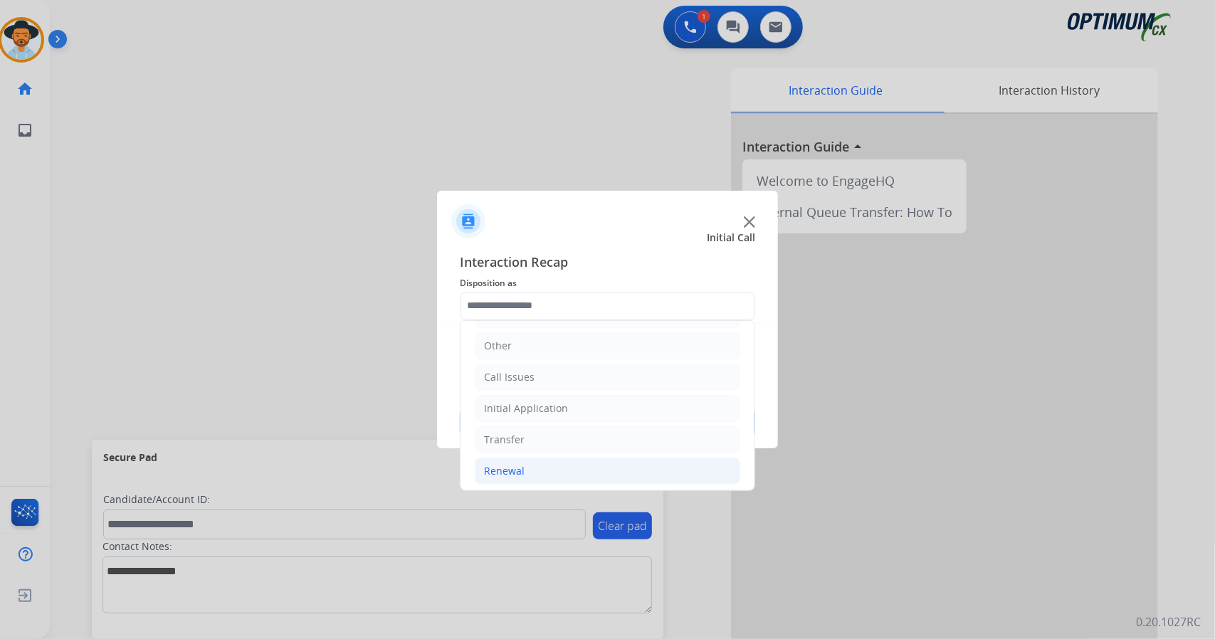
click at [584, 470] on li "Renewal" at bounding box center [607, 471] width 265 height 27
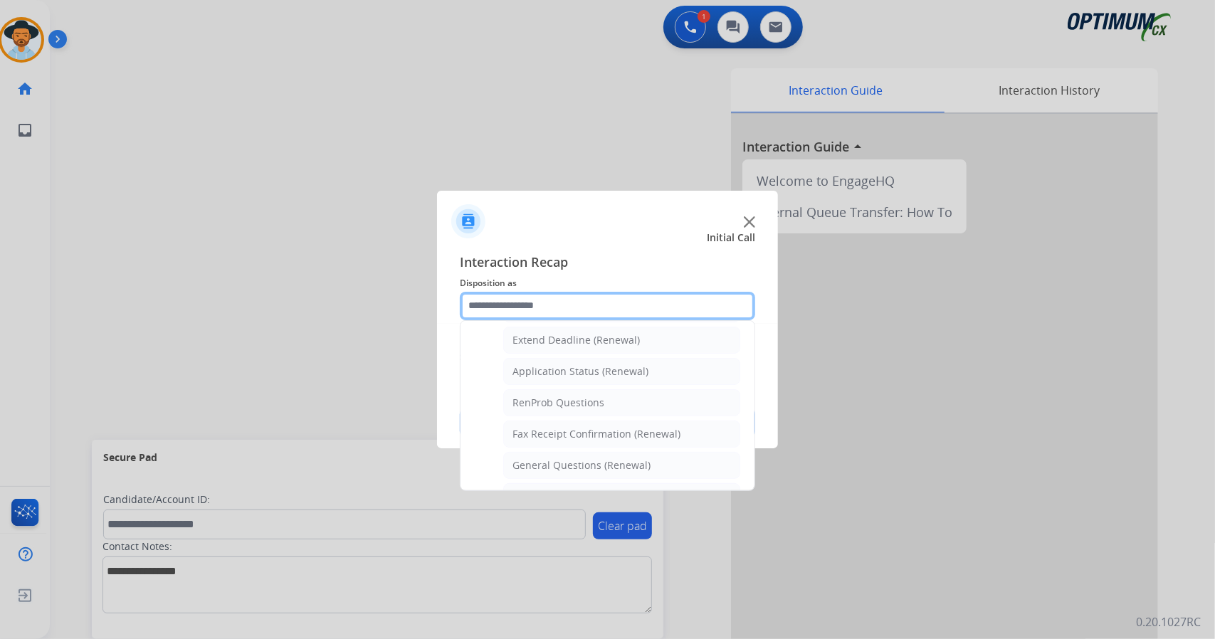
scroll to position [292, 0]
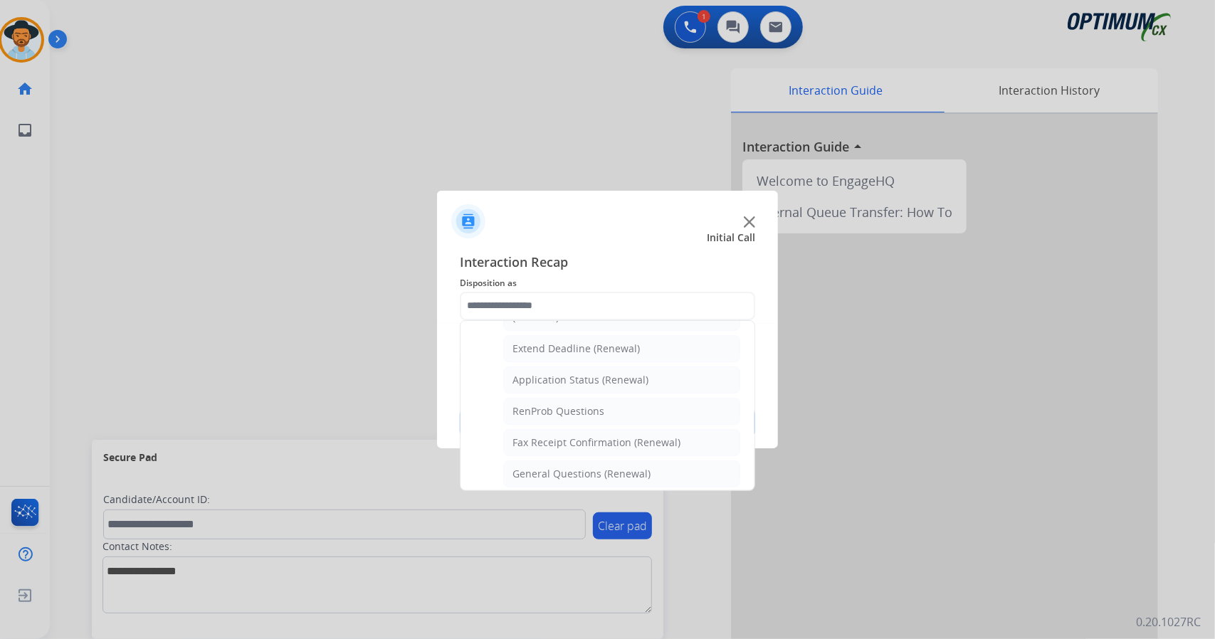
click at [584, 470] on div "General Questions (Renewal)" at bounding box center [581, 474] width 138 height 14
type input "**********"
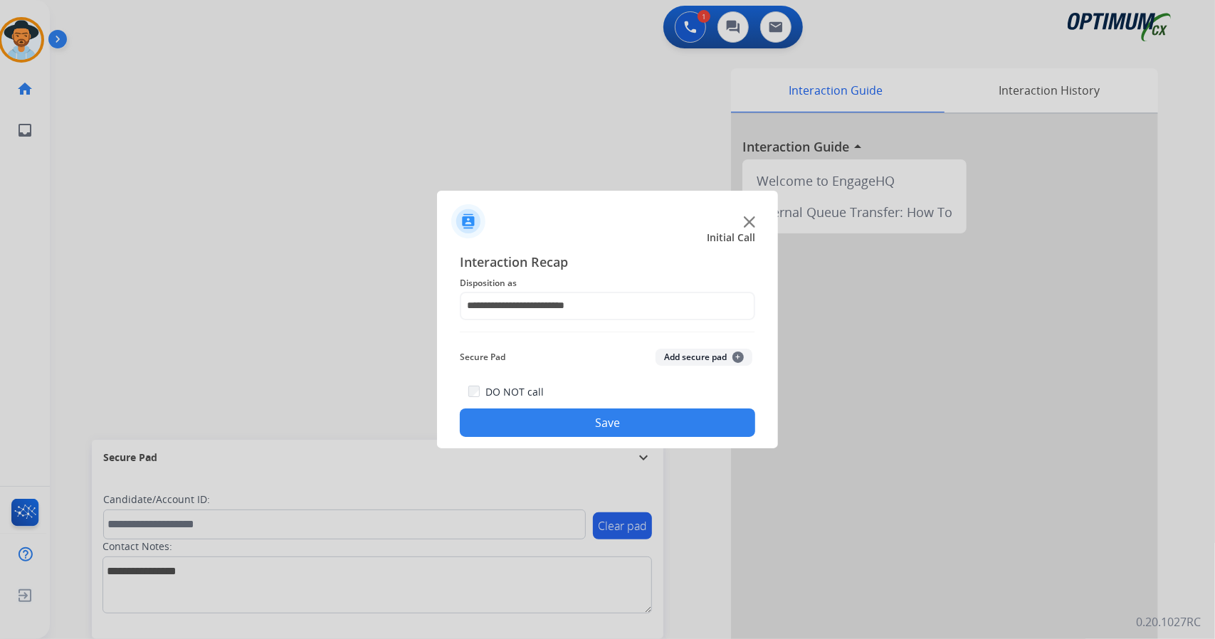
click at [568, 428] on button "Save" at bounding box center [607, 422] width 295 height 28
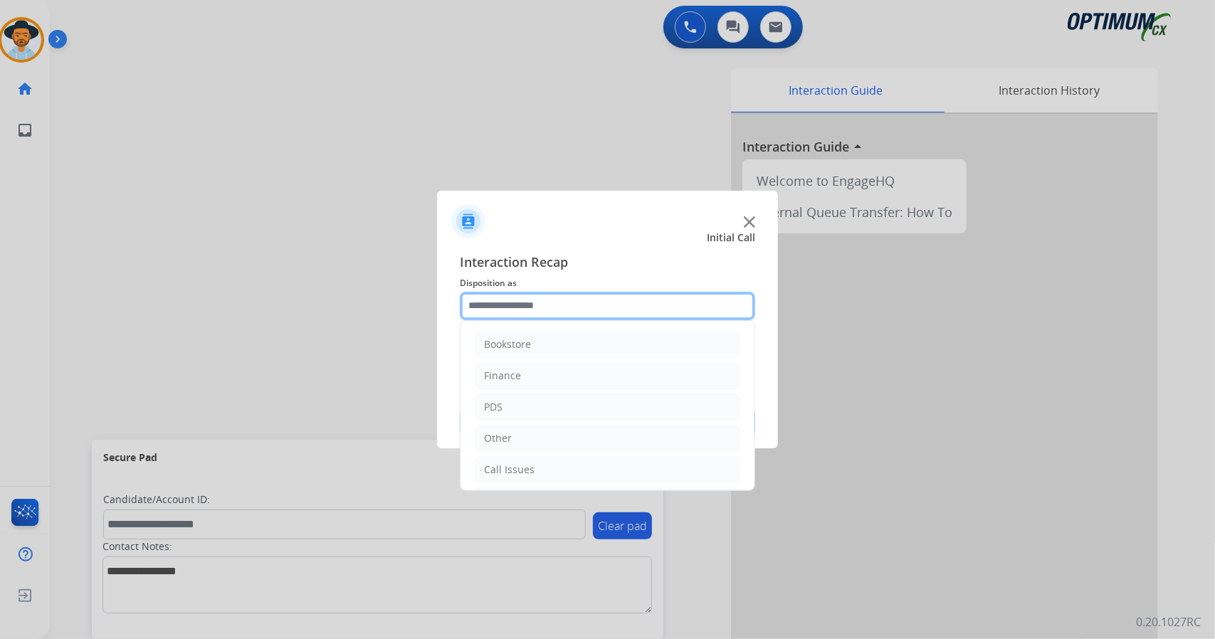
click at [554, 318] on input "text" at bounding box center [607, 306] width 295 height 28
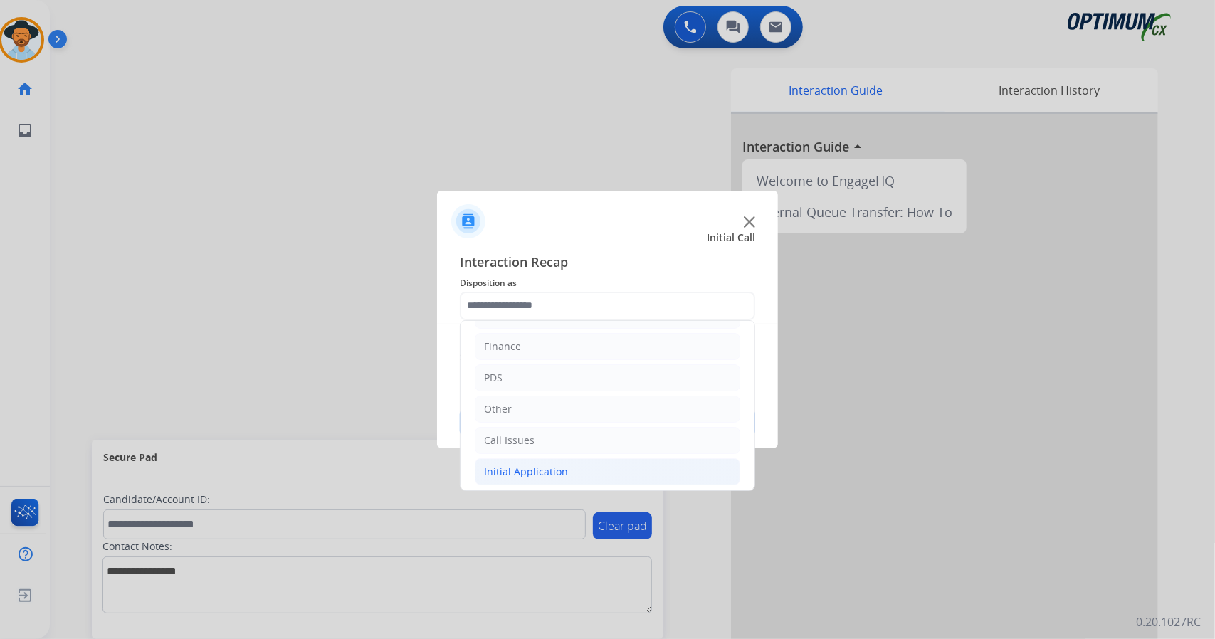
click at [579, 462] on li "Initial Application" at bounding box center [607, 471] width 265 height 27
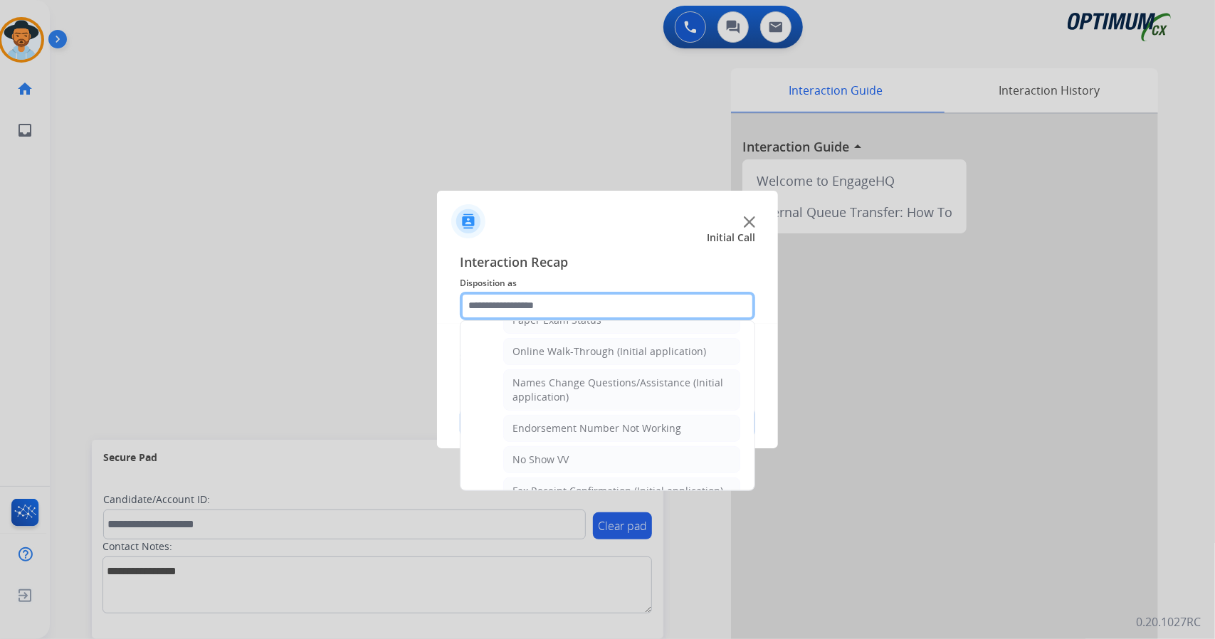
scroll to position [307, 0]
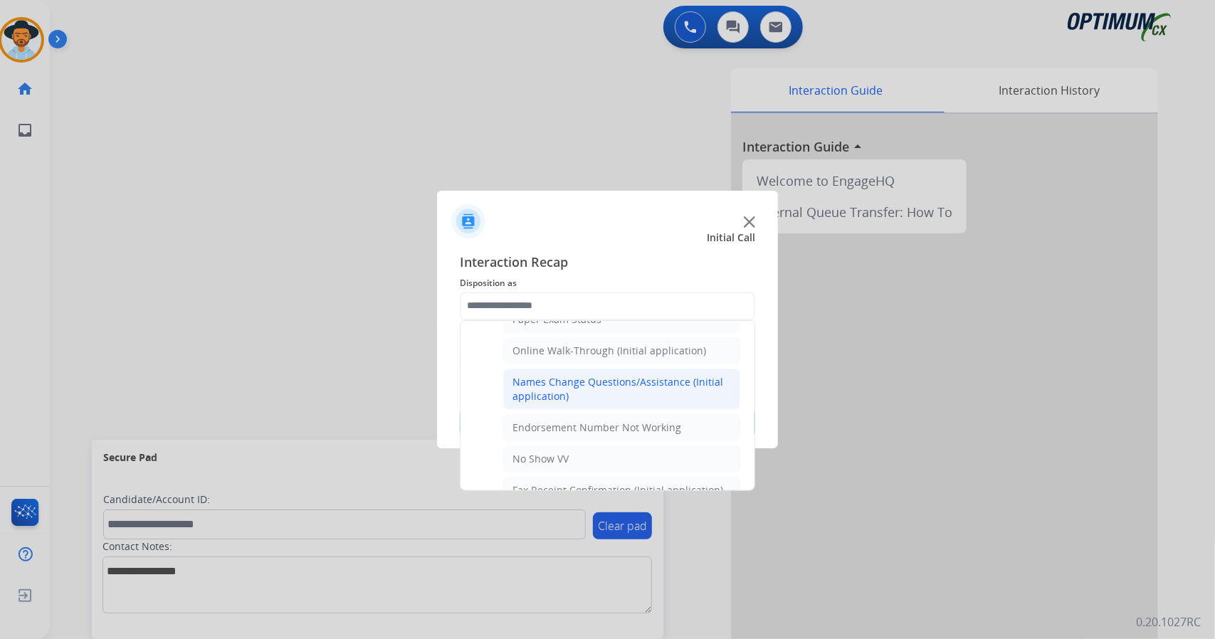
click at [560, 378] on div "Names Change Questions/Assistance (Initial application)" at bounding box center [621, 389] width 218 height 28
type input "**********"
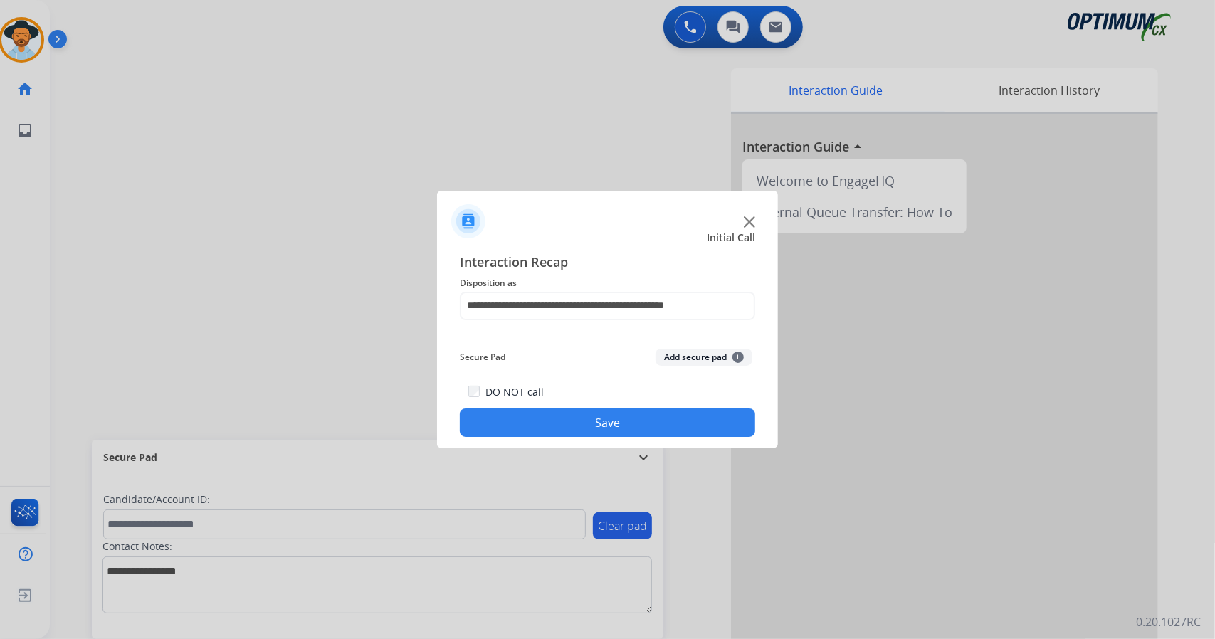
click at [581, 411] on button "Save" at bounding box center [607, 422] width 295 height 28
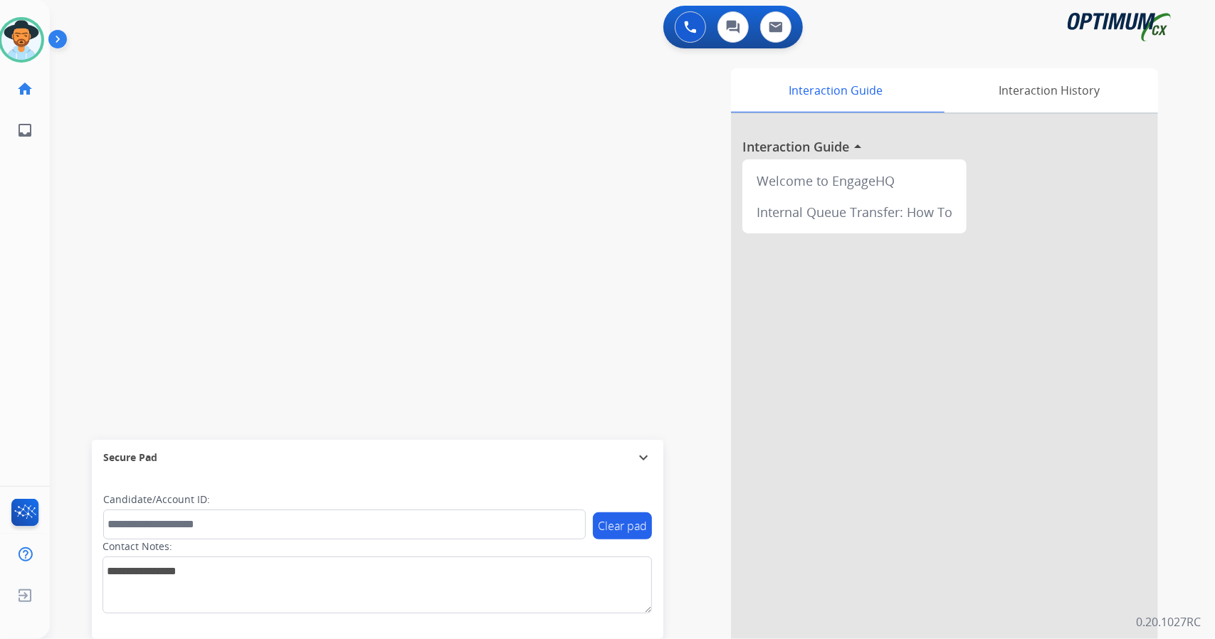
click at [159, 47] on div "0 Voice Interactions 0 Chat Interactions 0 Email Interactions" at bounding box center [624, 29] width 1114 height 46
click at [12, 35] on img at bounding box center [21, 40] width 40 height 40
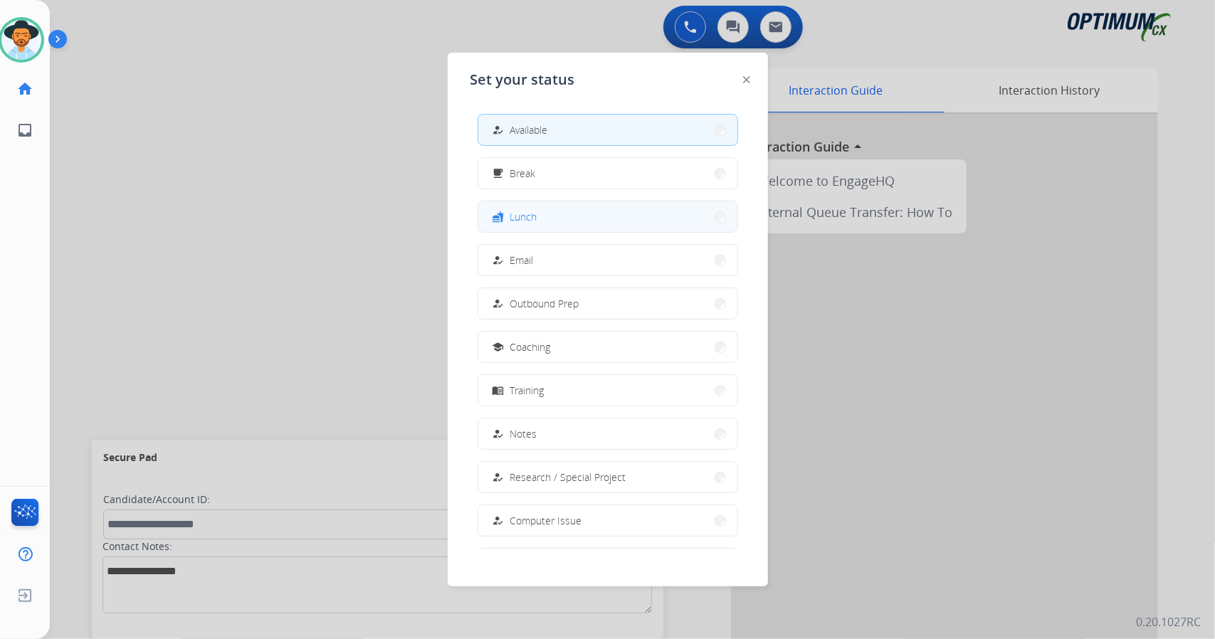
click at [593, 226] on button "fastfood Lunch" at bounding box center [607, 216] width 259 height 31
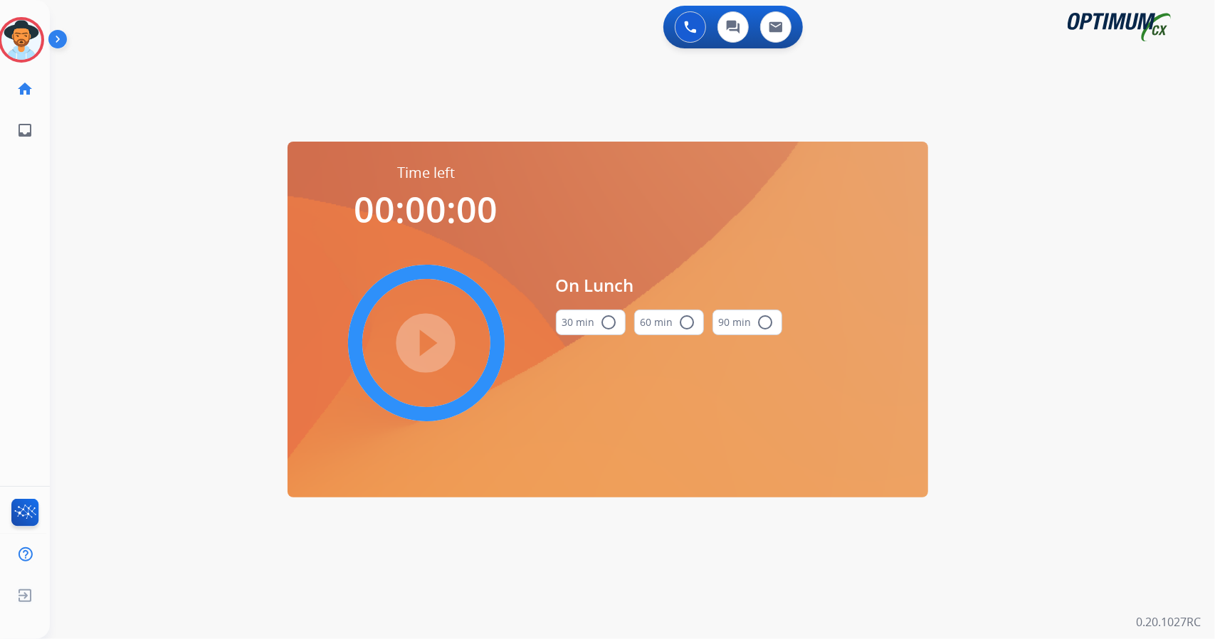
click at [1063, 308] on div "0 Voice Interactions 0 Chat Interactions 0 Email Interactions swap_horiz Break …" at bounding box center [632, 319] width 1165 height 639
click at [595, 321] on button "30 min radio_button_unchecked" at bounding box center [591, 323] width 70 height 26
click at [428, 349] on mat-icon "play_circle_filled" at bounding box center [426, 342] width 17 height 17
